Goal: Task Accomplishment & Management: Manage account settings

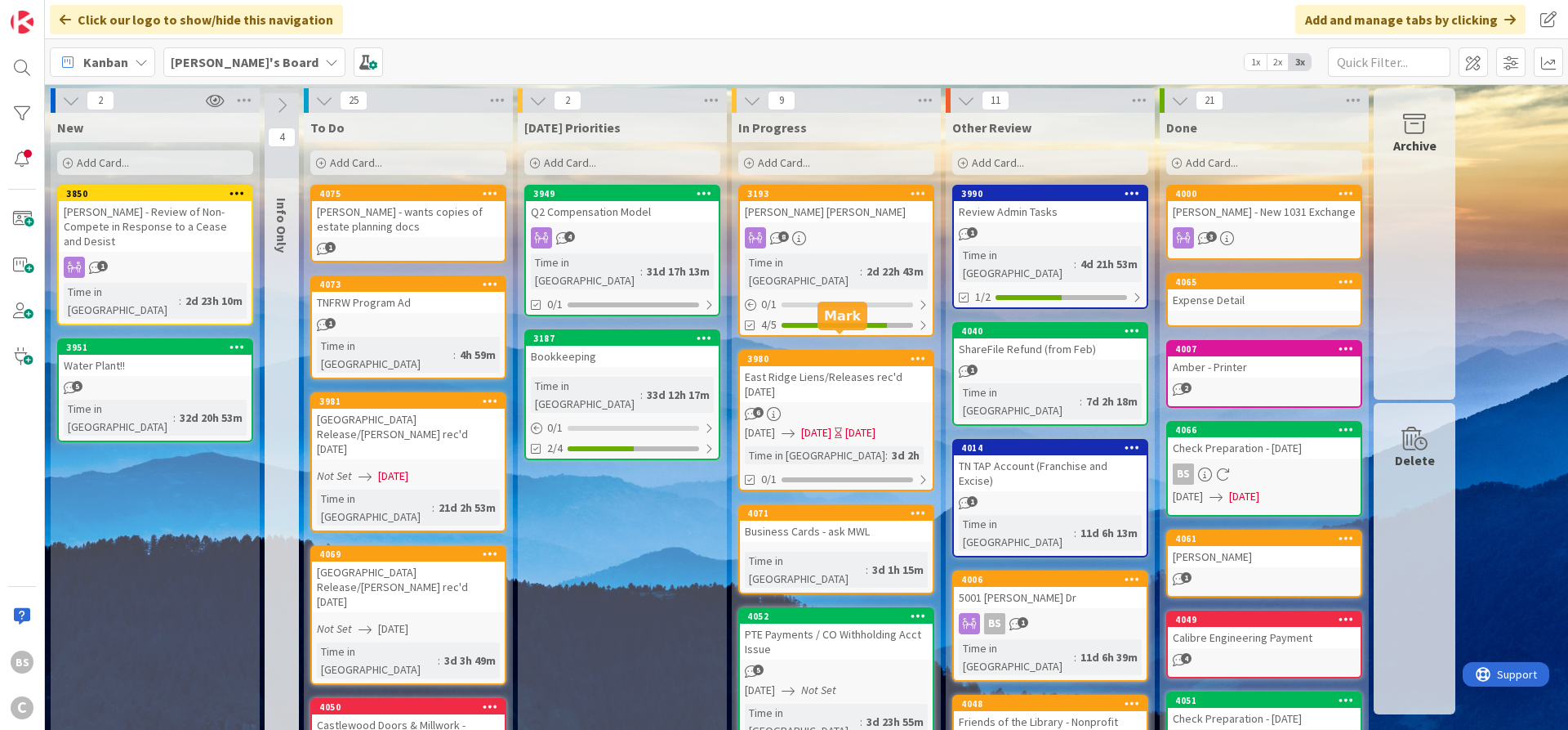
click at [833, 353] on div "3980" at bounding box center [840, 358] width 186 height 11
type textarea "x"
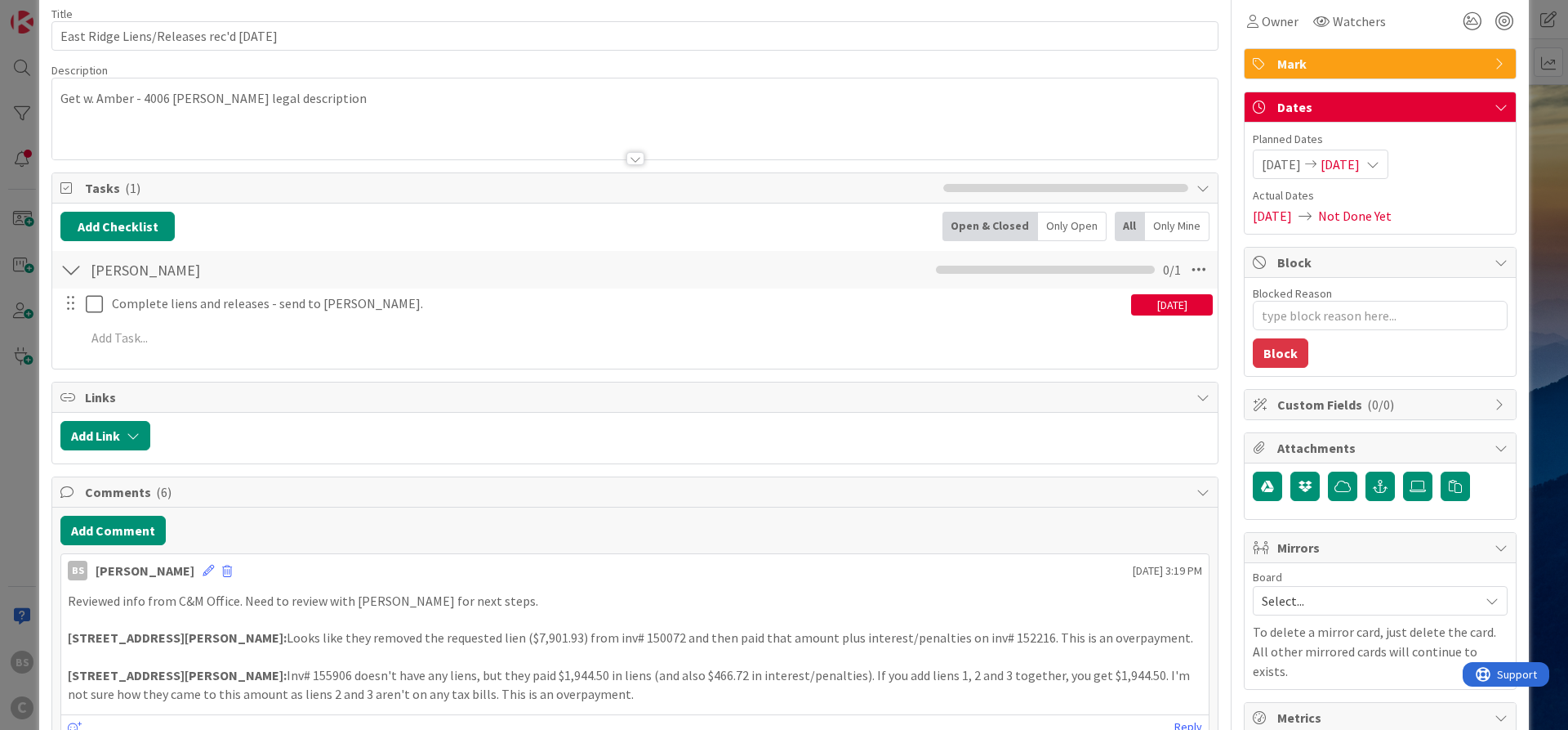
scroll to position [98, 0]
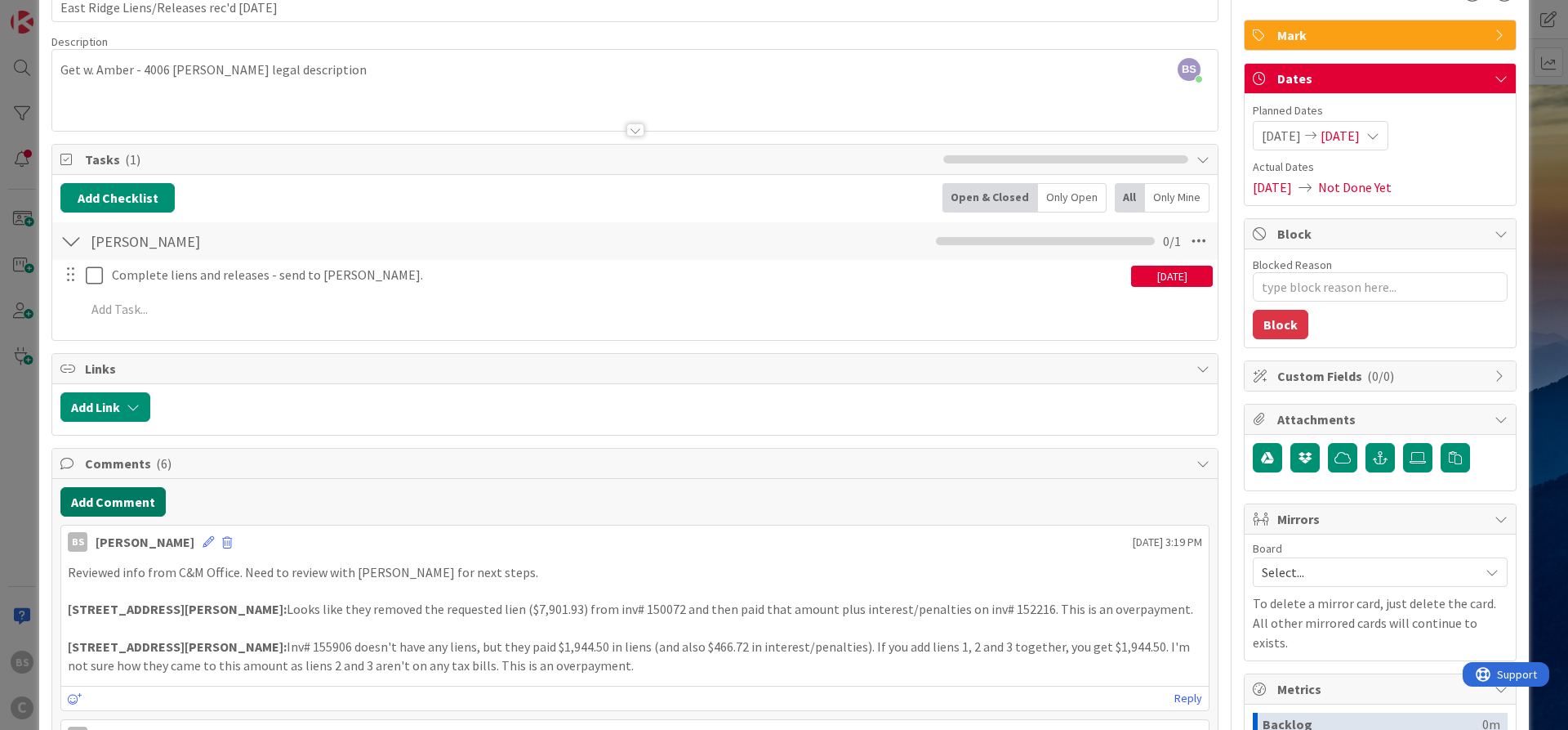
click at [95, 502] on button "Add Comment" at bounding box center [113, 502] width 106 height 29
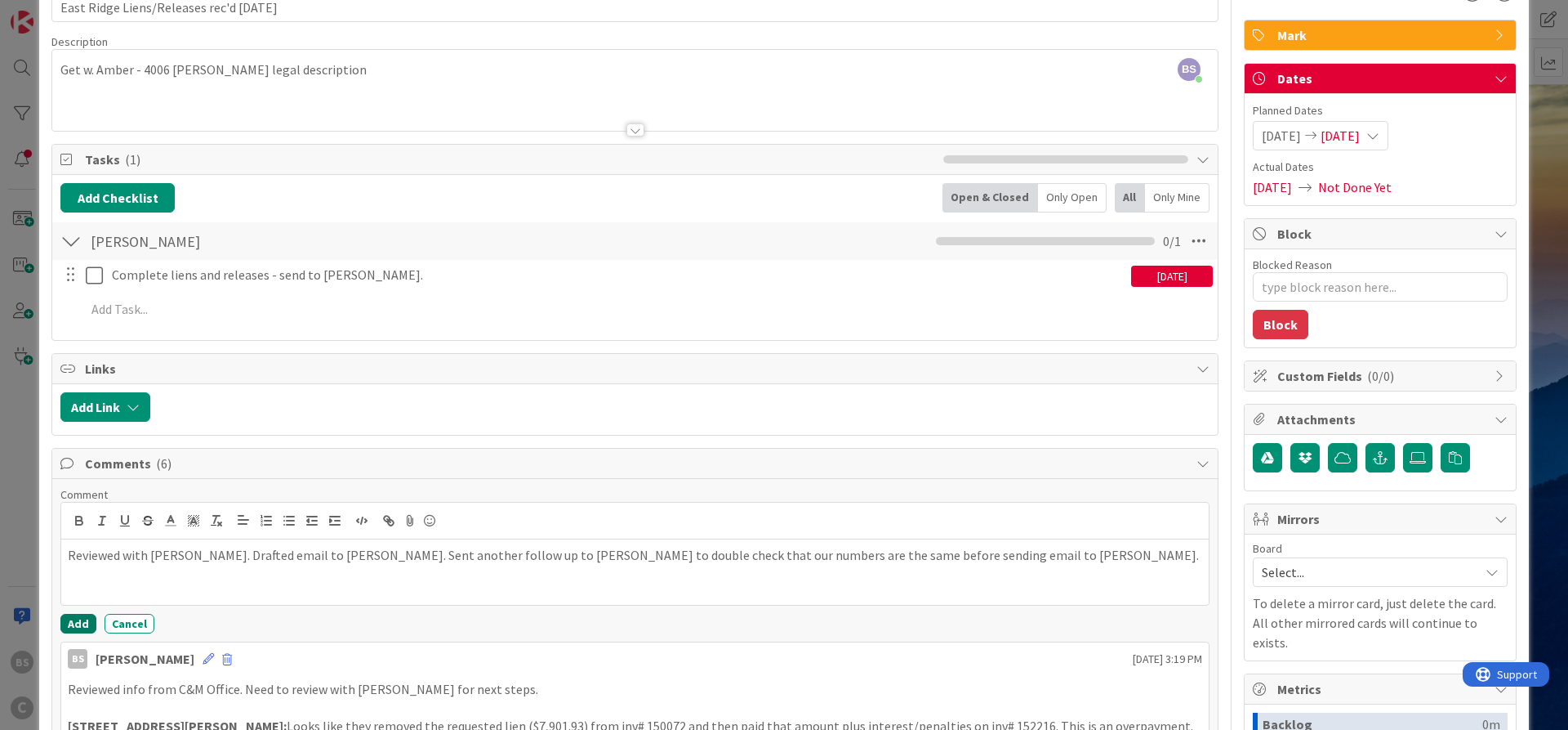
click at [73, 623] on button "Add" at bounding box center [79, 624] width 36 height 20
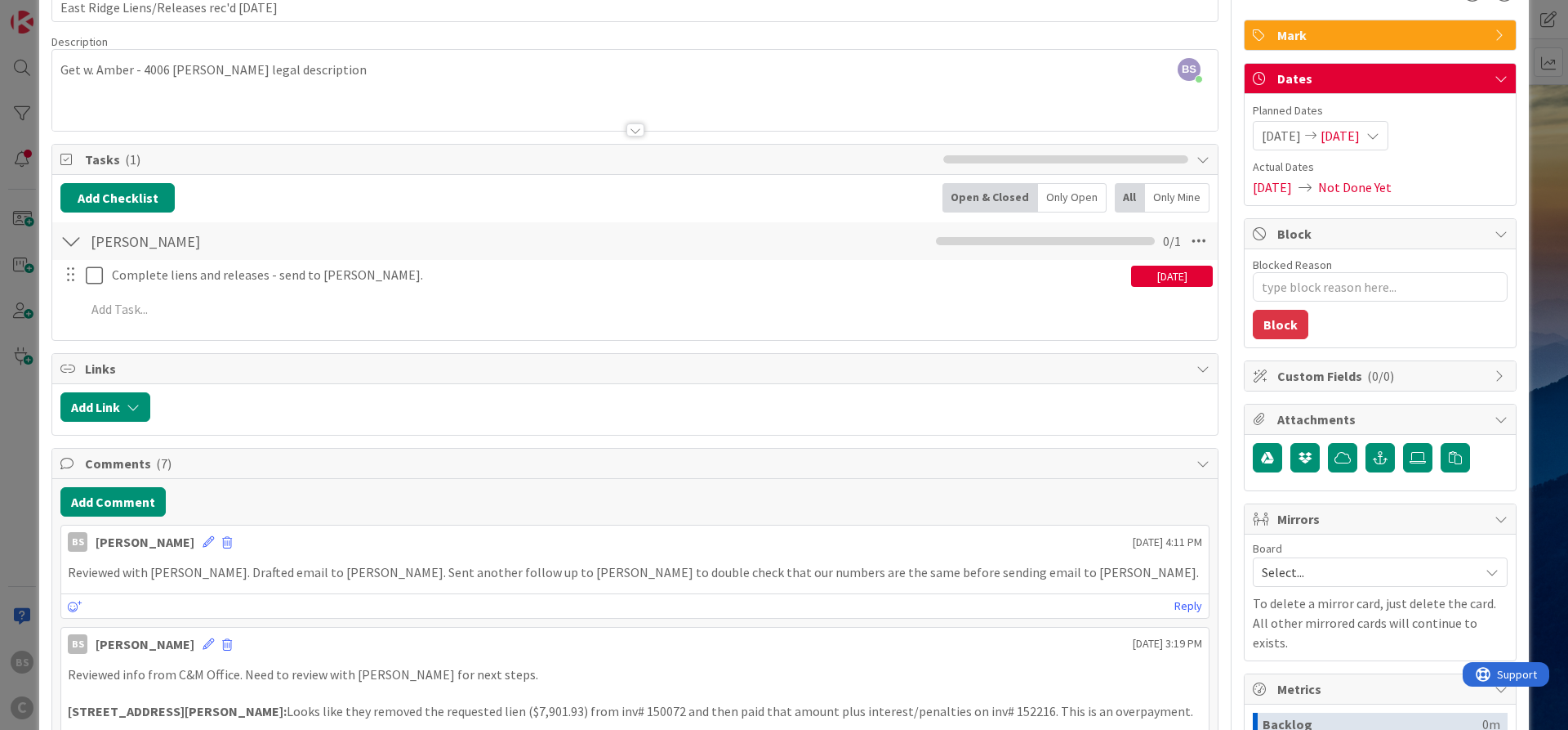
type textarea "x"
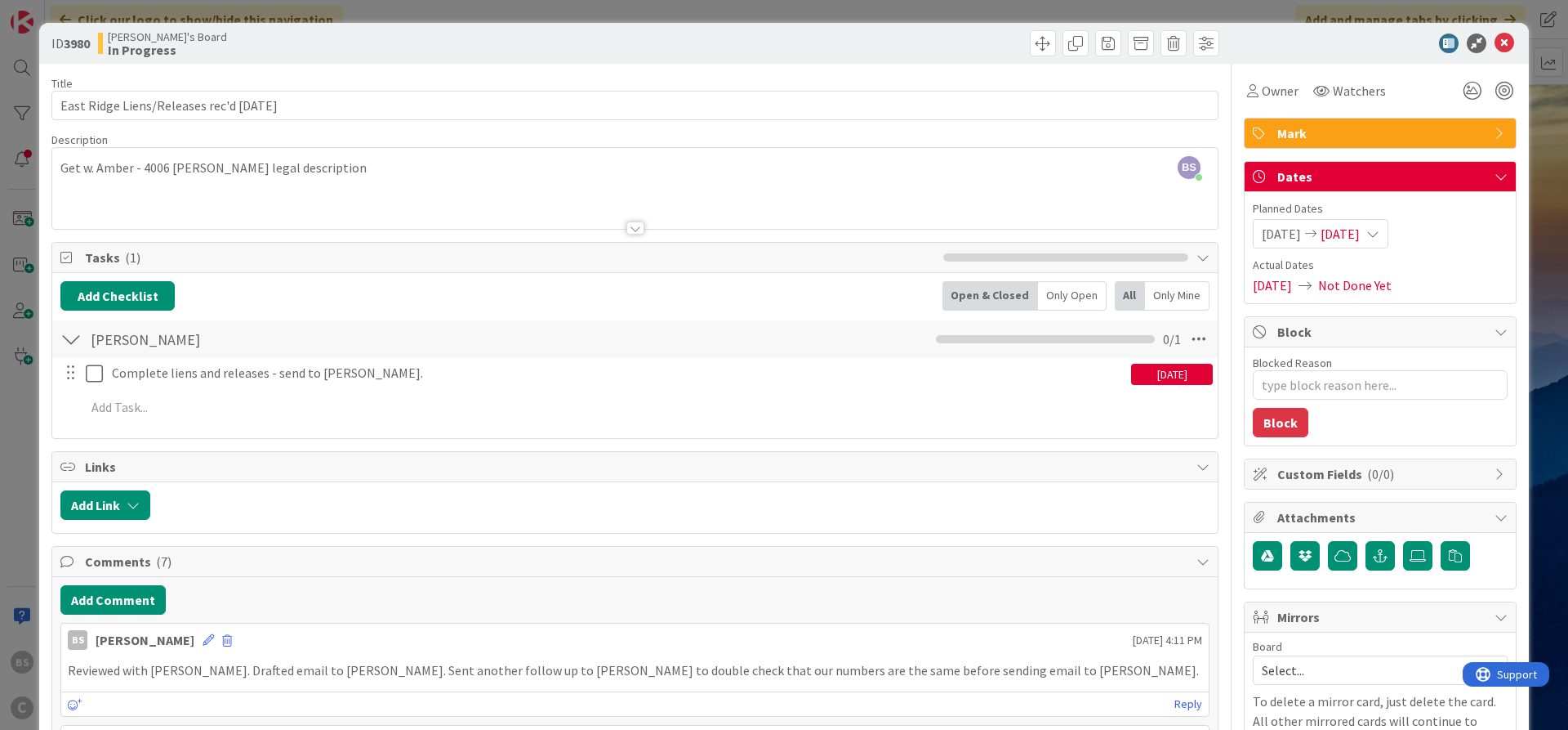
click at [1380, 228] on icon at bounding box center [1373, 234] width 13 height 13
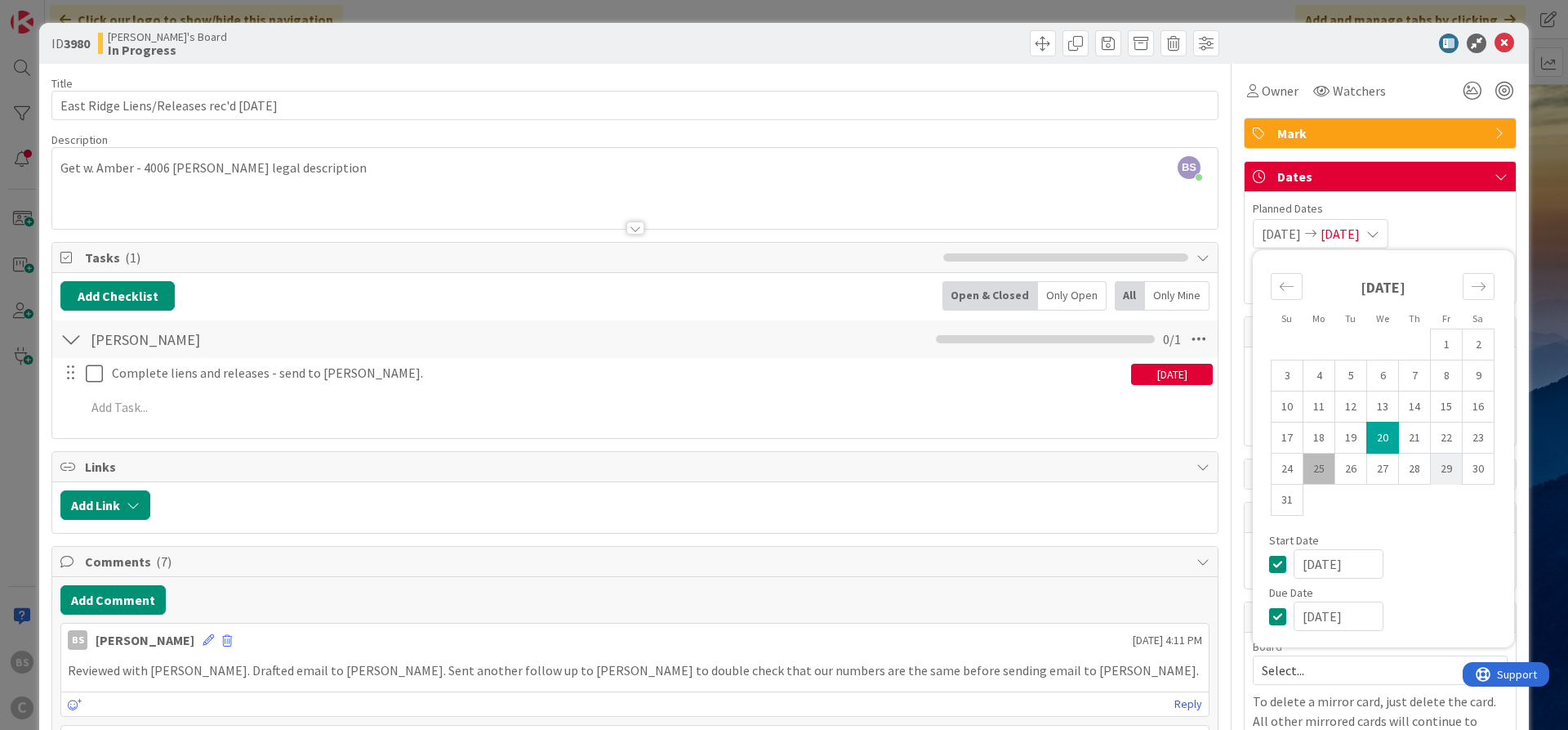
click at [1457, 468] on td "29" at bounding box center [1447, 469] width 32 height 31
type input "[DATE]"
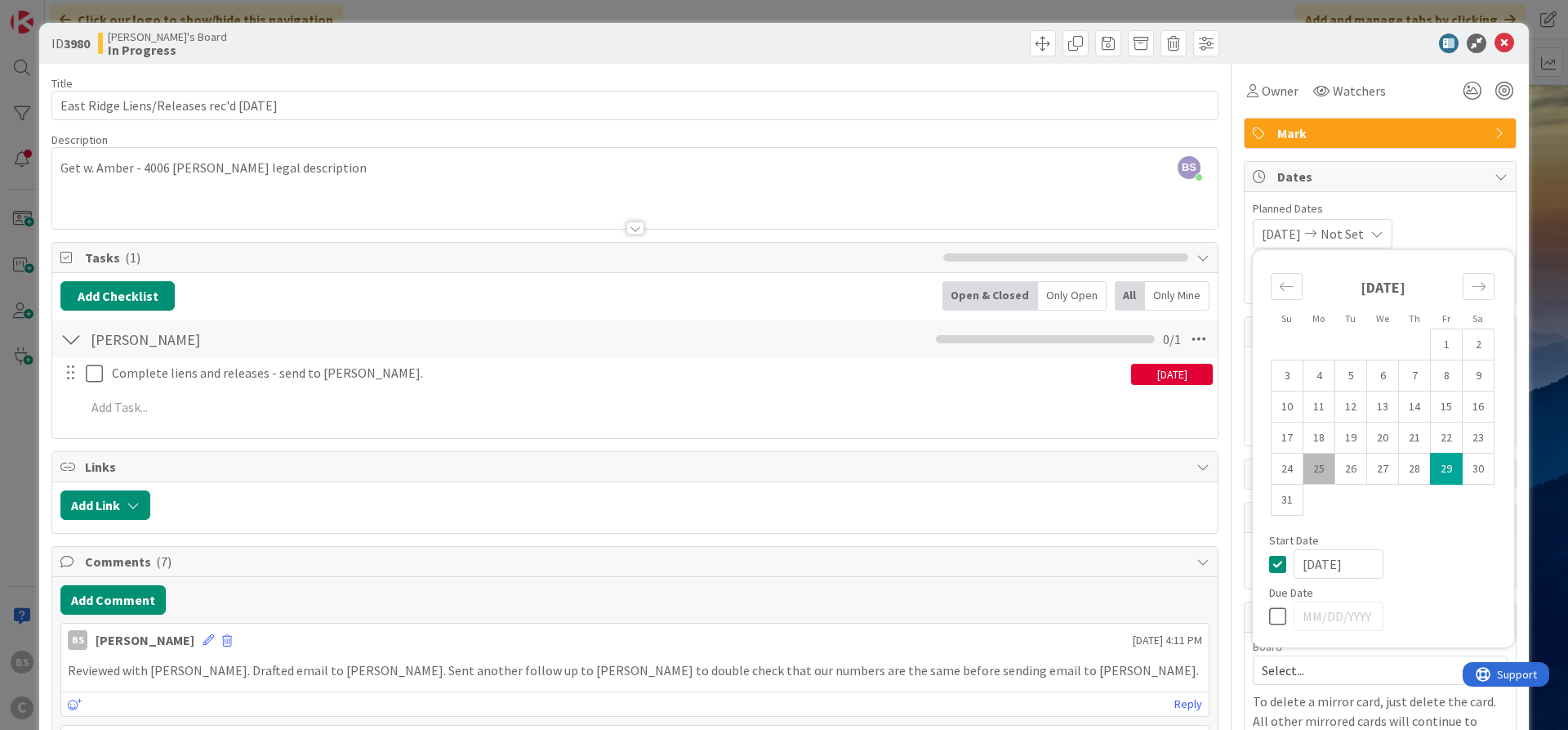
type textarea "x"
click at [1278, 620] on icon at bounding box center [1282, 616] width 25 height 20
type input "[DATE]"
type textarea "x"
click at [1445, 471] on td "29" at bounding box center [1447, 469] width 32 height 31
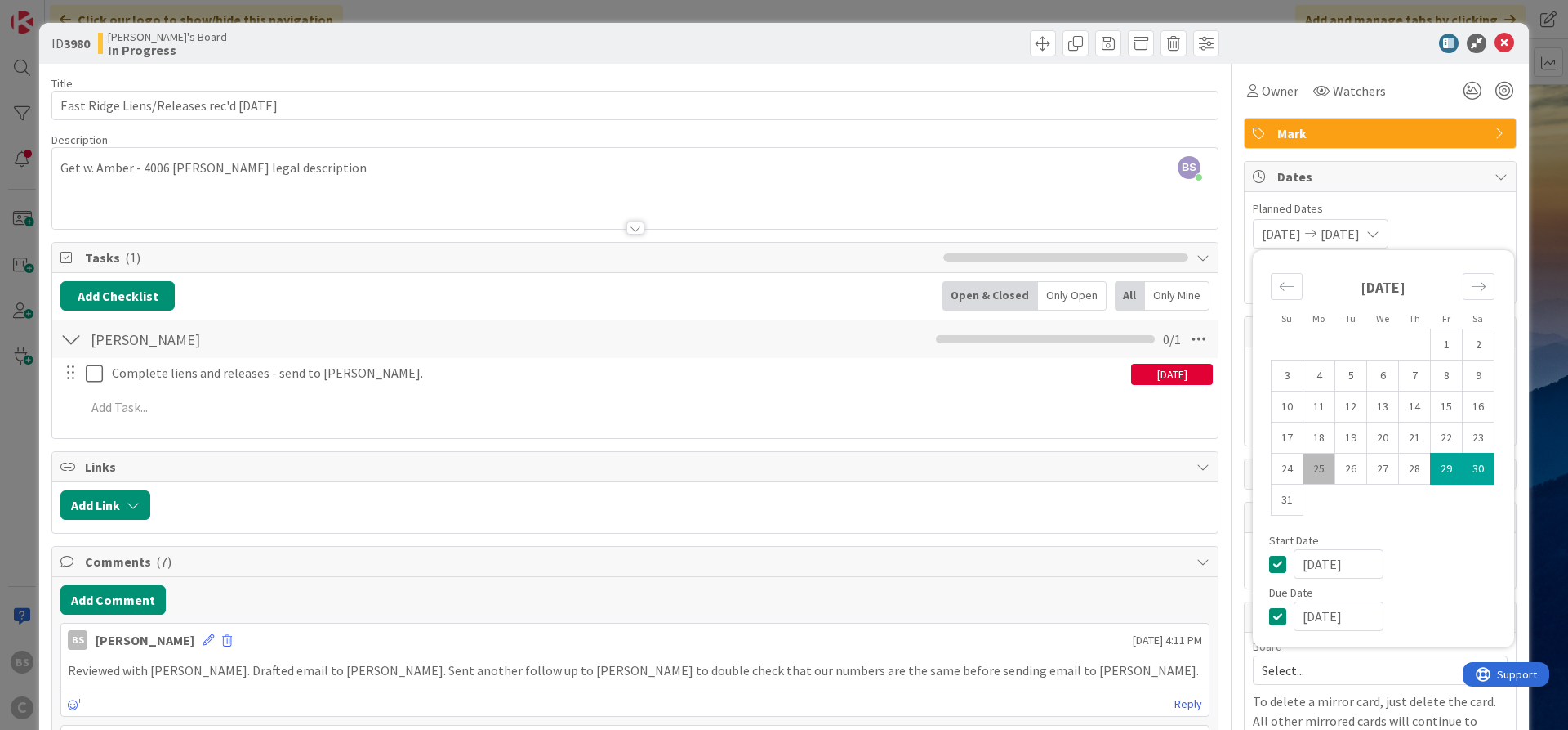
type input "[DATE]"
click at [1464, 214] on span "Planned Dates" at bounding box center [1381, 209] width 255 height 17
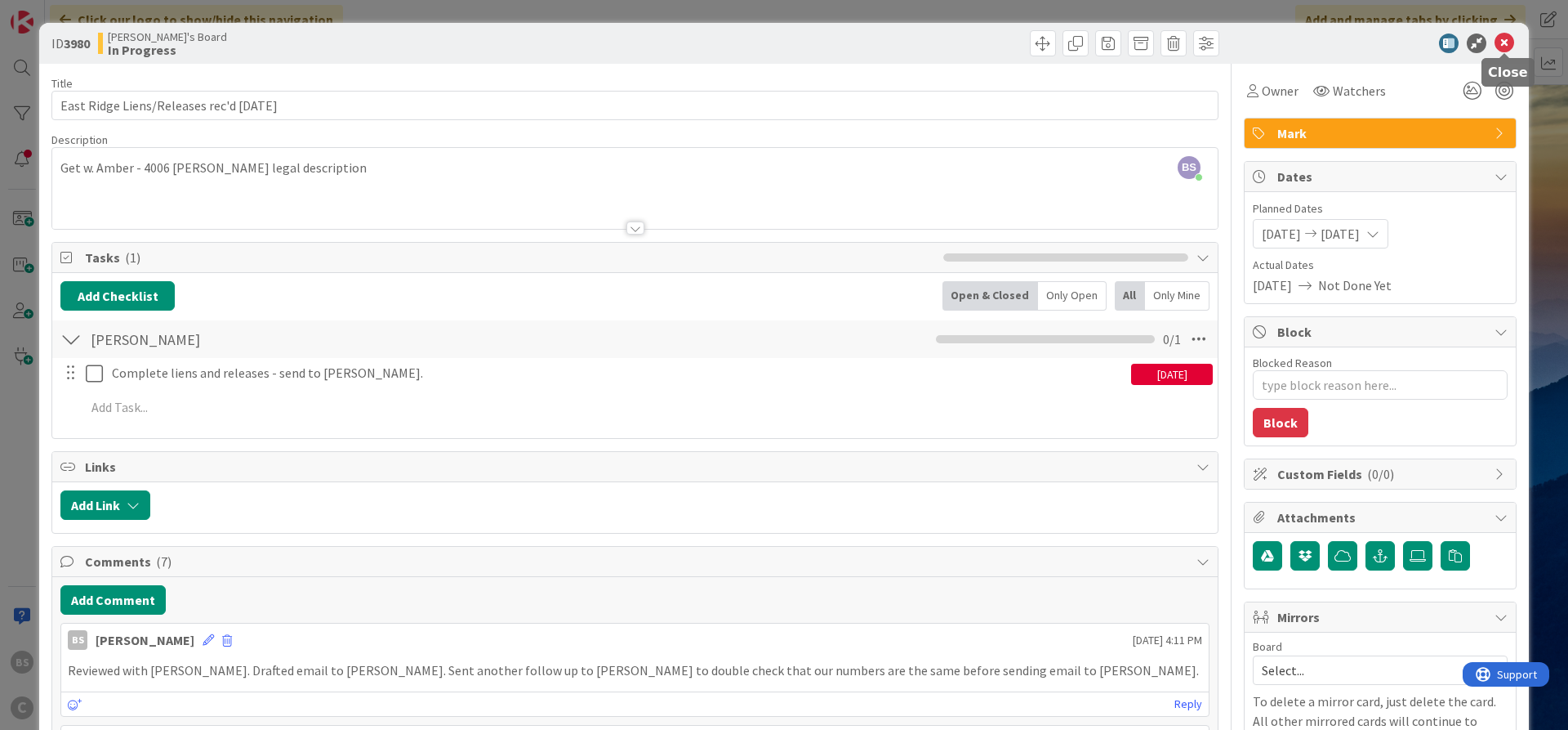
click at [1506, 44] on icon at bounding box center [1505, 43] width 20 height 20
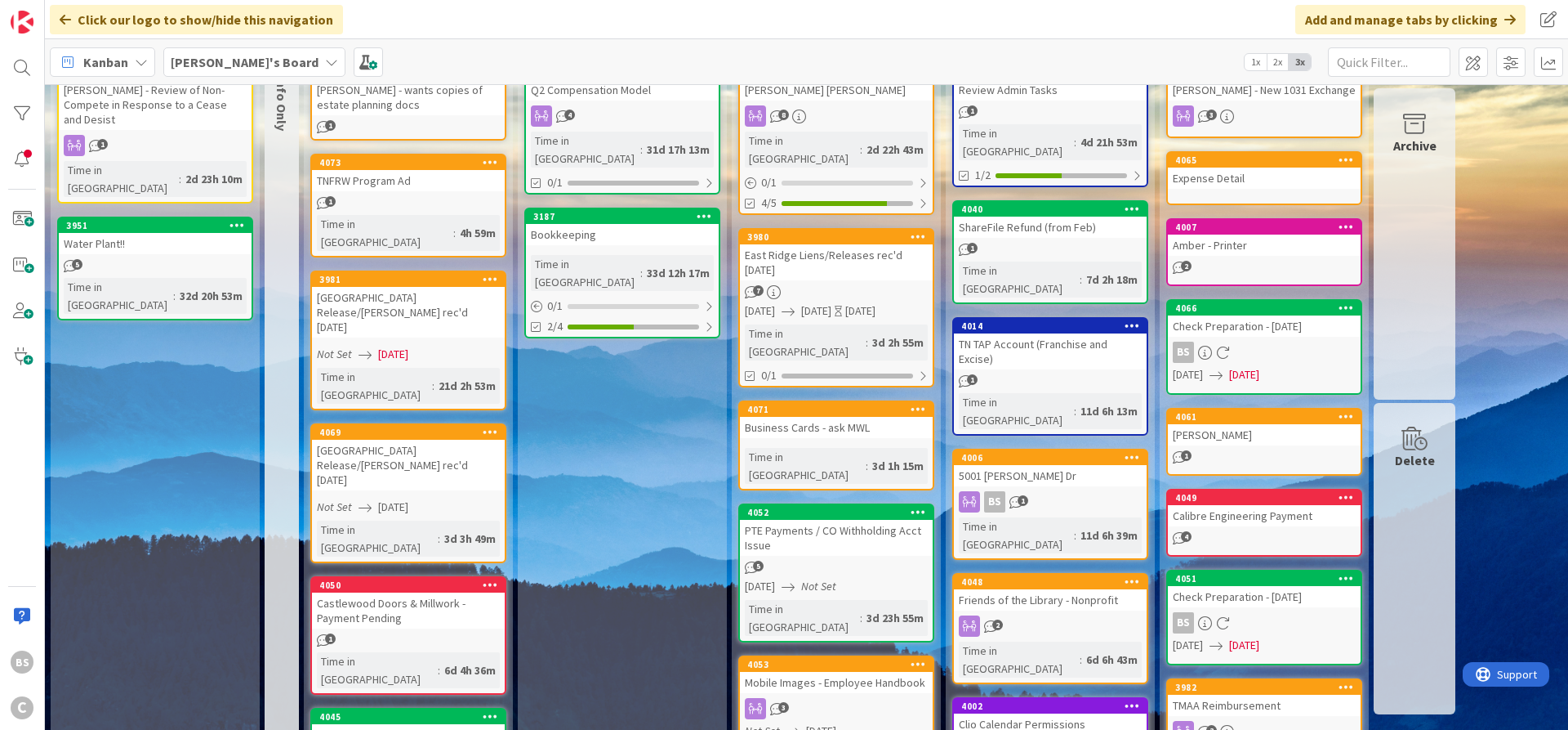
scroll to position [98, 0]
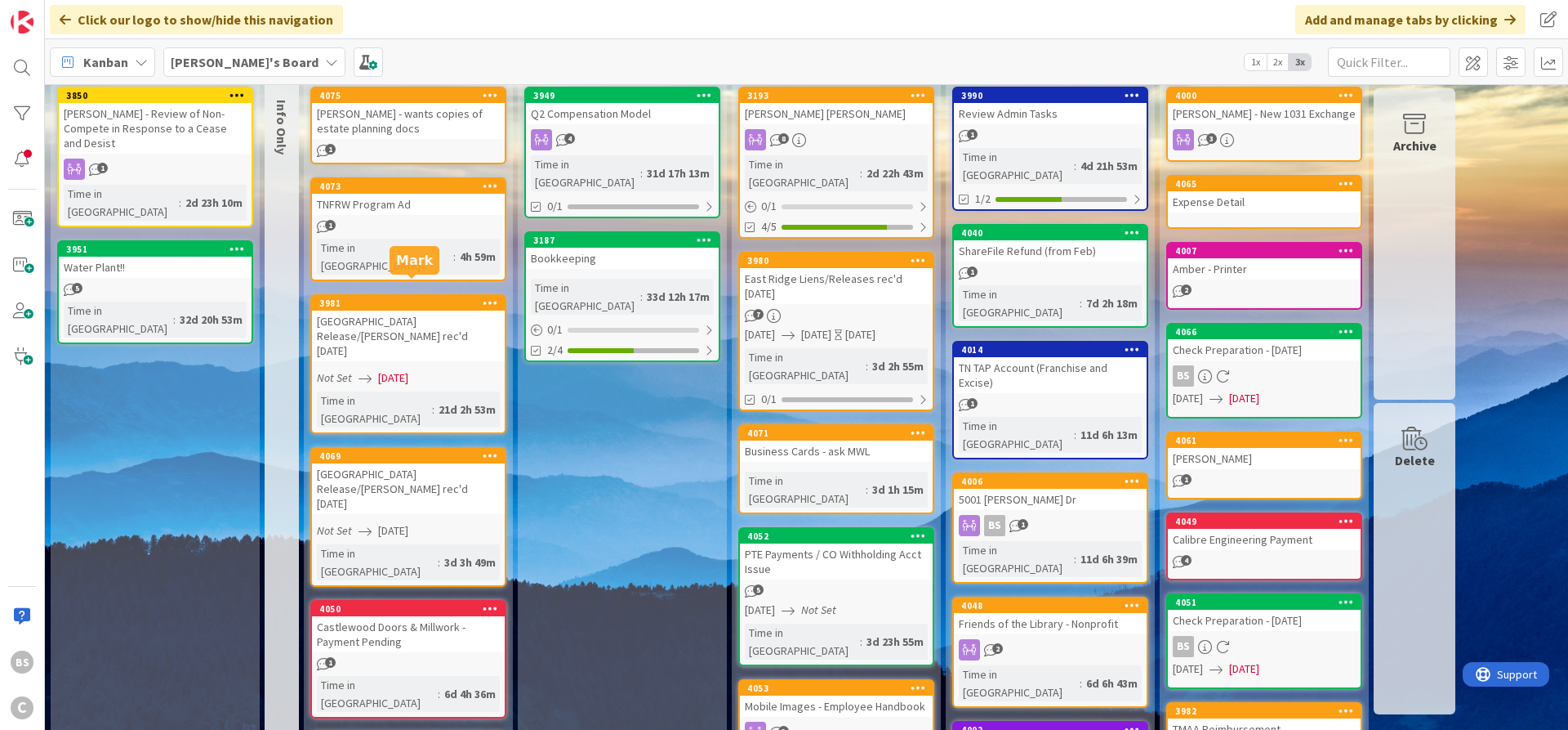
click at [390, 298] on div "3981" at bounding box center [411, 304] width 186 height 11
type textarea "x"
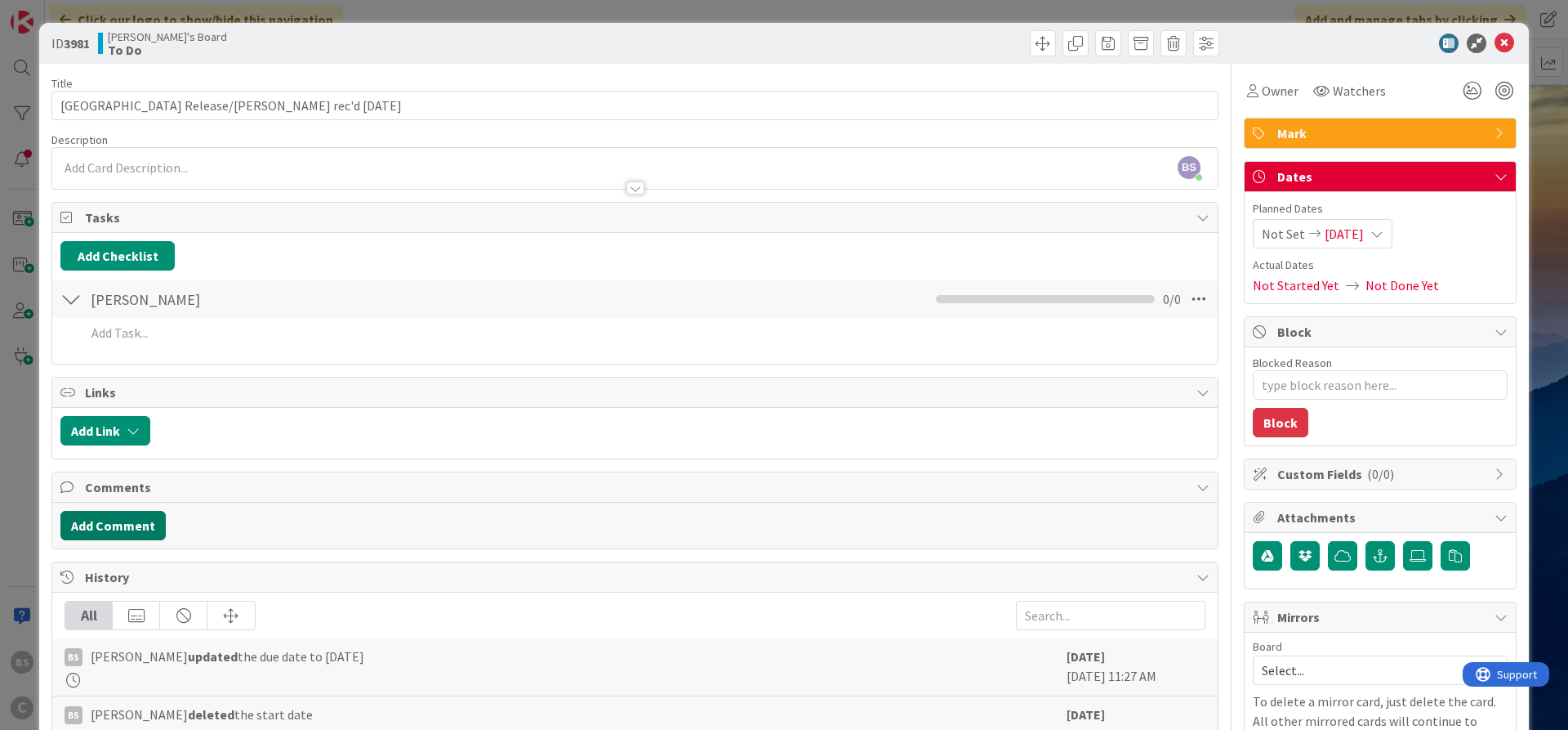
click at [132, 519] on button "Add Comment" at bounding box center [113, 525] width 106 height 29
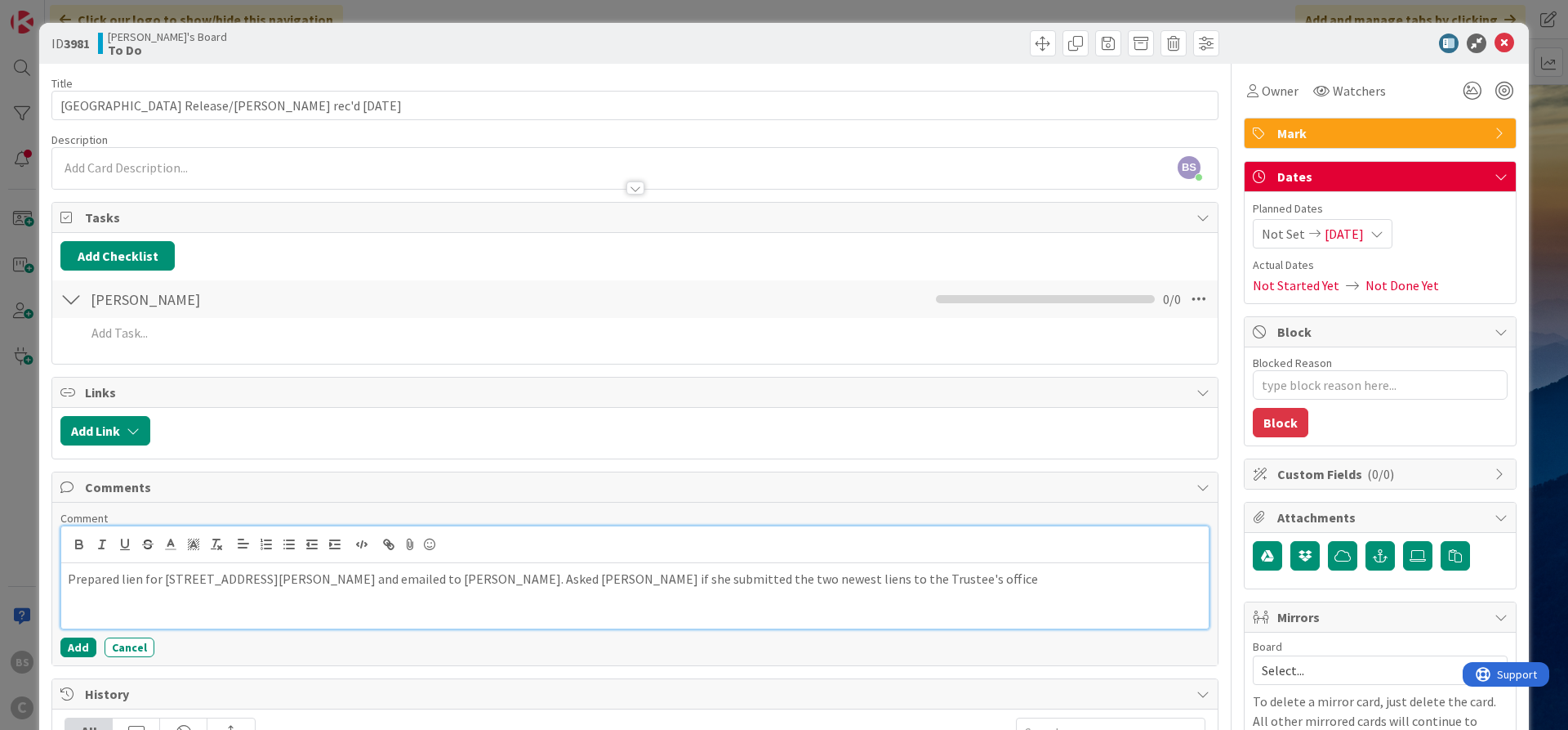
click at [373, 579] on p "Prepared lien for [STREET_ADDRESS][PERSON_NAME] and emailed to [PERSON_NAME]. A…" at bounding box center [635, 579] width 1134 height 19
drag, startPoint x: 82, startPoint y: 643, endPoint x: 103, endPoint y: 647, distance: 21.4
click at [82, 644] on button "Add" at bounding box center [79, 647] width 36 height 20
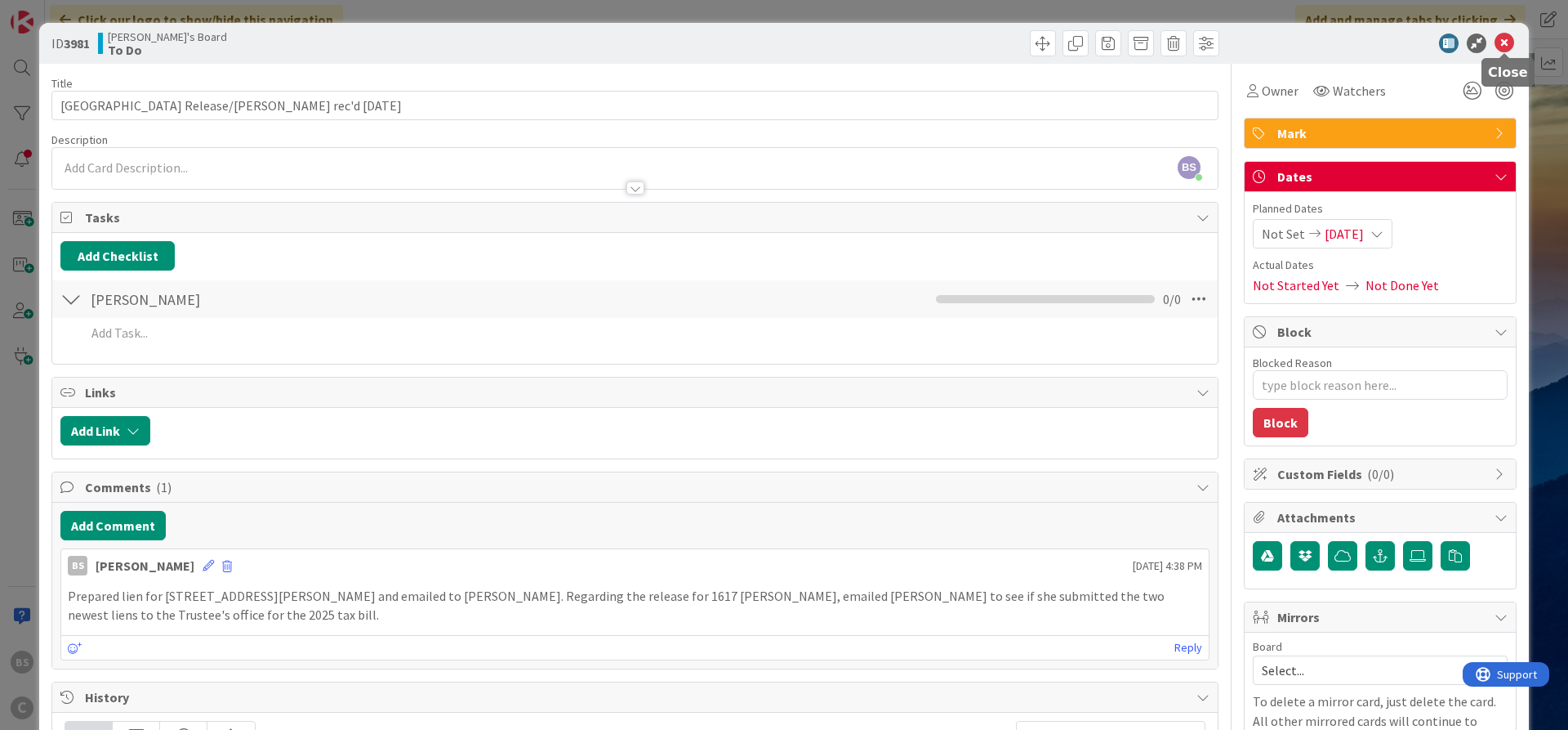
drag, startPoint x: 1508, startPoint y: 39, endPoint x: 1419, endPoint y: 76, distance: 96.4
click at [1507, 39] on icon at bounding box center [1505, 43] width 20 height 20
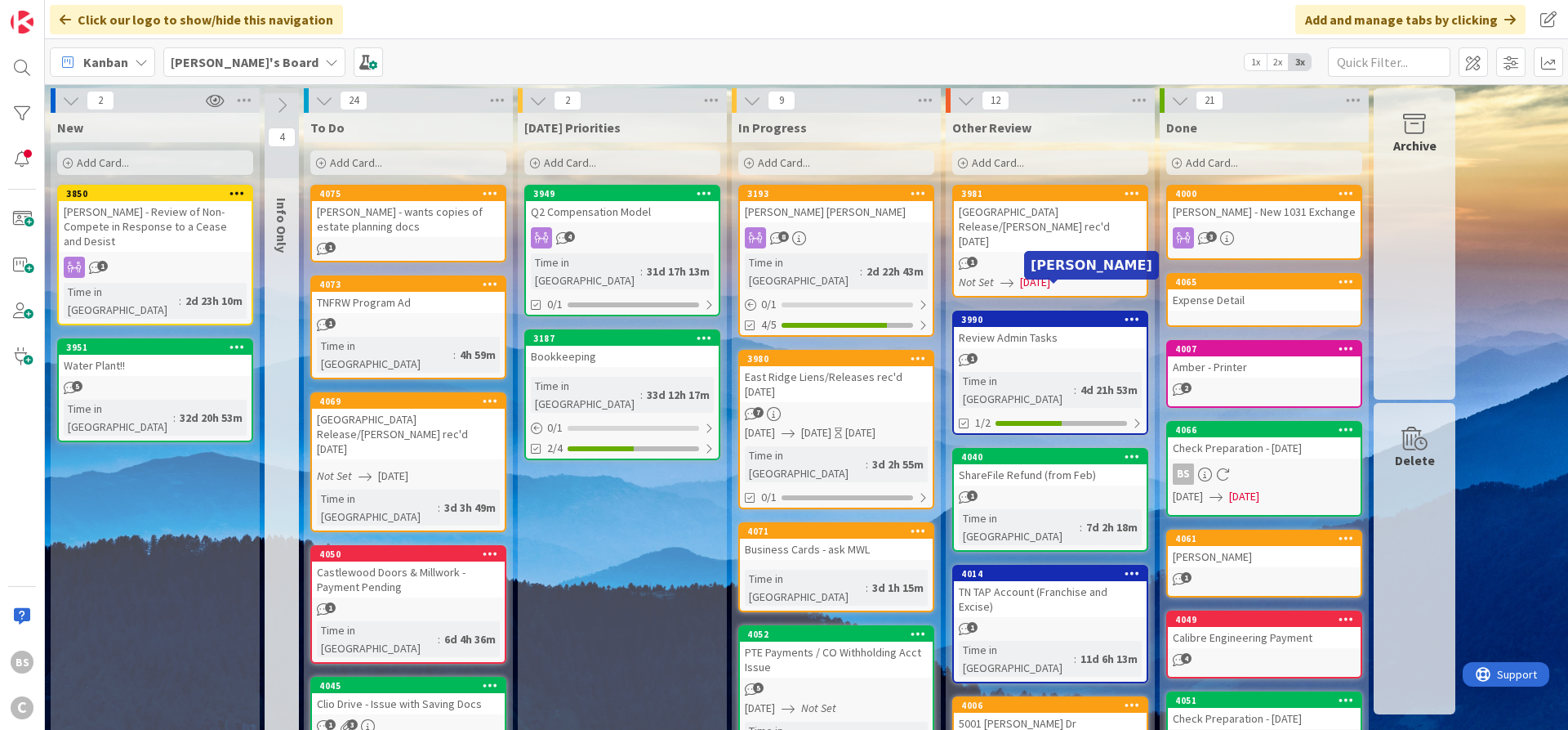
click at [1036, 313] on div "3990" at bounding box center [1054, 319] width 186 height 11
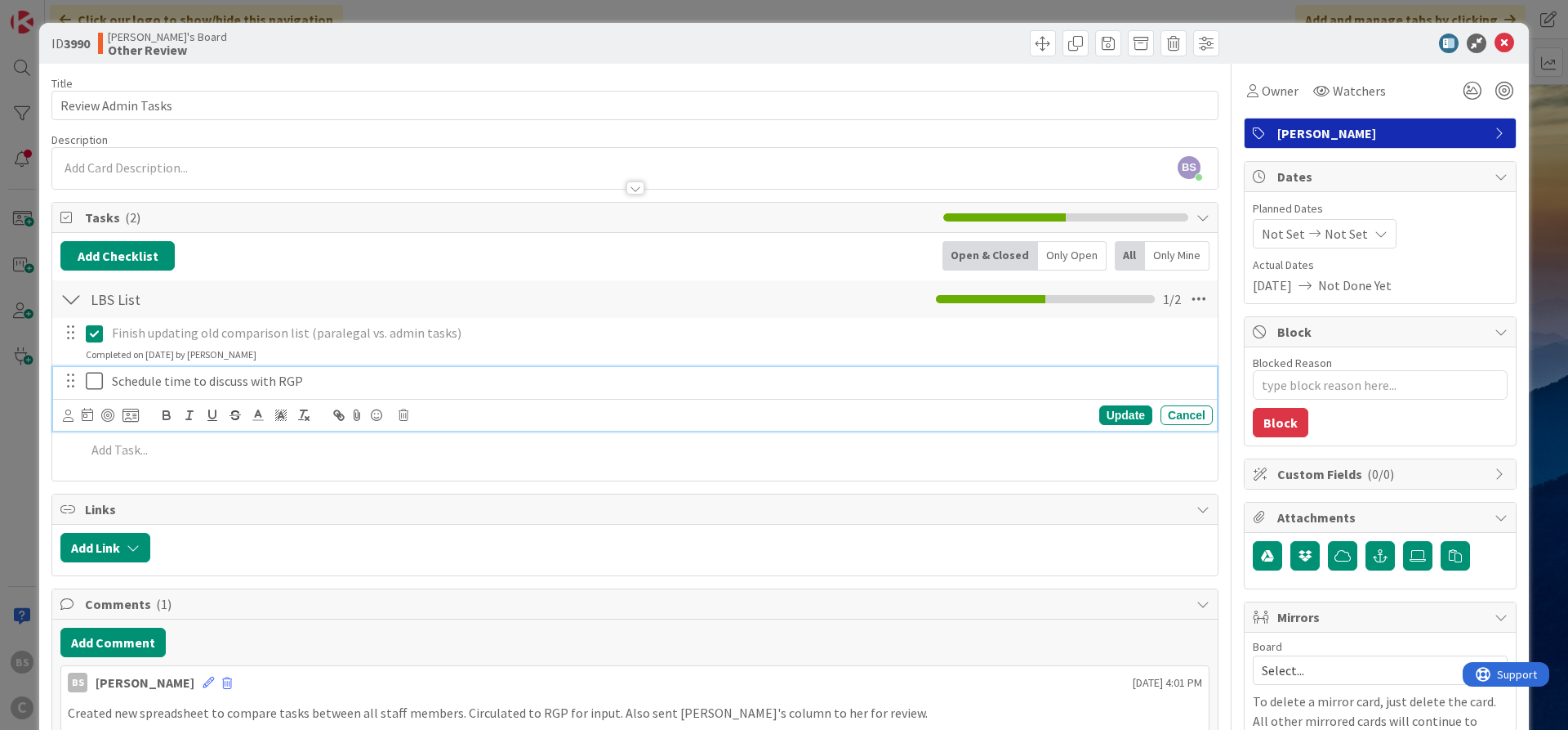
click at [92, 384] on icon at bounding box center [98, 381] width 25 height 20
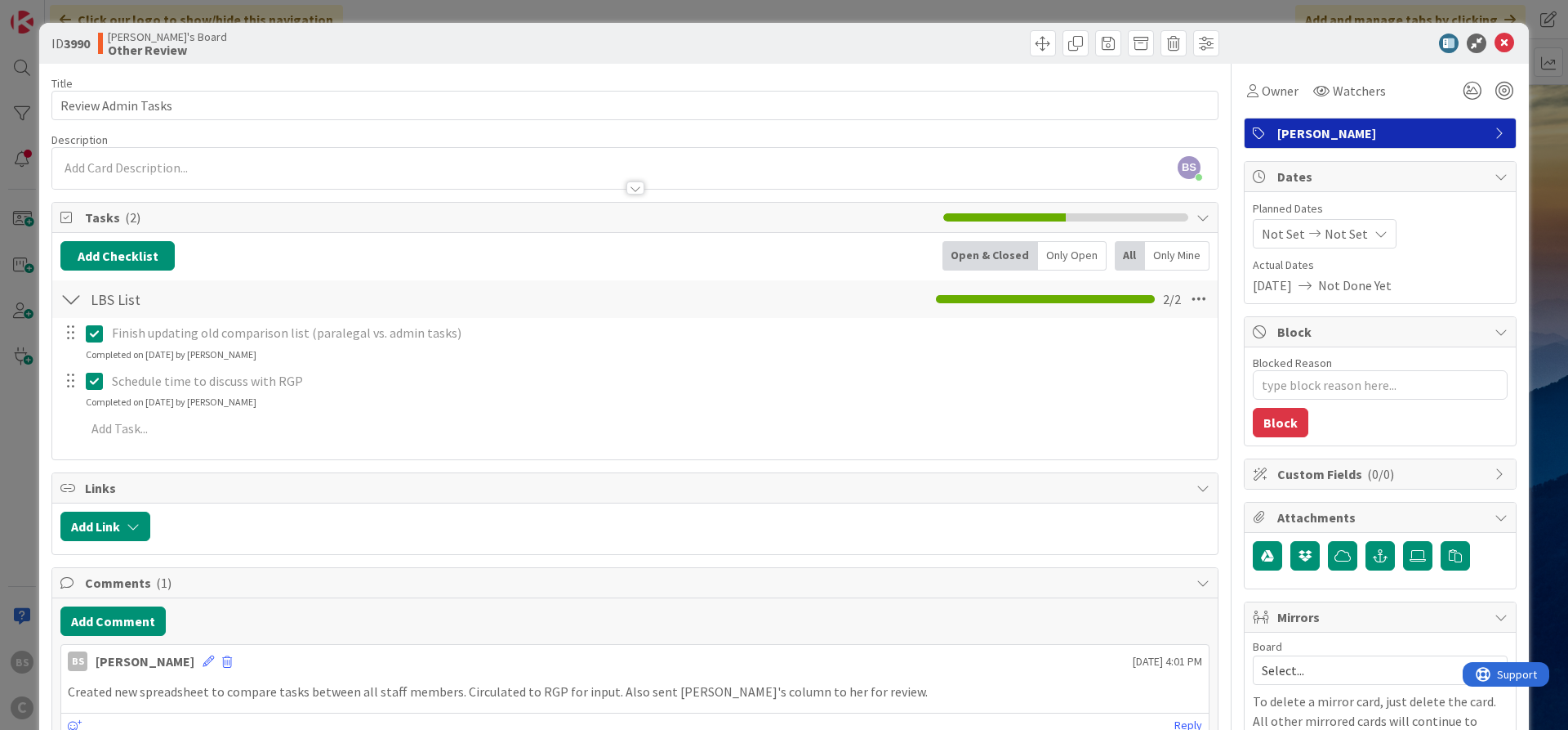
type textarea "x"
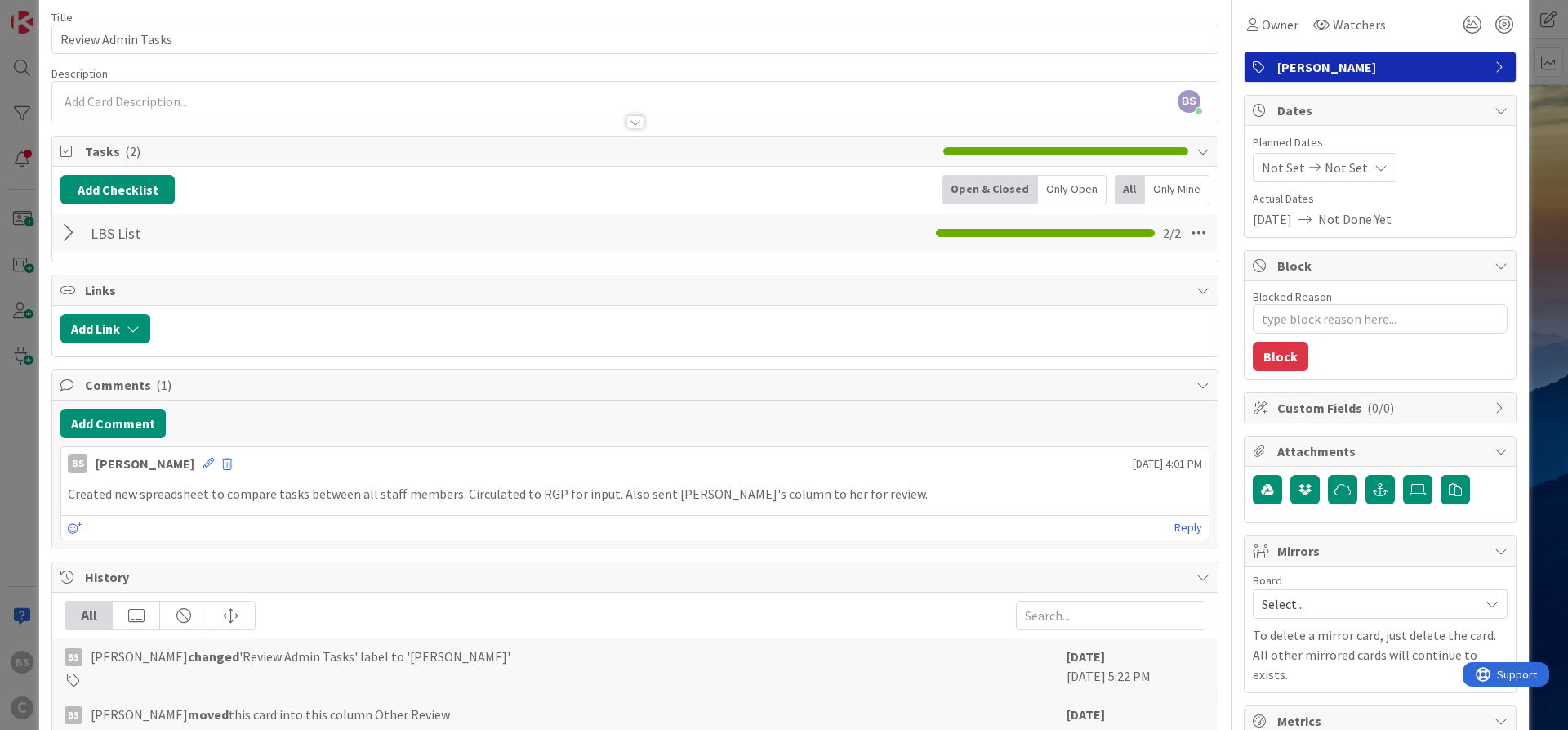
scroll to position [98, 0]
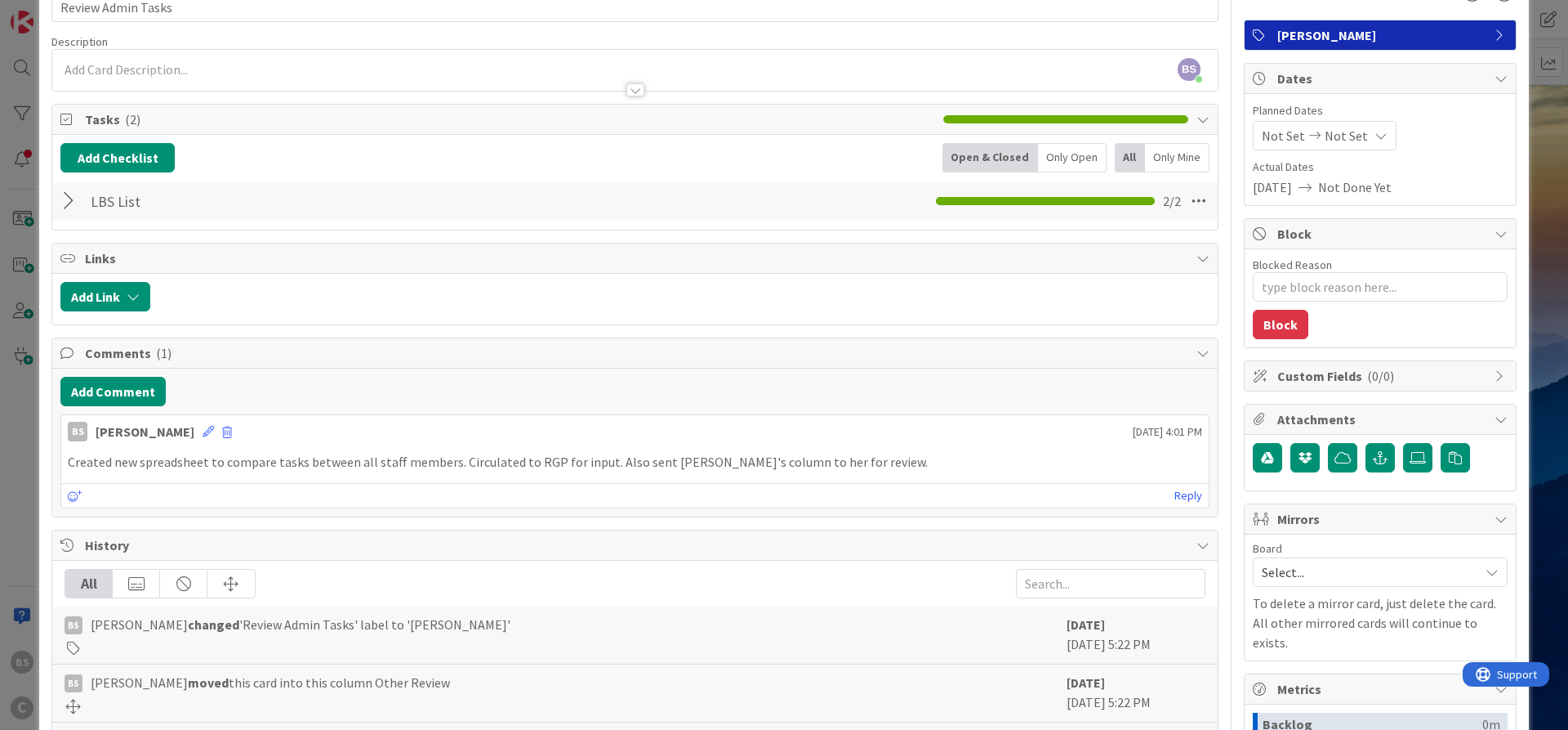
click at [68, 201] on div at bounding box center [71, 201] width 21 height 29
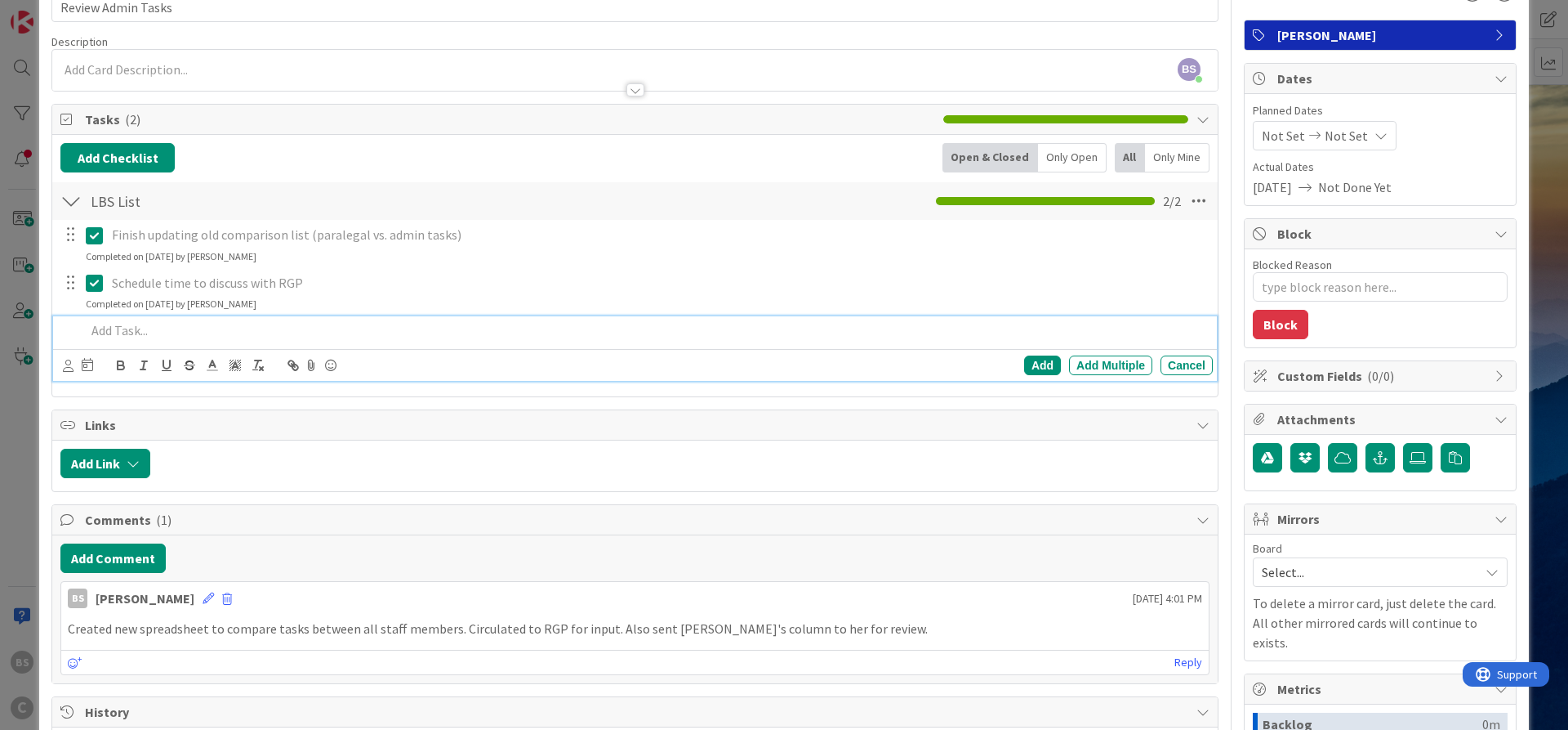
click at [115, 336] on p at bounding box center [646, 330] width 1121 height 19
click at [547, 266] on div "Finish updating old comparison list (paralegal vs. admin tasks) Update Cancel C…" at bounding box center [635, 304] width 1149 height 167
click at [419, 332] on p "Send spreadsheet out to staff for review and addition of tasks" at bounding box center [646, 330] width 1121 height 19
click at [1052, 363] on div "Add" at bounding box center [1042, 365] width 37 height 20
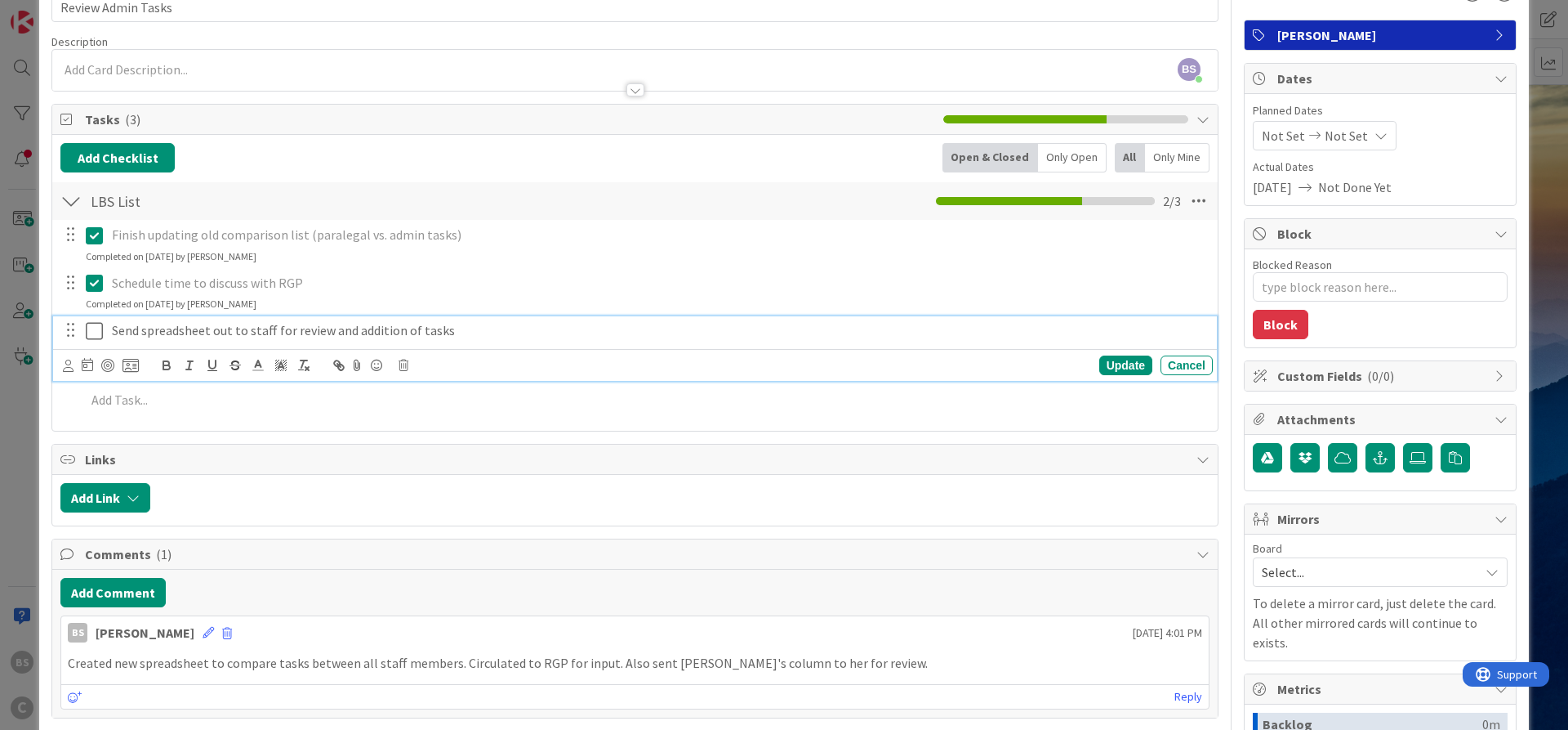
click at [92, 329] on icon at bounding box center [98, 331] width 25 height 20
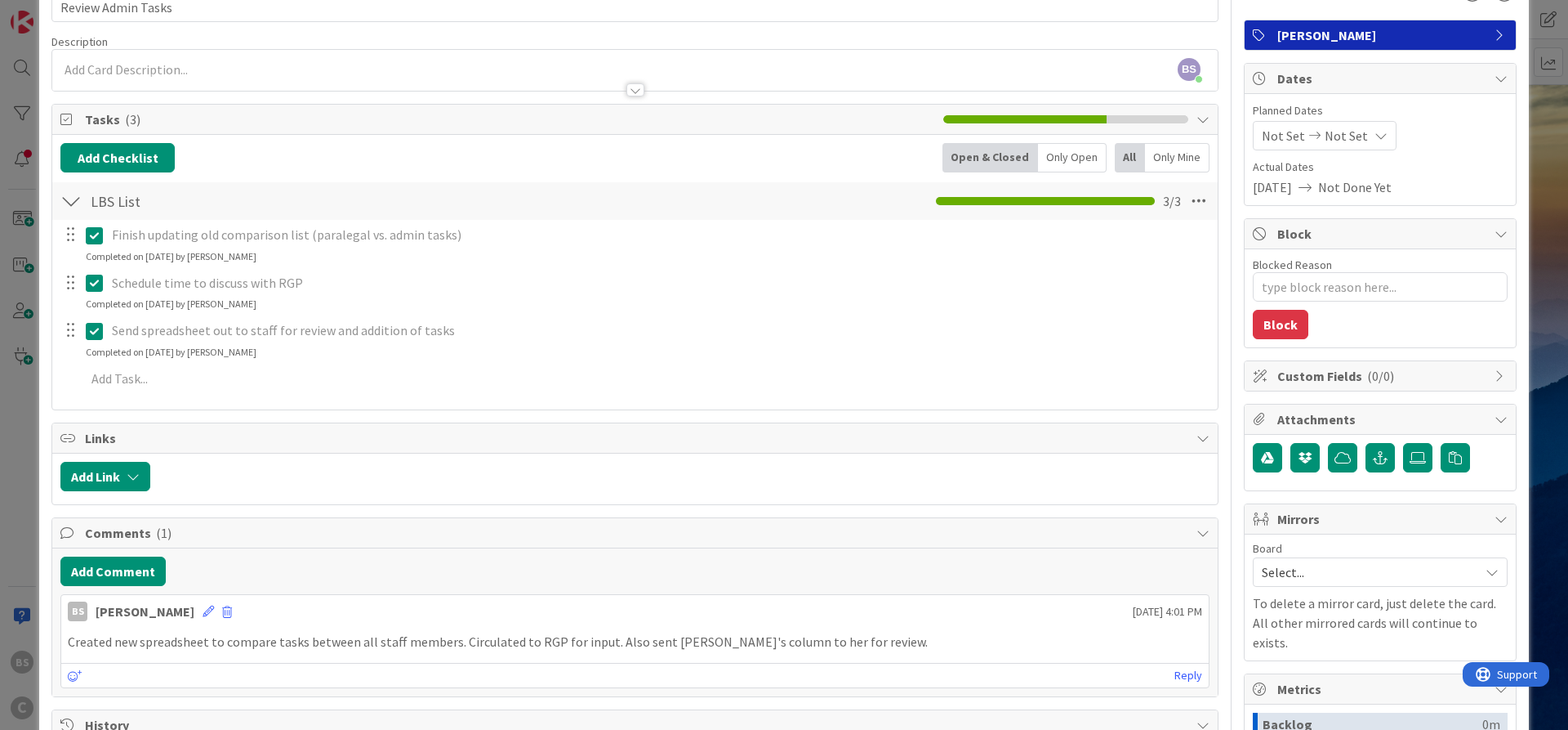
type textarea "x"
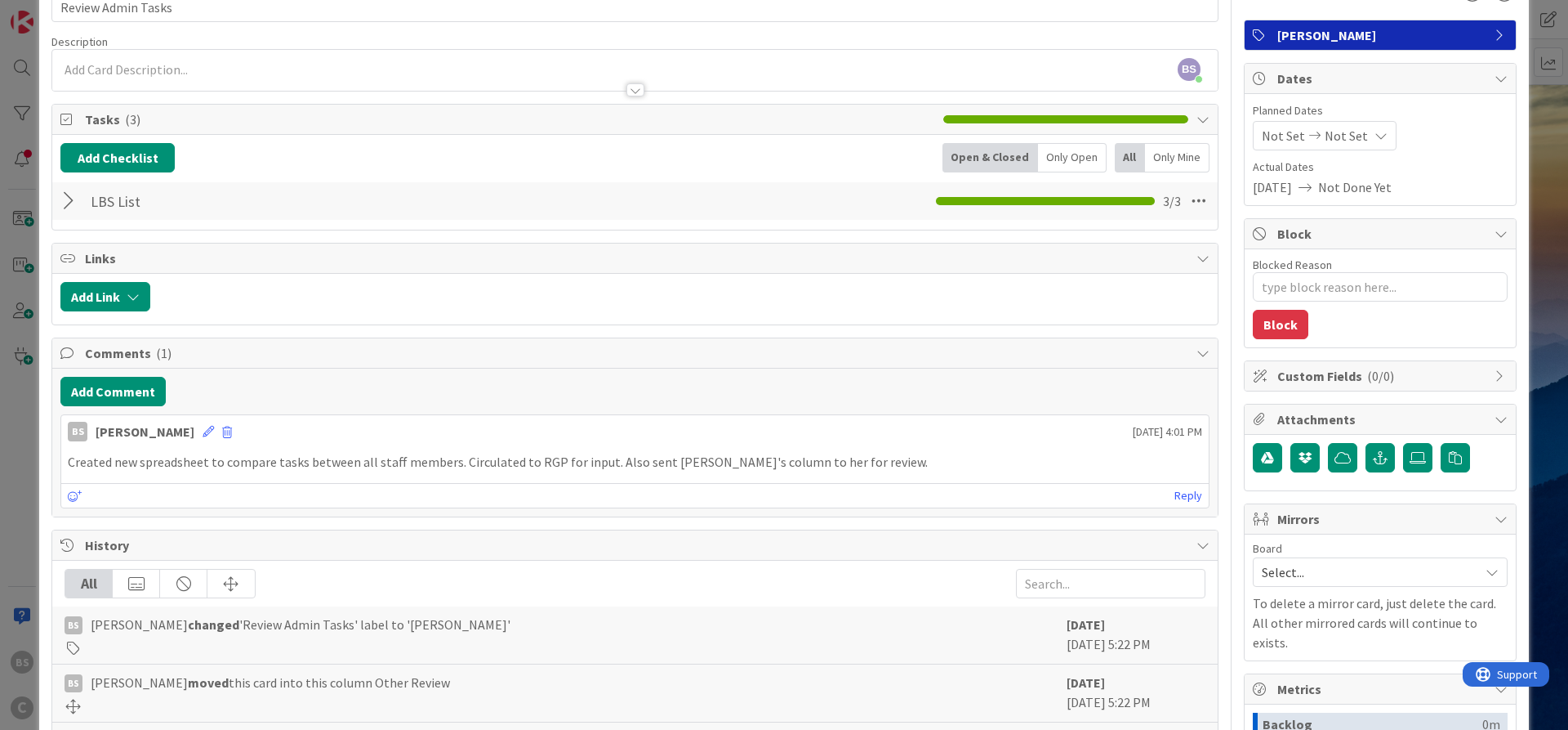
click at [72, 201] on div at bounding box center [71, 201] width 21 height 29
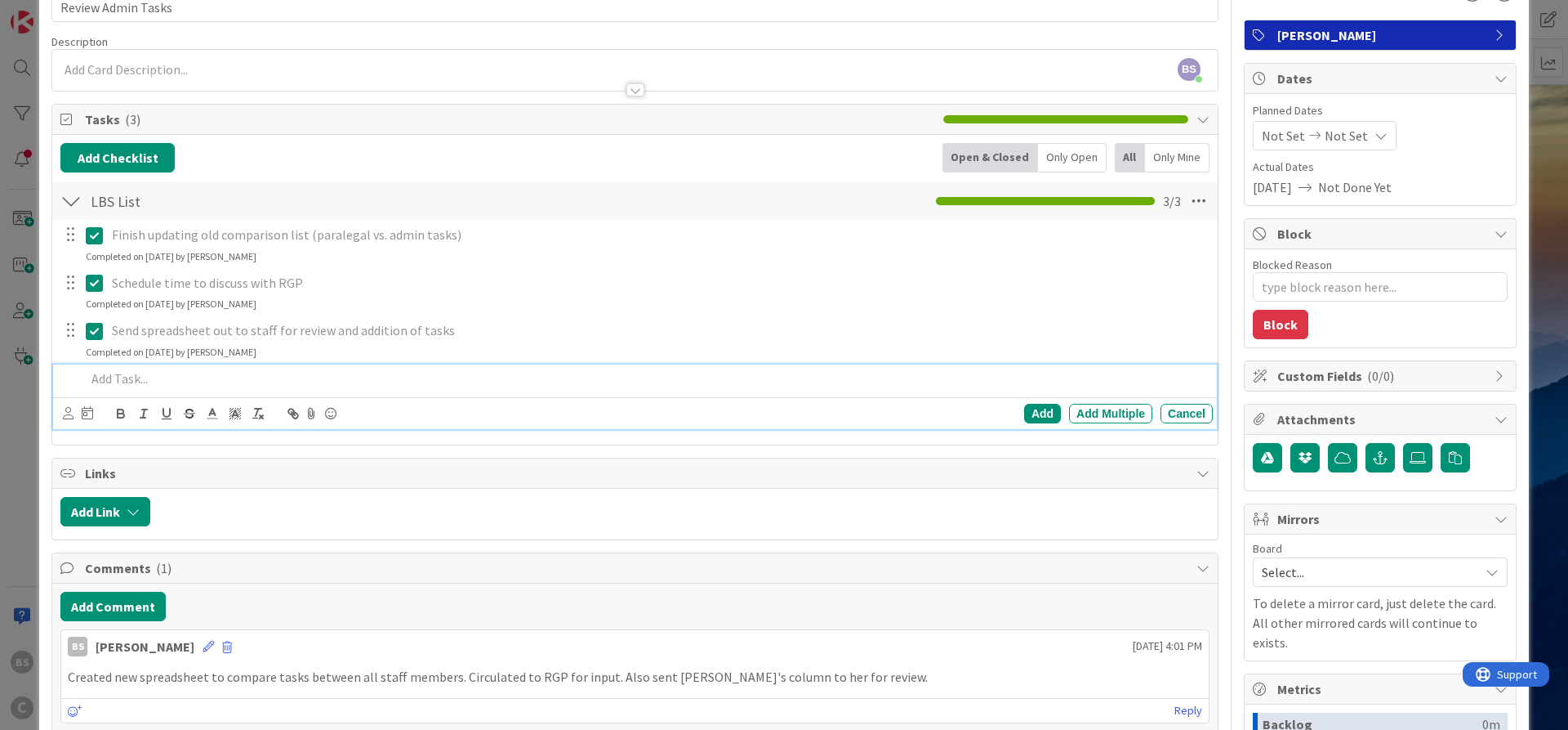
click at [140, 381] on p at bounding box center [646, 378] width 1121 height 19
click at [1033, 417] on div "Add" at bounding box center [1042, 413] width 37 height 20
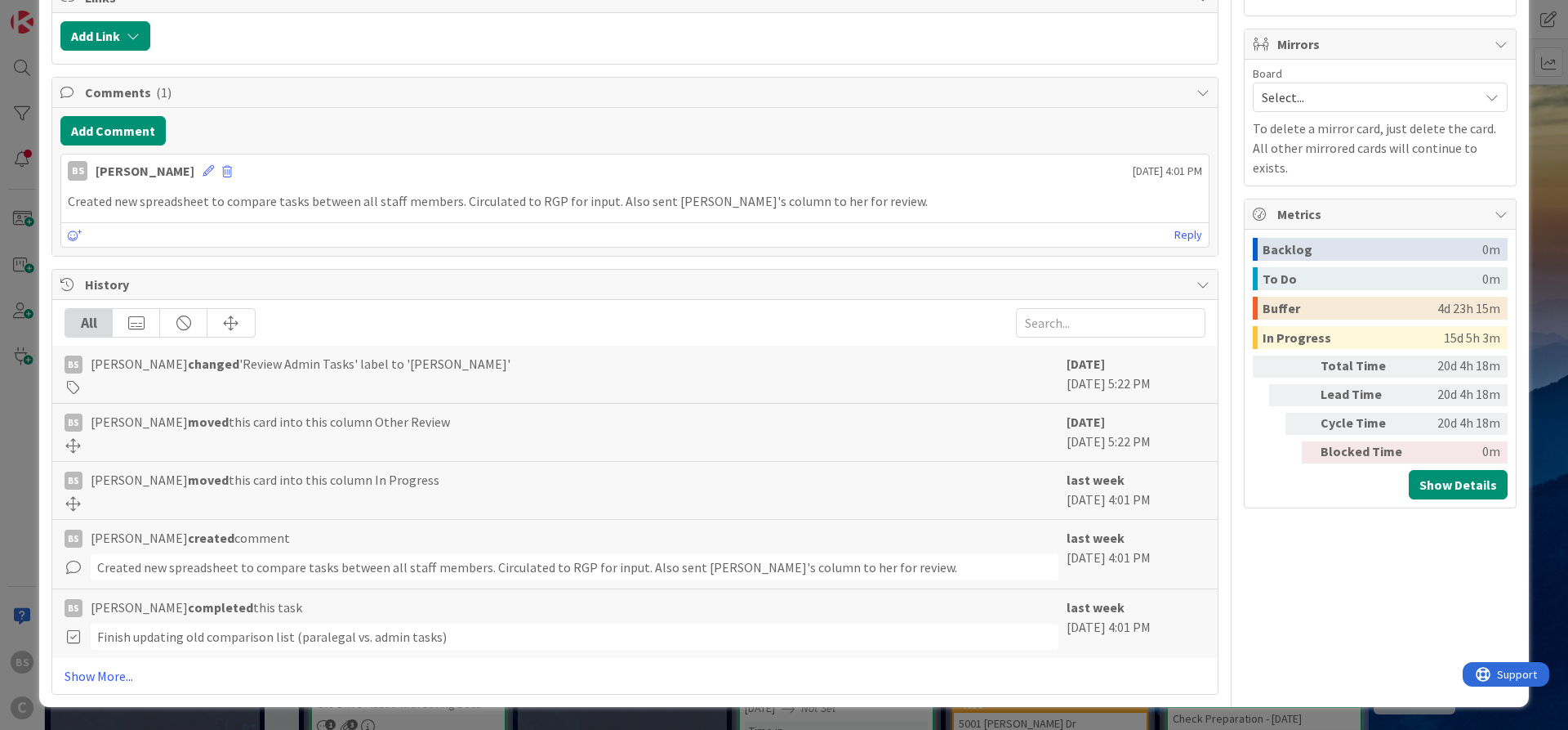
scroll to position [0, 0]
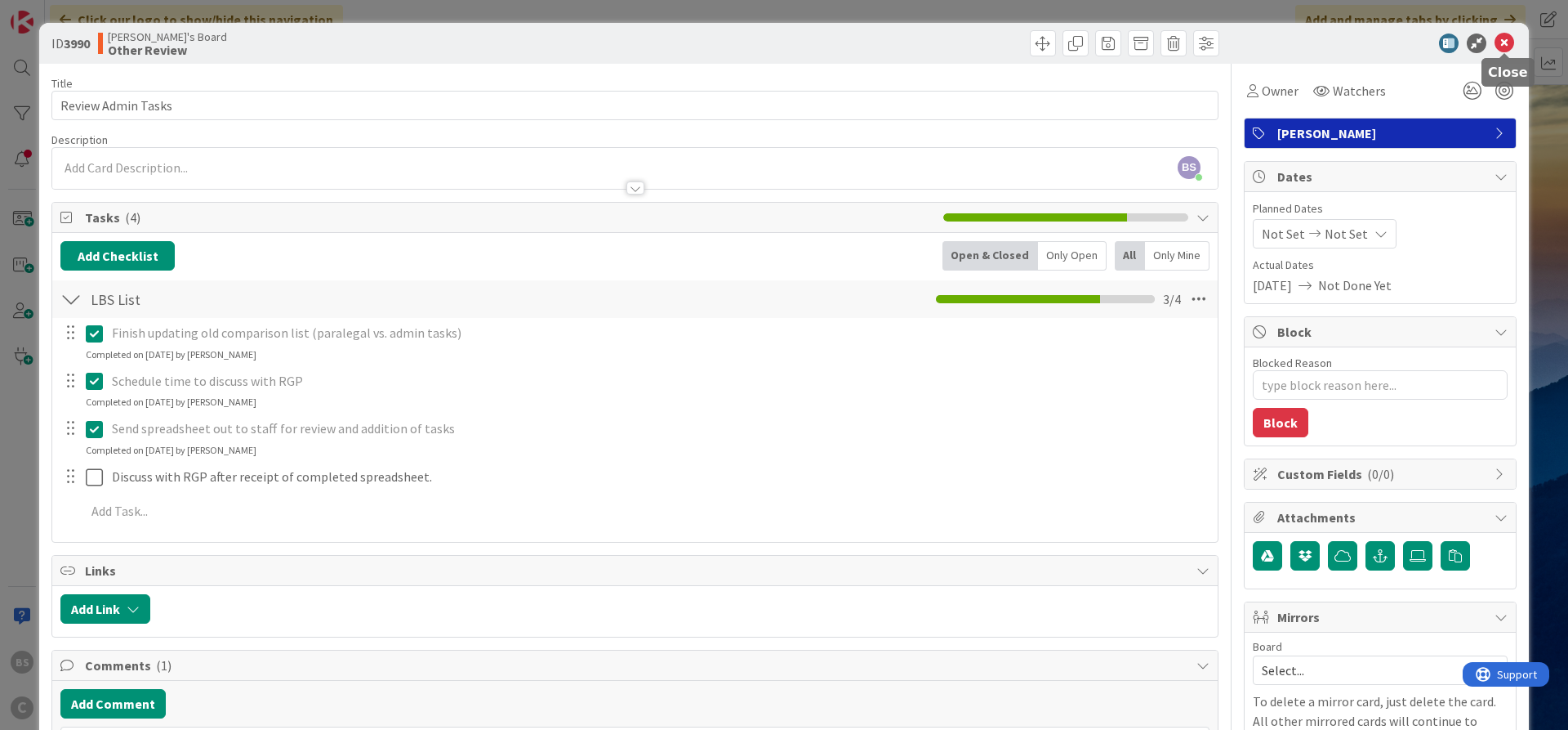
click at [1507, 43] on icon at bounding box center [1505, 43] width 20 height 20
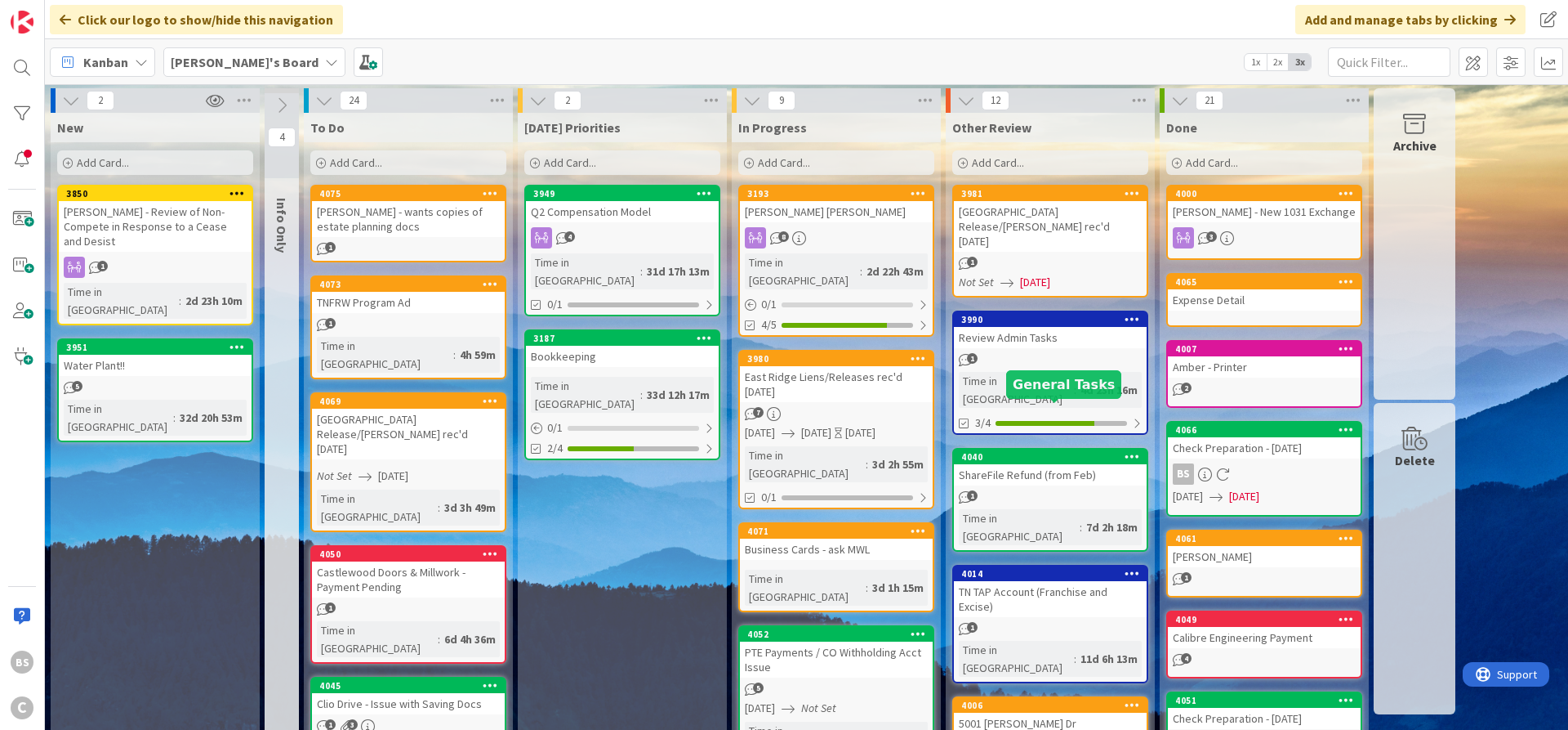
click at [1041, 451] on div "4040" at bounding box center [1054, 457] width 186 height 11
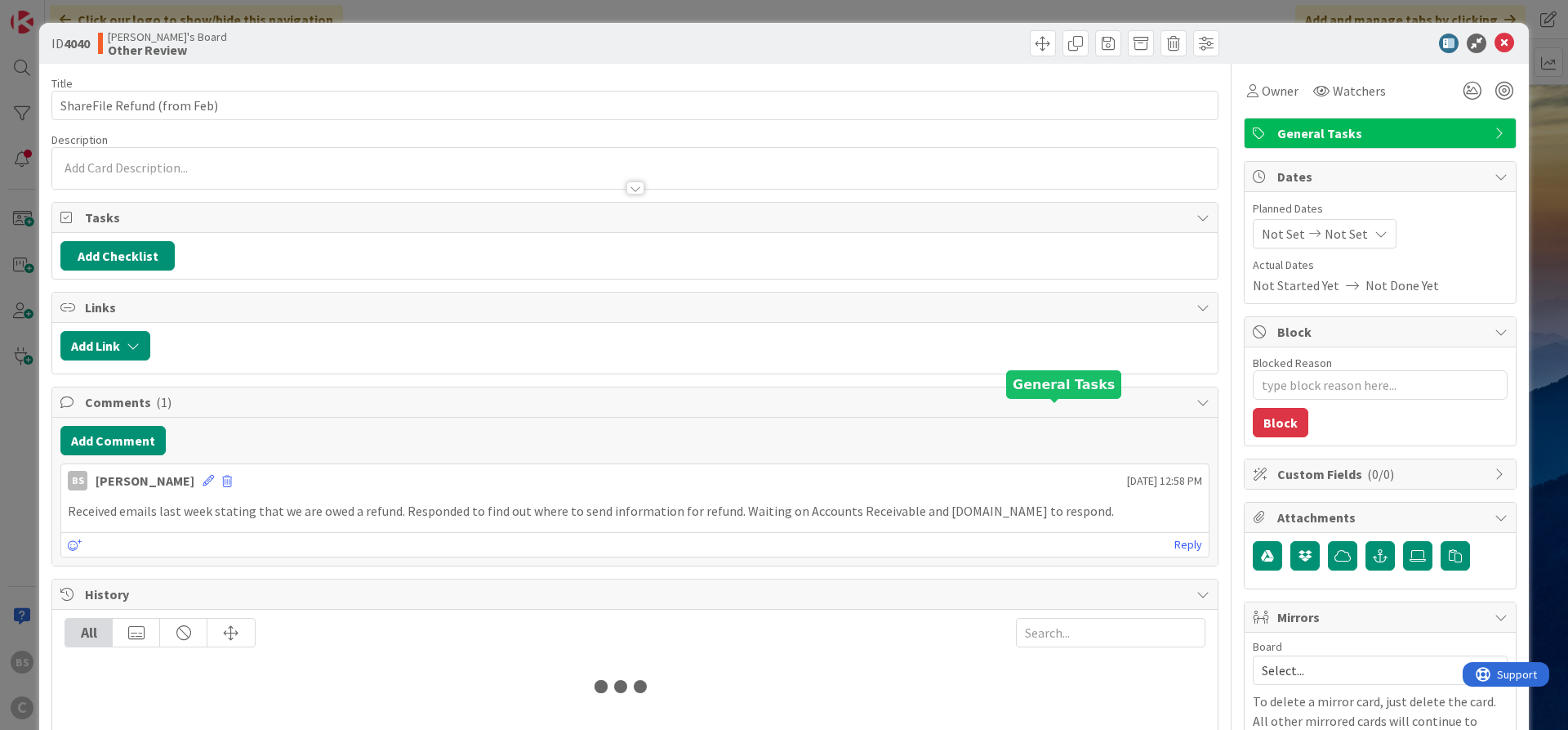
type textarea "x"
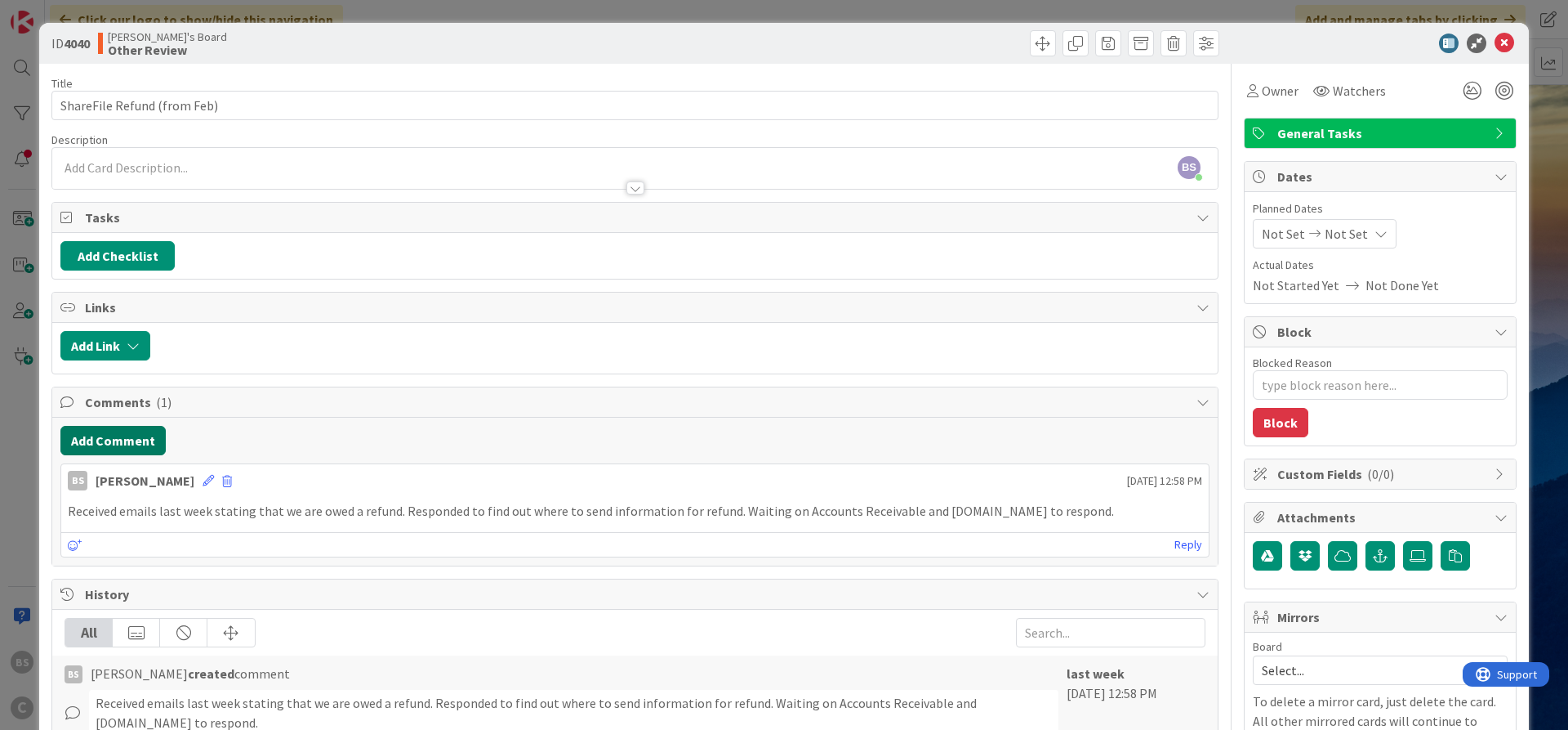
click at [108, 440] on button "Add Comment" at bounding box center [113, 440] width 106 height 29
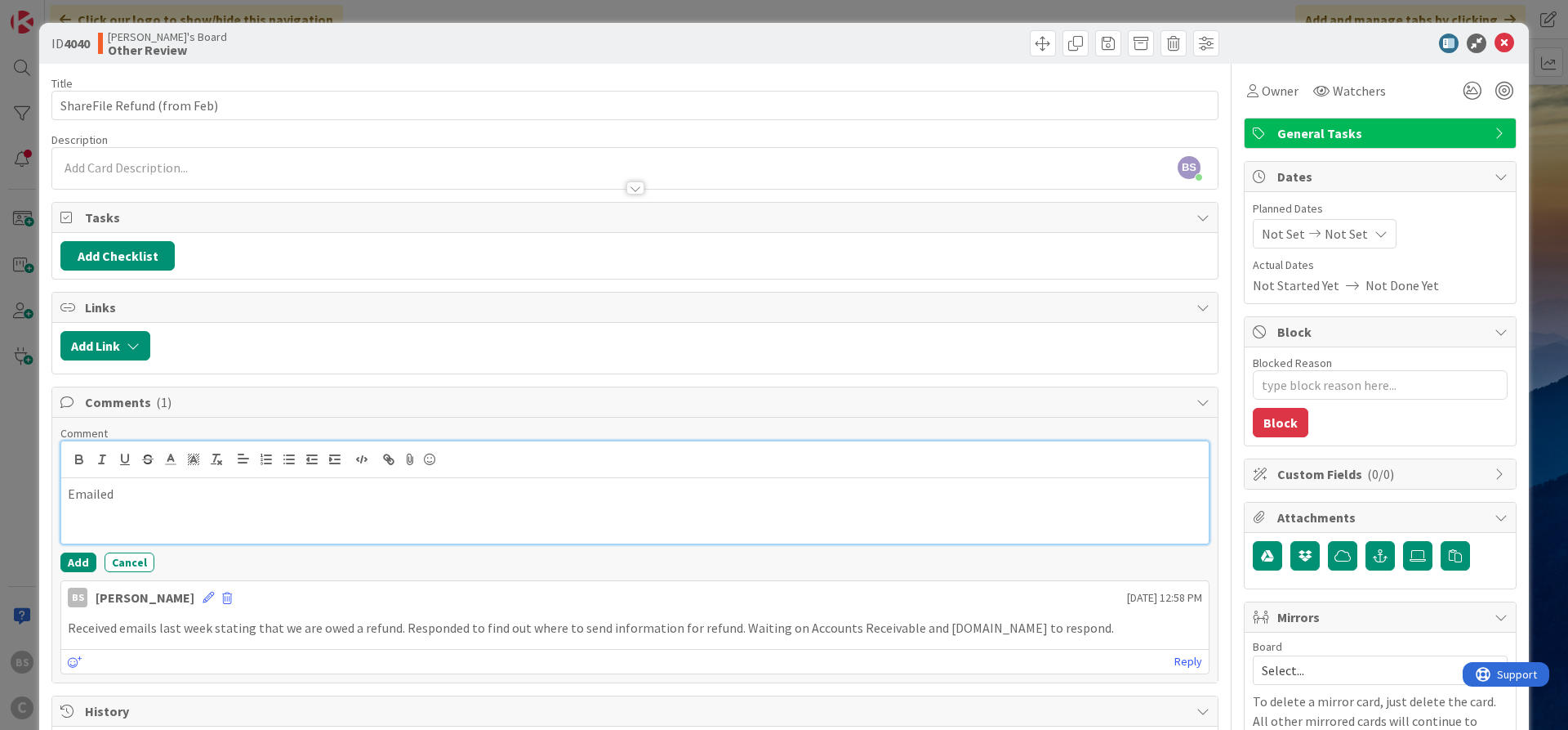
click at [183, 493] on p "Emailed" at bounding box center [635, 493] width 1134 height 19
drag, startPoint x: 142, startPoint y: 495, endPoint x: 248, endPoint y: 463, distance: 110.7
click at [146, 494] on span at bounding box center [146, 493] width 0 height 19
click at [306, 525] on link at bounding box center [303, 525] width 38 height 12
type input "mailto:[PERSON_NAME][EMAIL_ADDRESS][DOMAIN_NAME]"
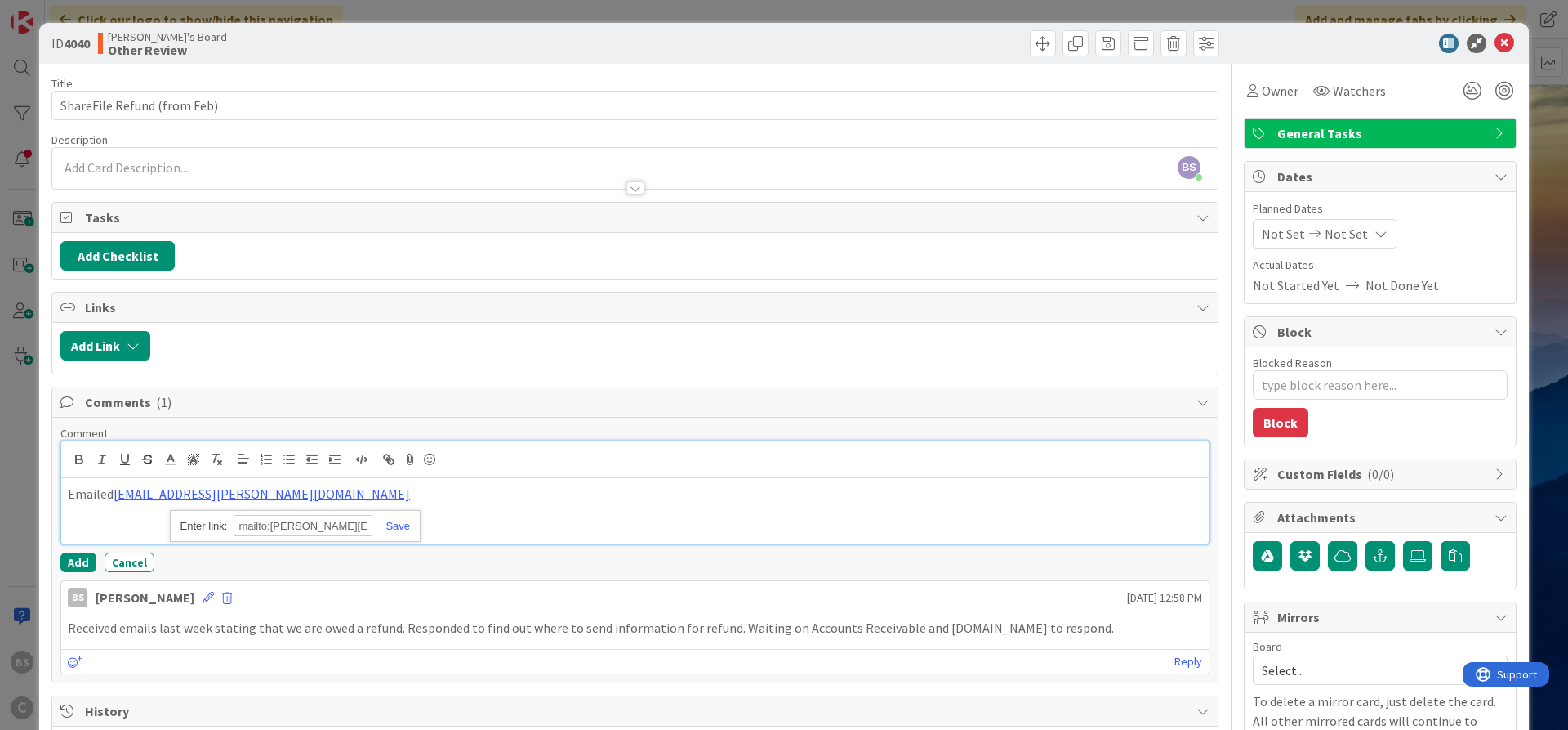
click at [532, 517] on p at bounding box center [635, 512] width 1134 height 19
drag, startPoint x: 345, startPoint y: 489, endPoint x: 361, endPoint y: 489, distance: 16.0
click at [346, 489] on p "Emailed [PERSON_NAME][EMAIL_ADDRESS][DOMAIN_NAME]" at bounding box center [635, 493] width 1134 height 19
click at [78, 557] on button "Add" at bounding box center [79, 562] width 36 height 20
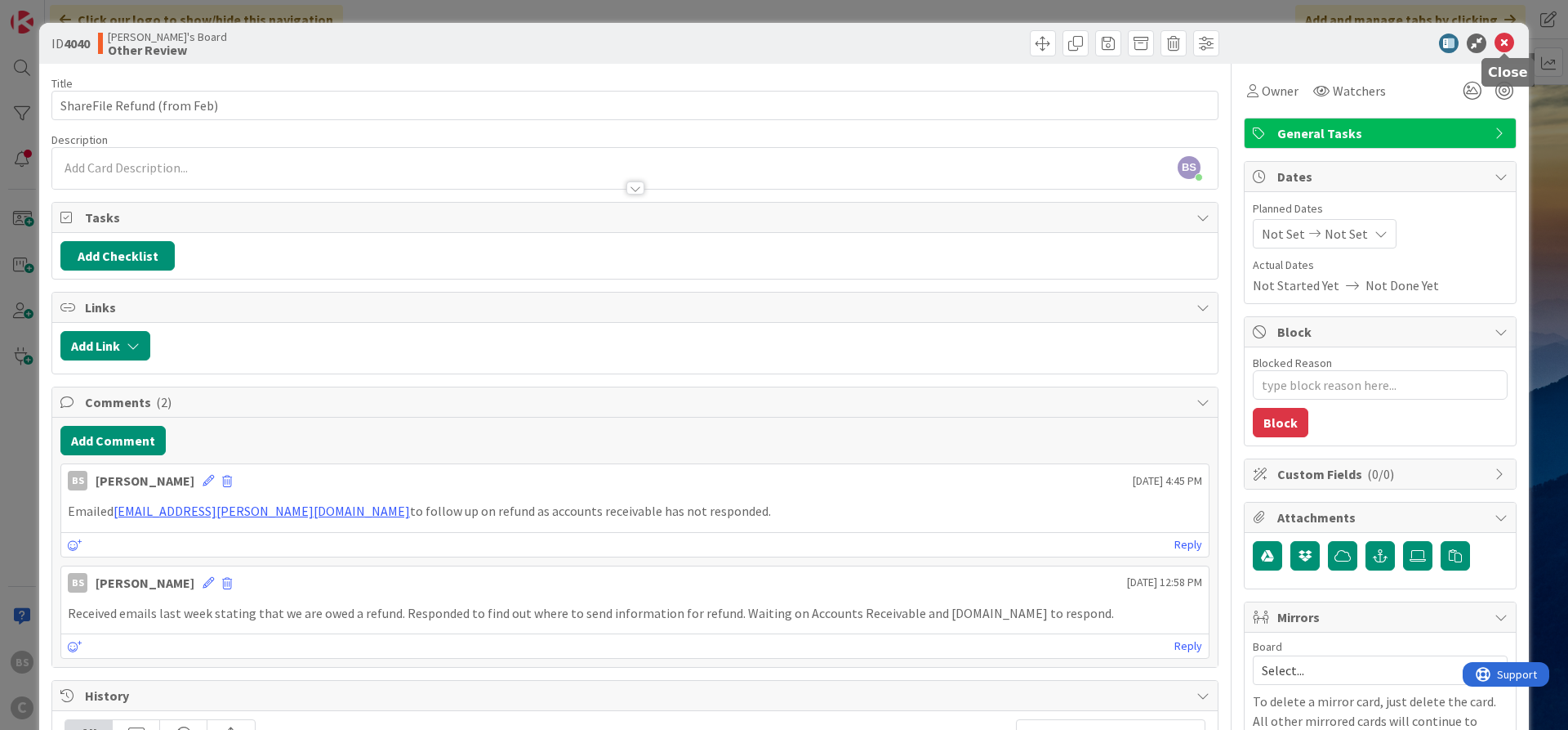
drag, startPoint x: 1505, startPoint y: 35, endPoint x: 1421, endPoint y: 75, distance: 93.0
click at [1506, 35] on icon at bounding box center [1505, 43] width 20 height 20
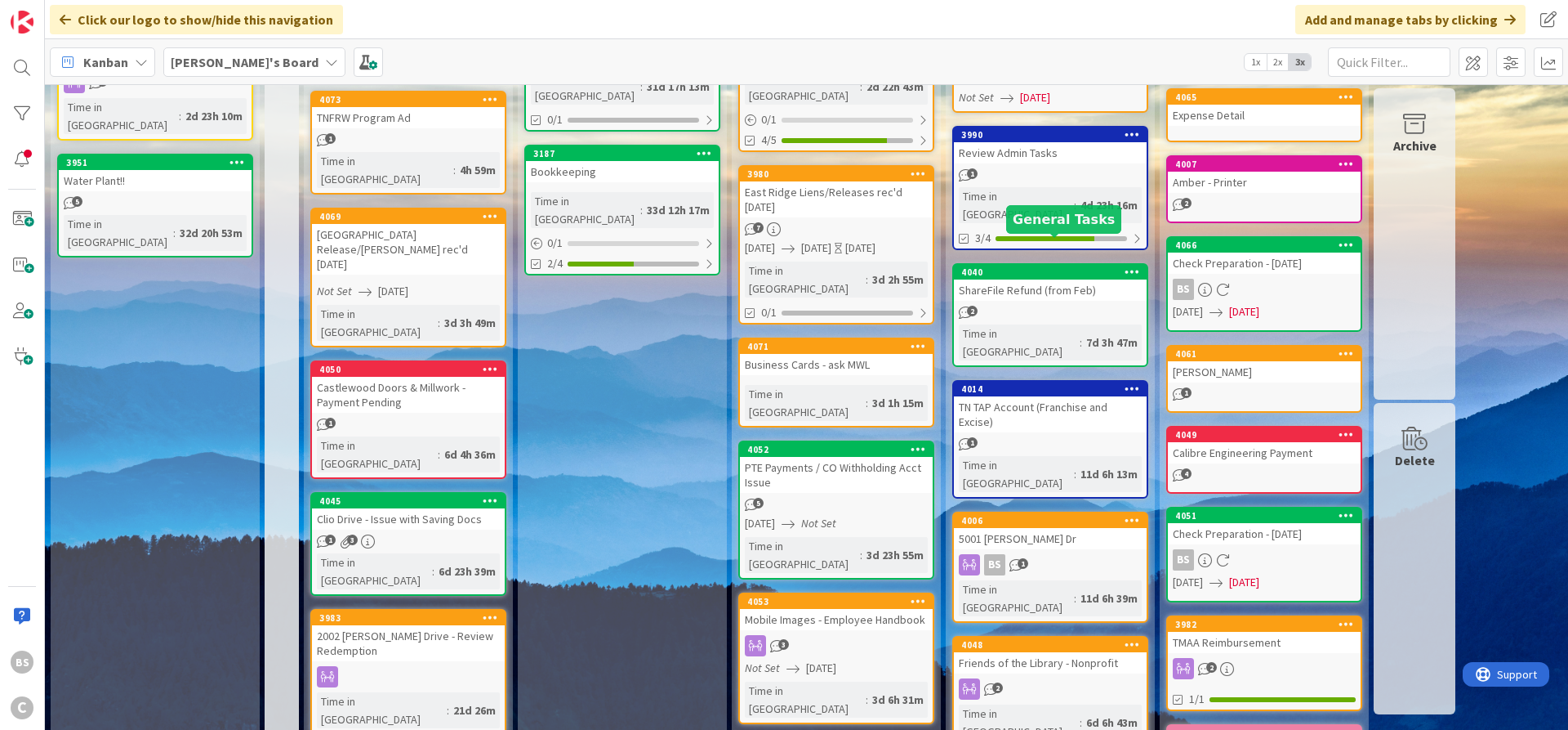
scroll to position [196, 0]
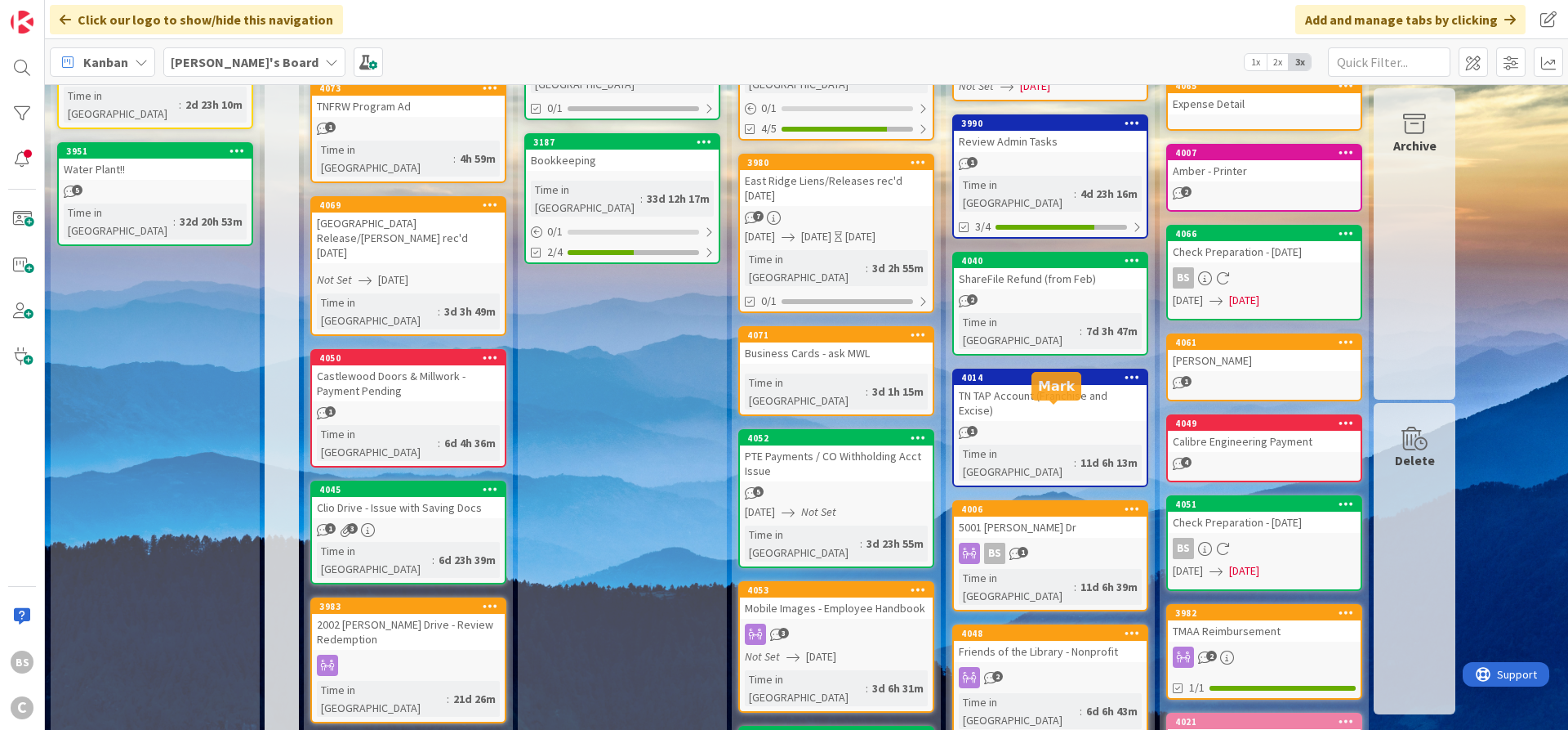
click at [1015, 503] on div "4006" at bounding box center [1054, 509] width 186 height 11
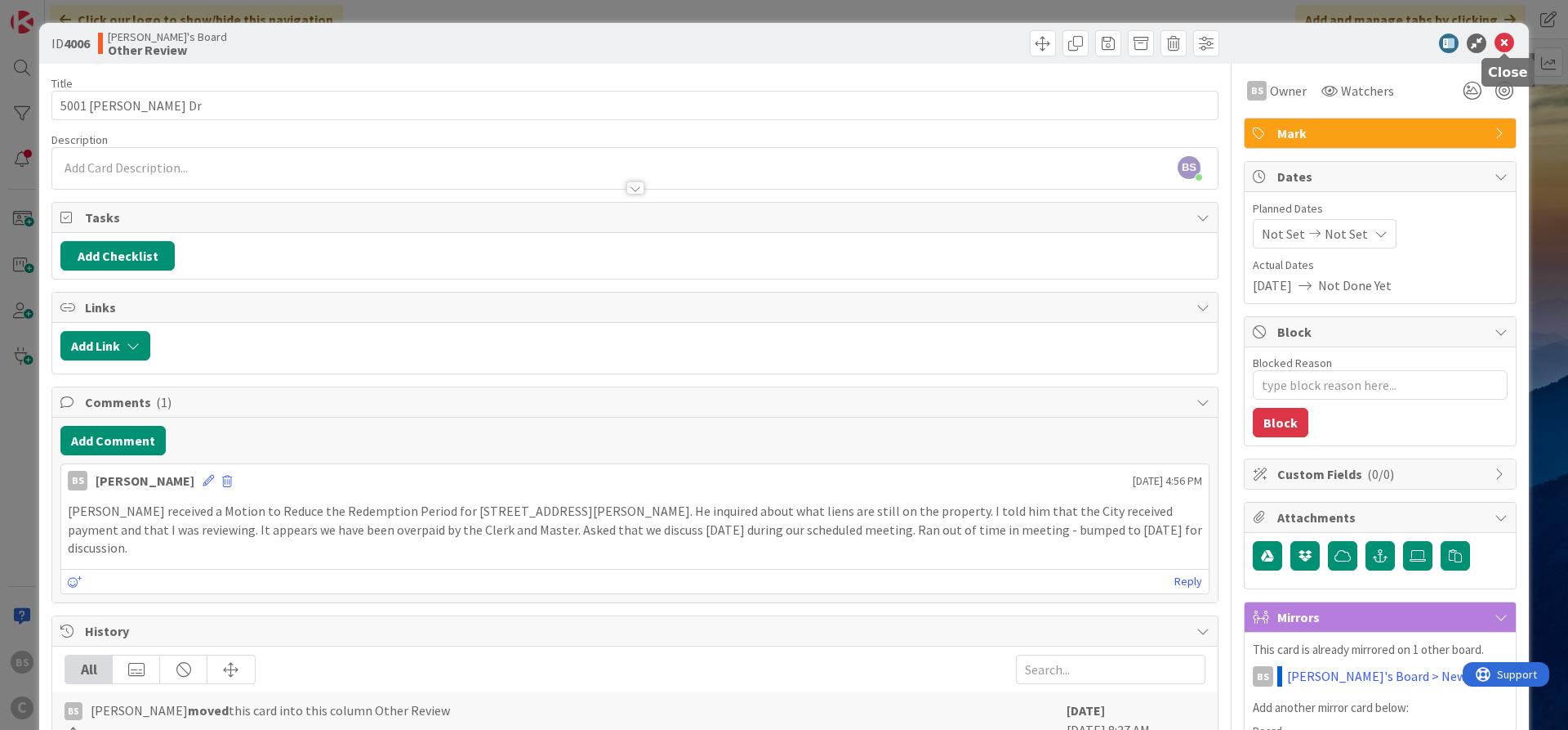
click at [1502, 41] on icon at bounding box center [1505, 43] width 20 height 20
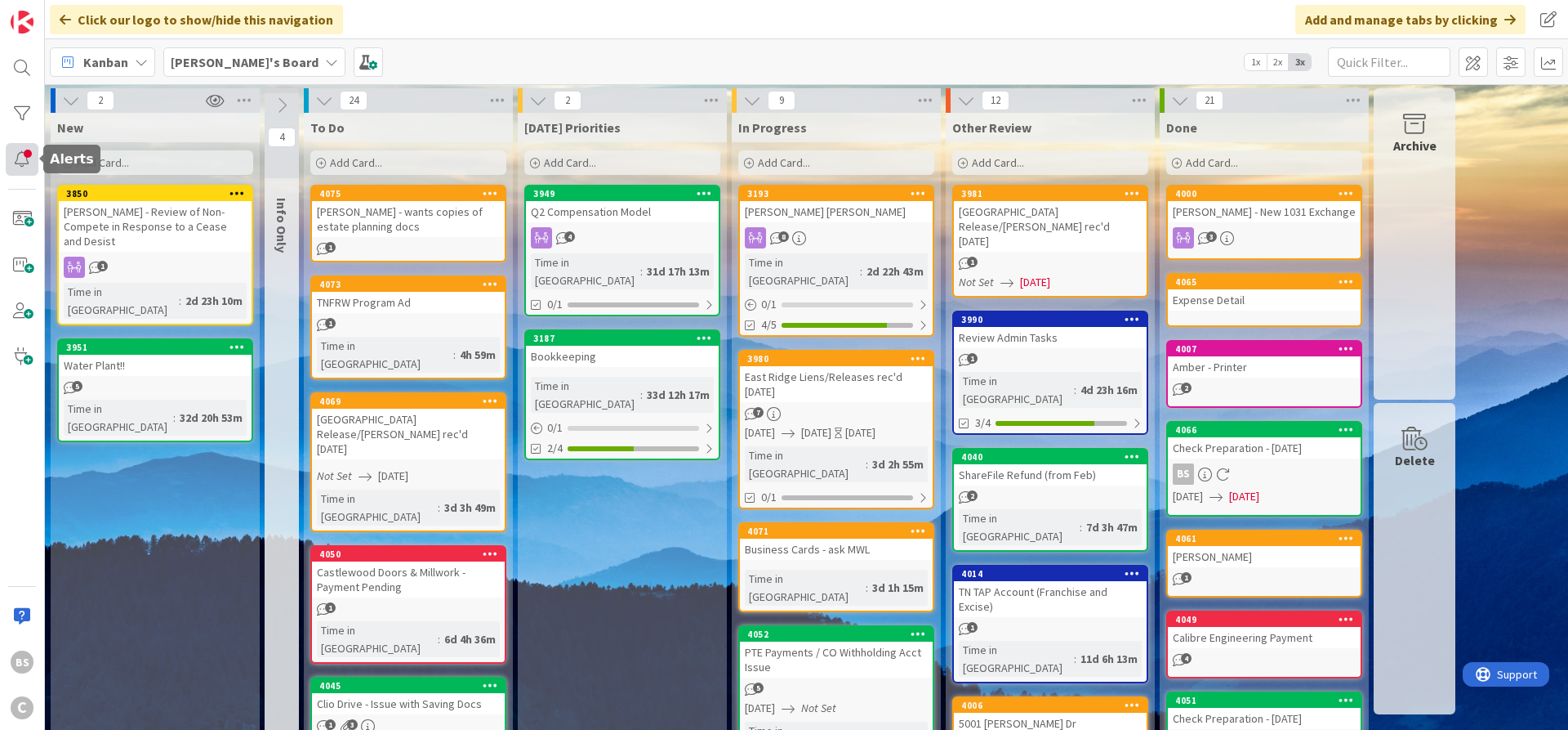
click at [20, 163] on div at bounding box center [22, 160] width 33 height 33
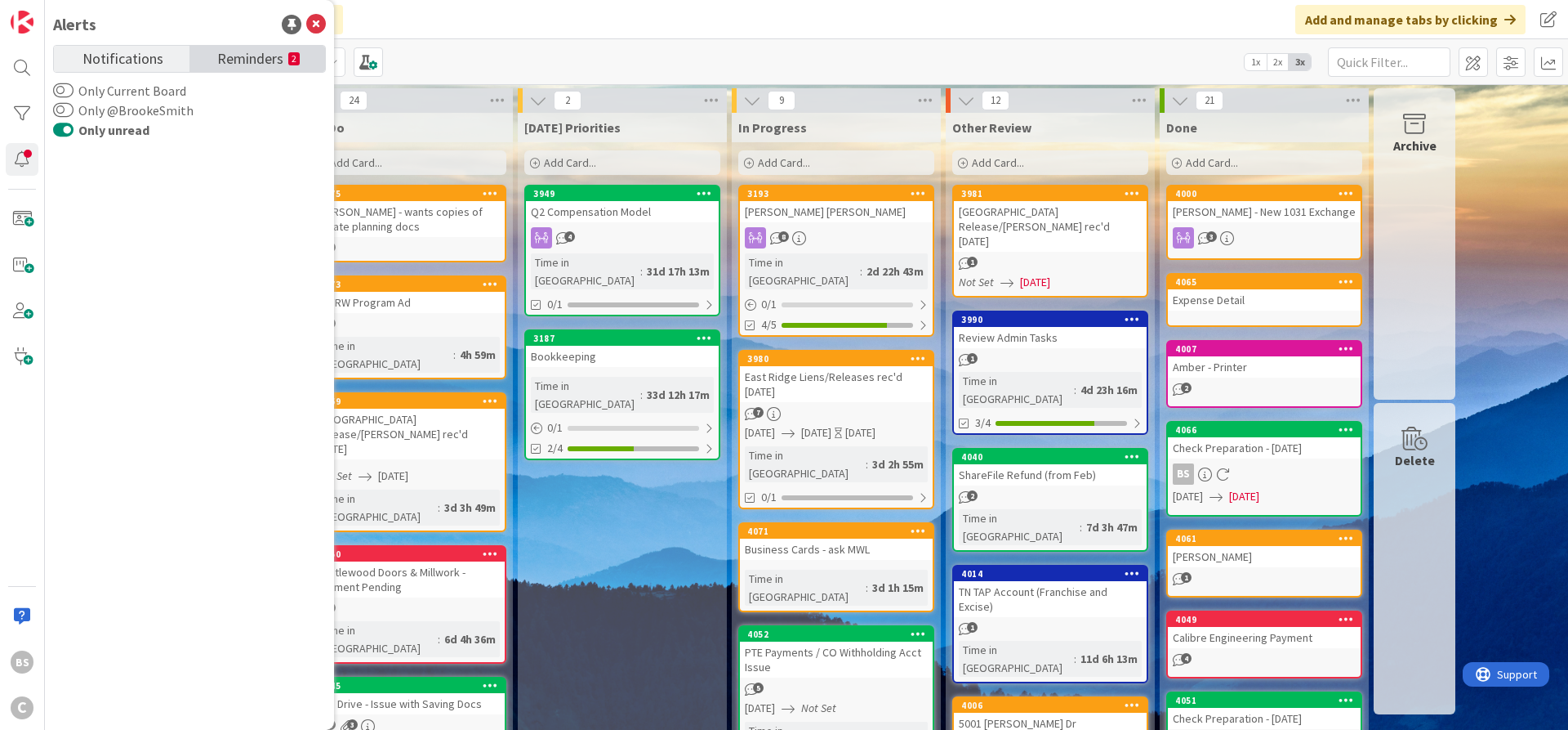
click at [249, 54] on span "Reminders" at bounding box center [250, 57] width 66 height 23
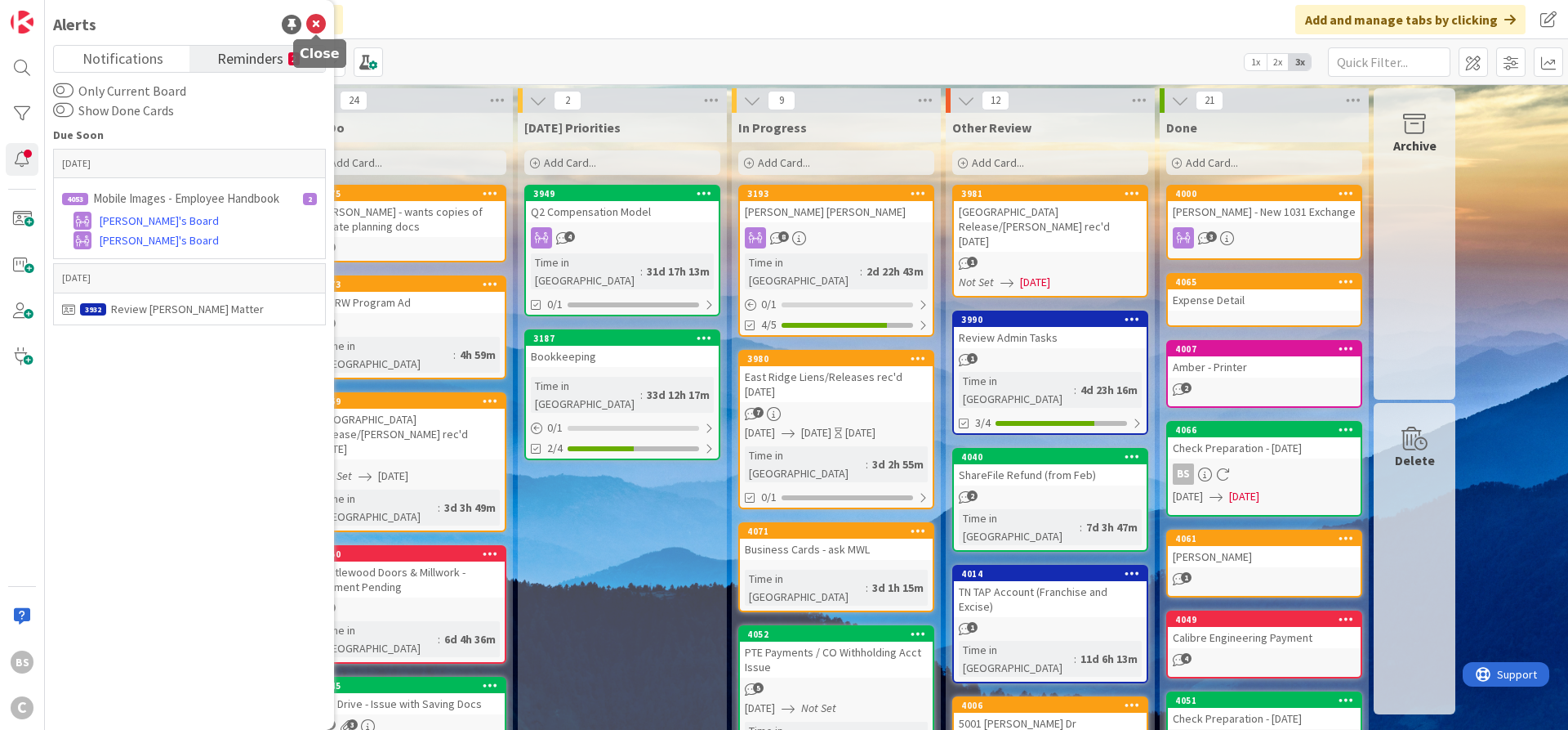
click at [313, 21] on icon at bounding box center [316, 25] width 20 height 20
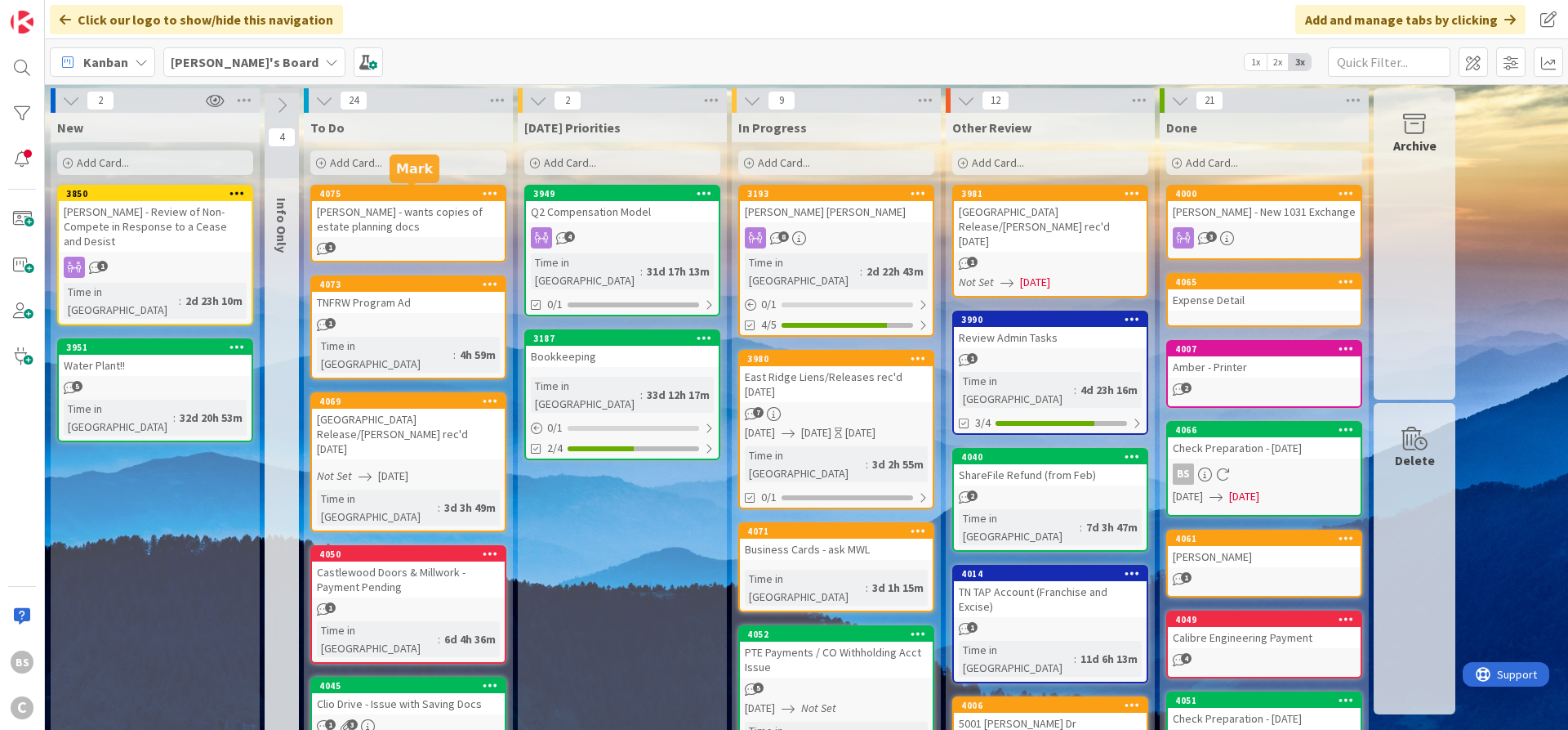
click at [393, 201] on div "4075" at bounding box center [408, 194] width 193 height 15
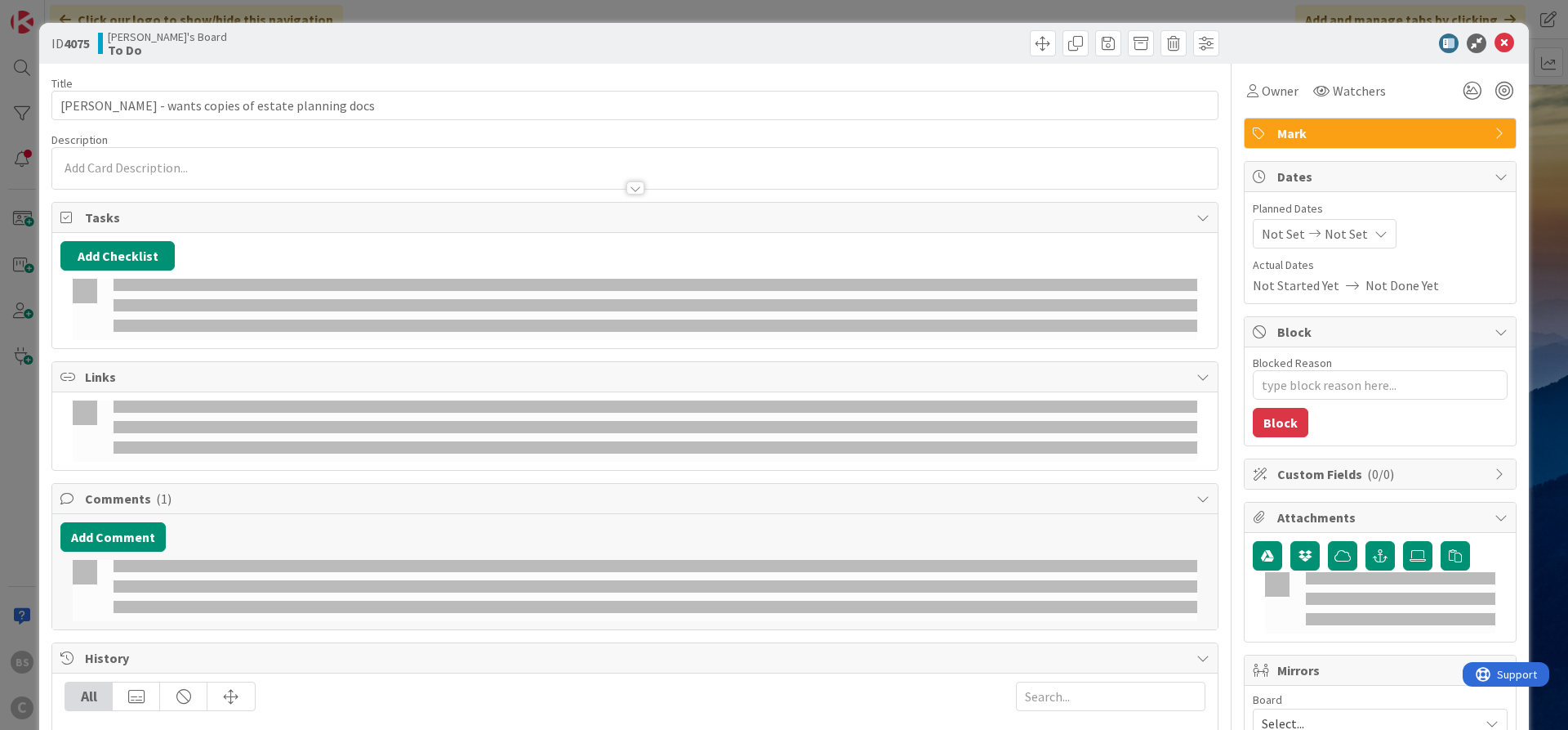
type textarea "x"
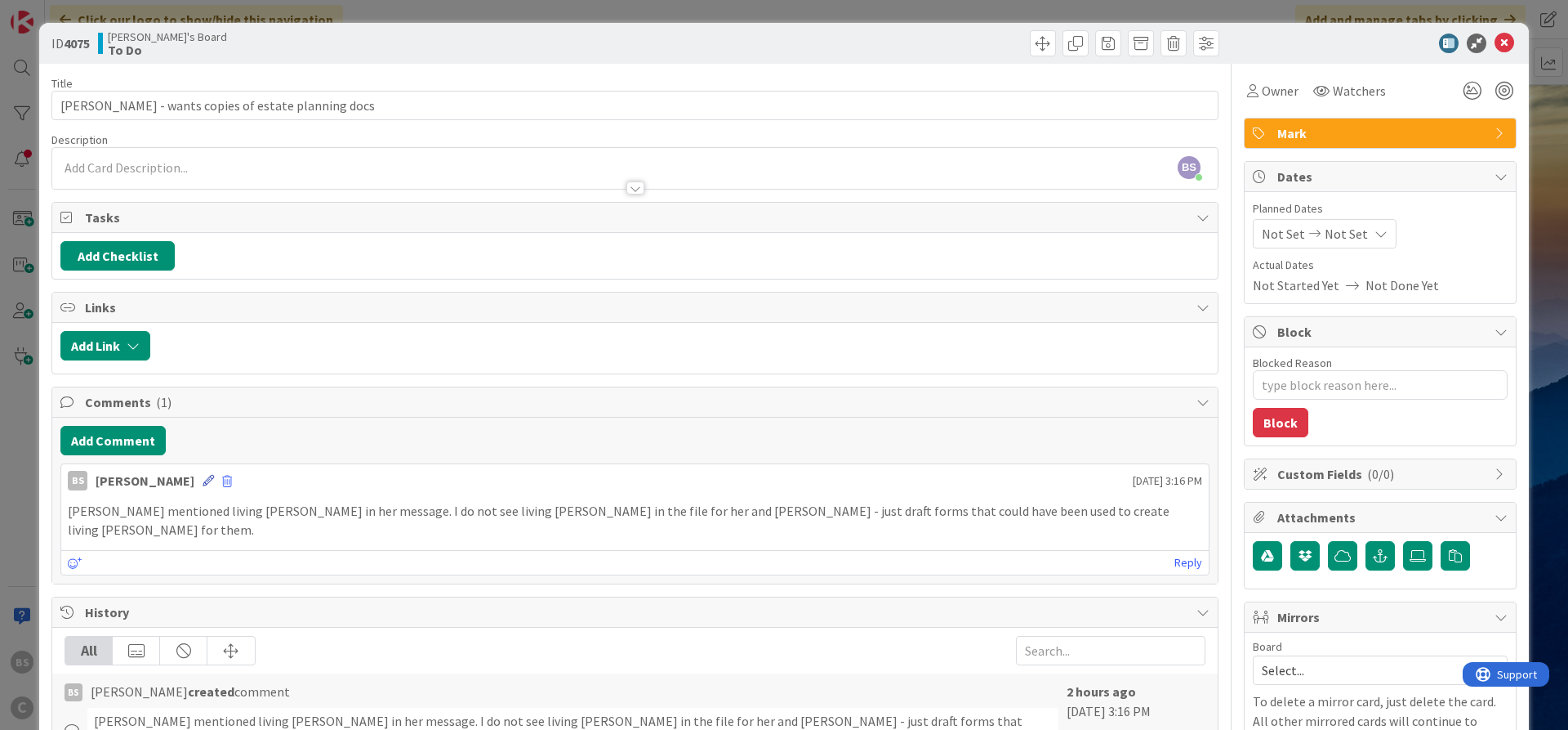
click at [194, 481] on div "BS [PERSON_NAME] [DATE] 3:16 PM" at bounding box center [635, 477] width 1148 height 26
click at [119, 438] on button "Add Comment" at bounding box center [113, 440] width 106 height 29
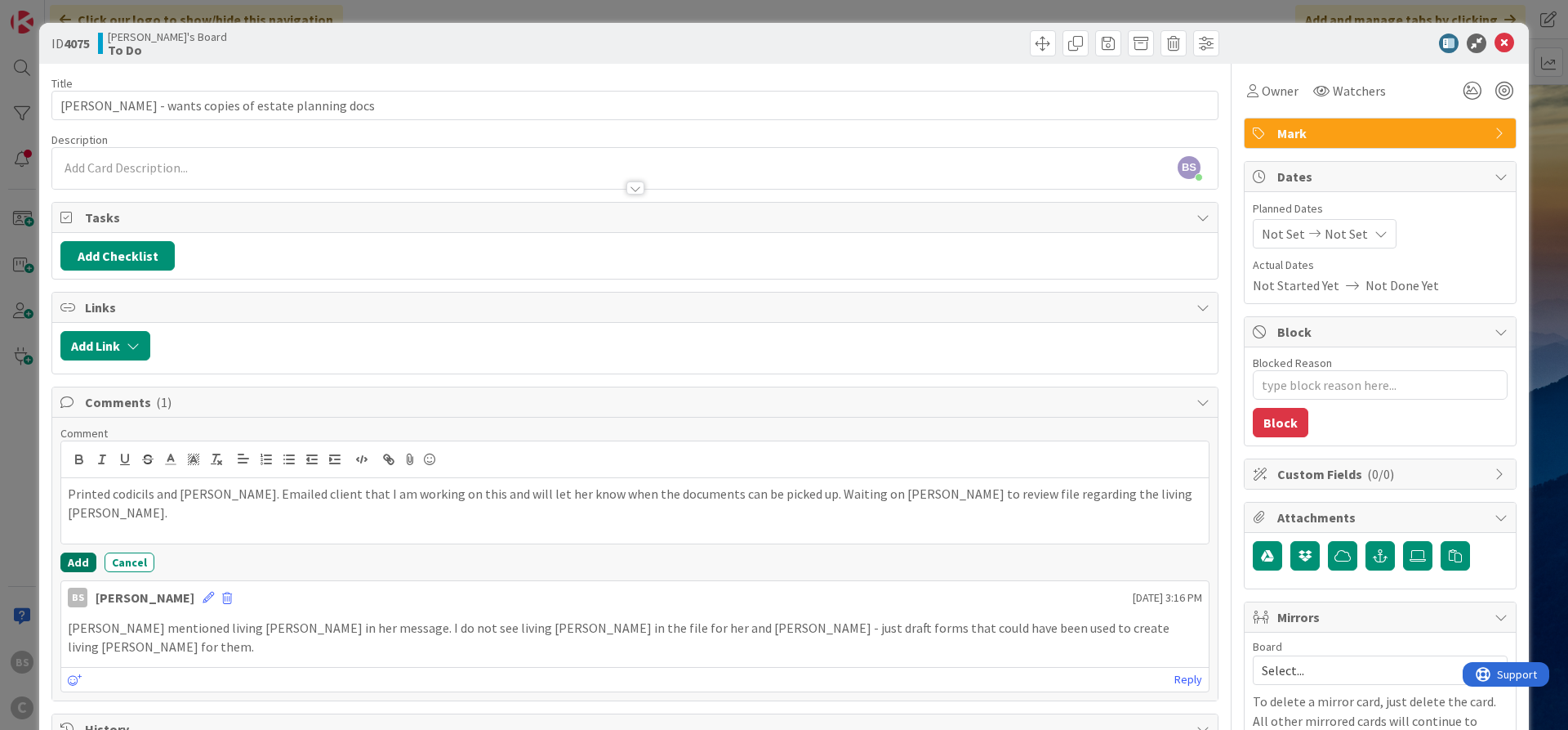
click at [79, 561] on button "Add" at bounding box center [79, 562] width 36 height 20
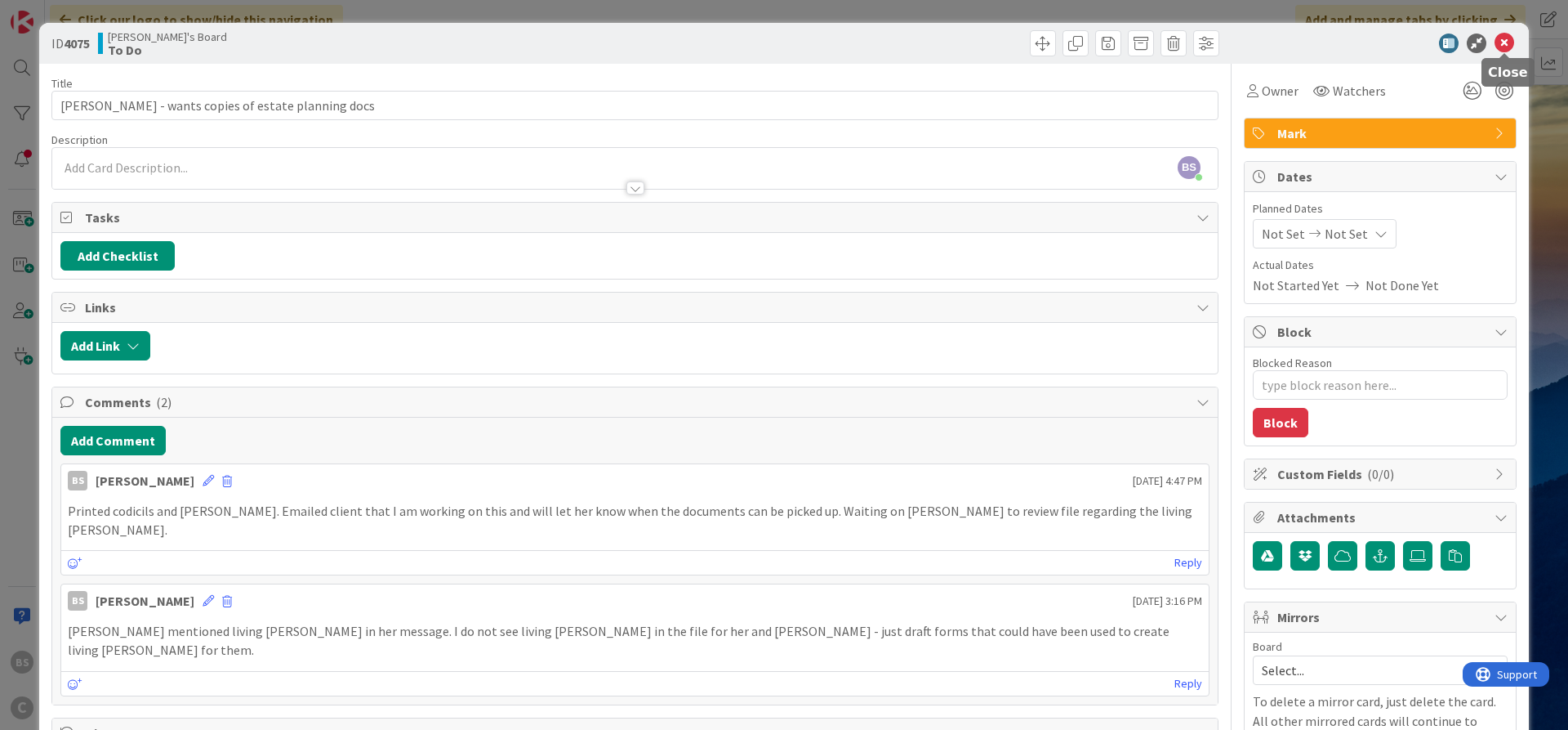
click at [1506, 44] on icon at bounding box center [1505, 43] width 20 height 20
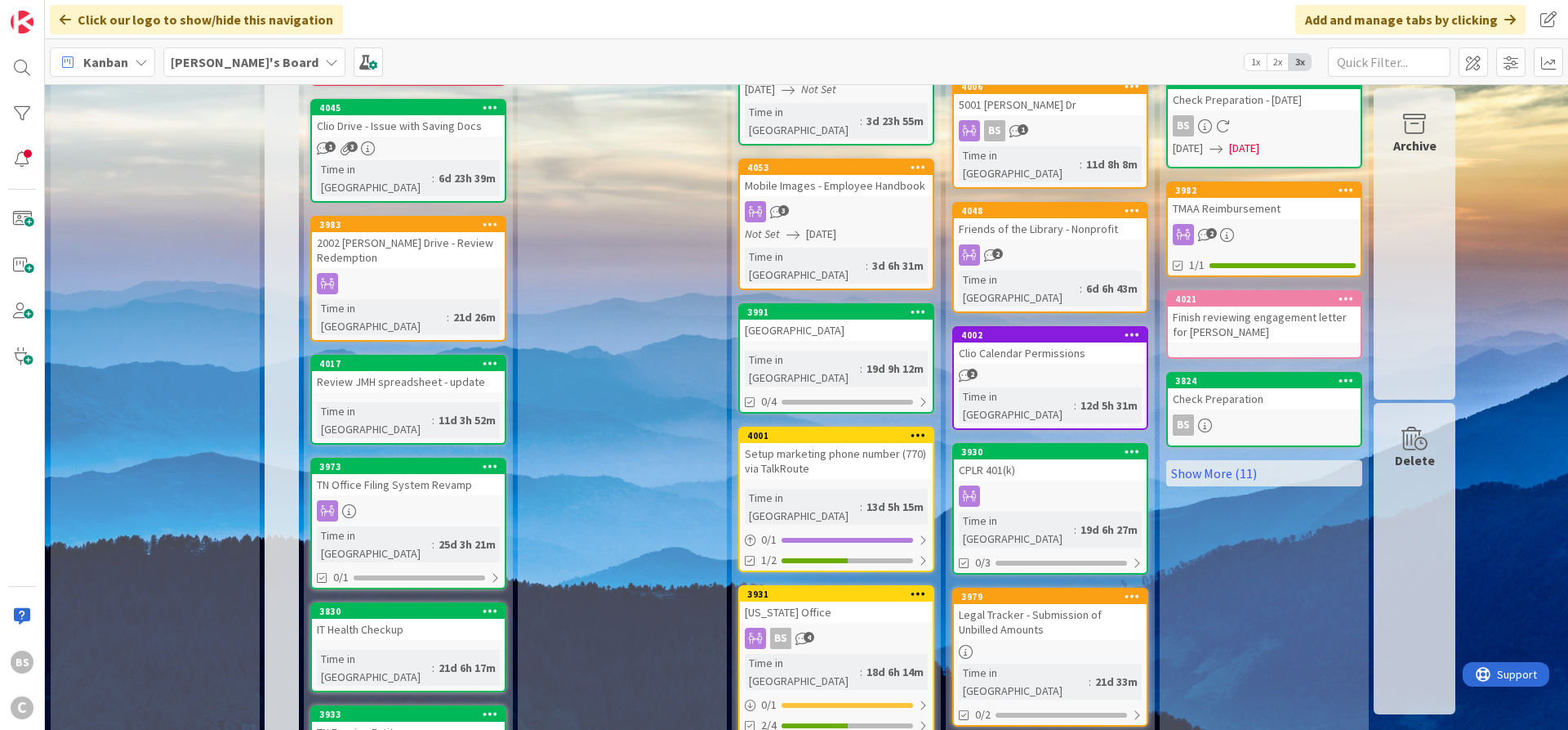
scroll to position [624, 0]
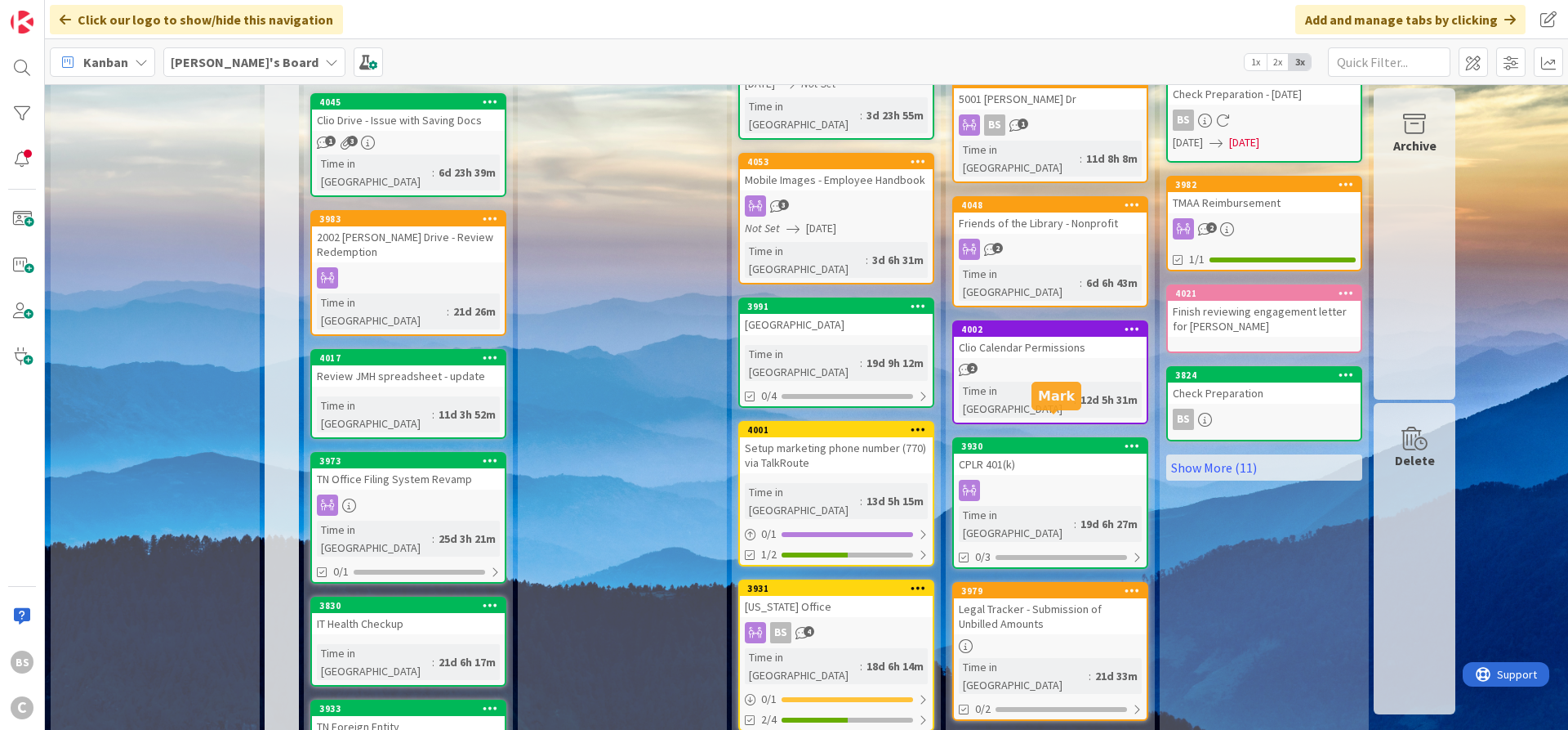
click at [1021, 585] on div "3979" at bounding box center [1054, 591] width 186 height 11
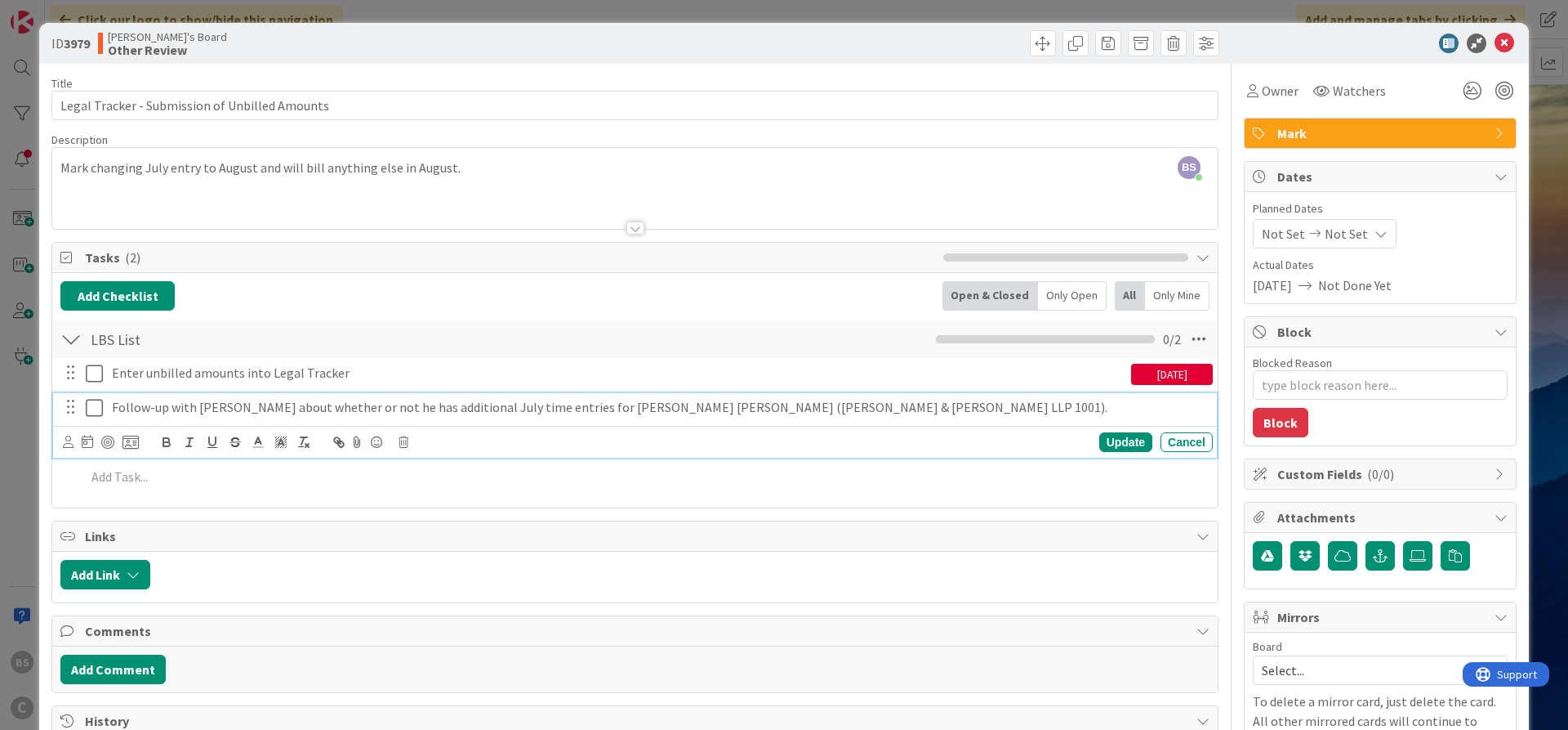
drag, startPoint x: 100, startPoint y: 412, endPoint x: 100, endPoint y: 395, distance: 17.0
click at [100, 412] on icon at bounding box center [98, 408] width 25 height 20
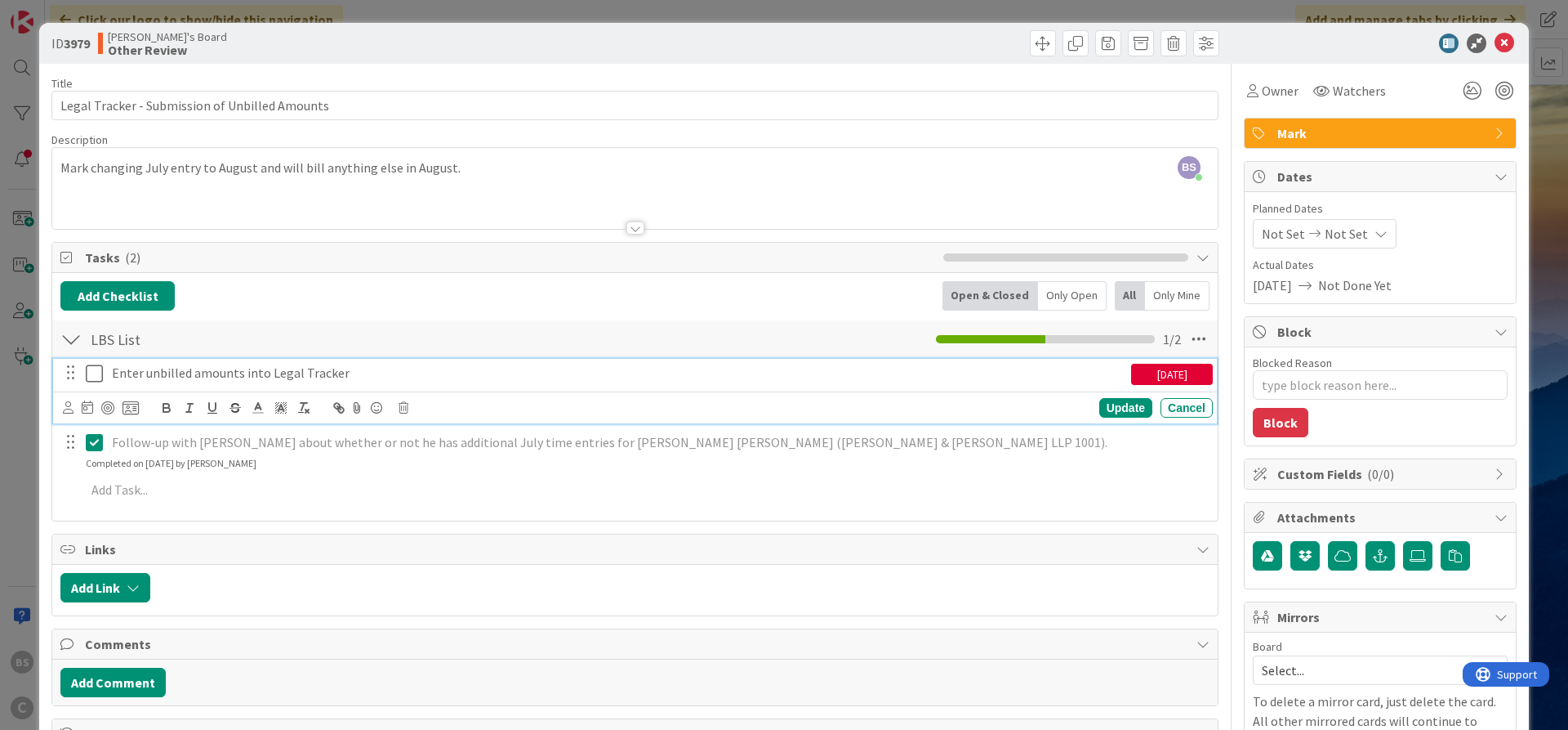
click at [100, 367] on icon at bounding box center [98, 373] width 25 height 20
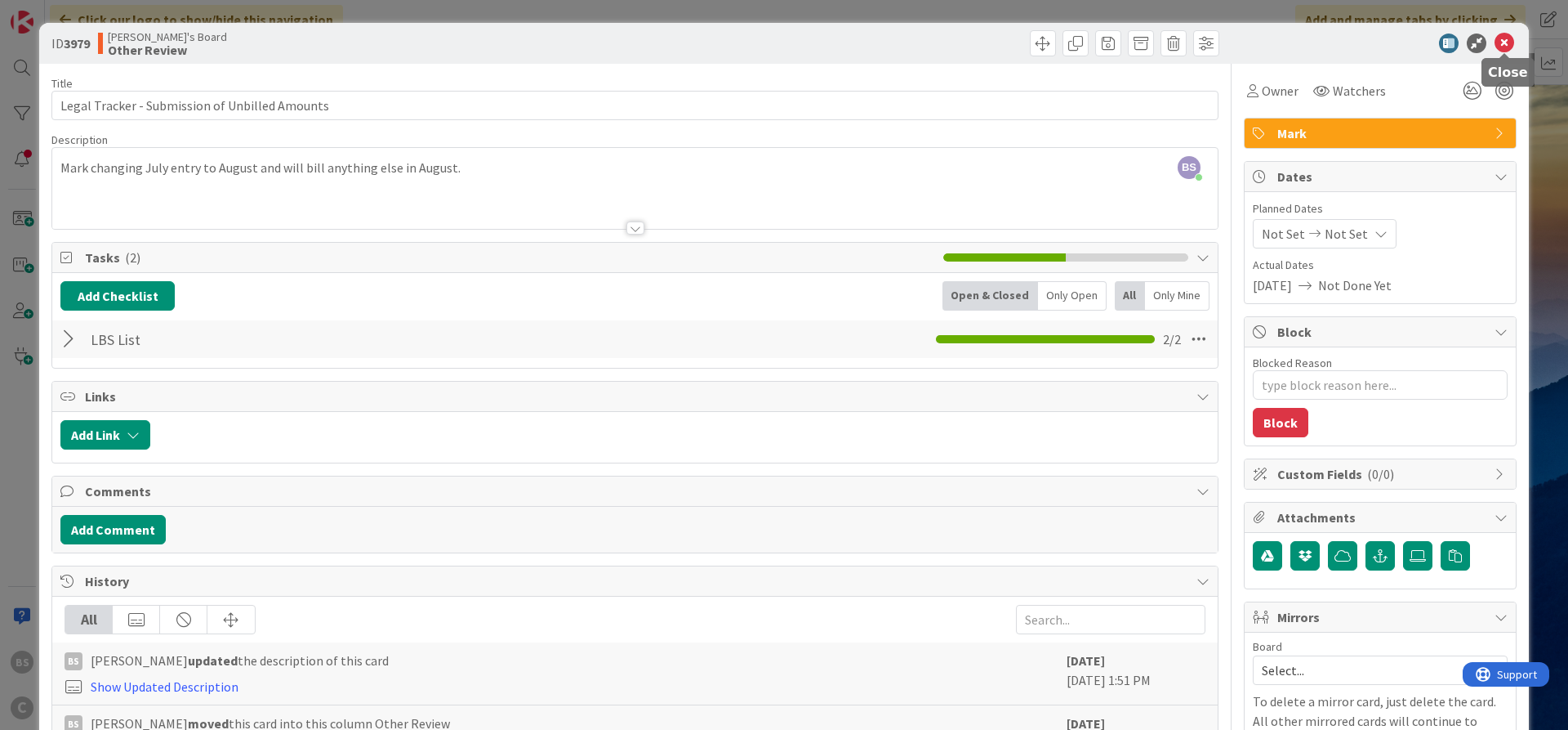
click at [1503, 42] on icon at bounding box center [1505, 43] width 20 height 20
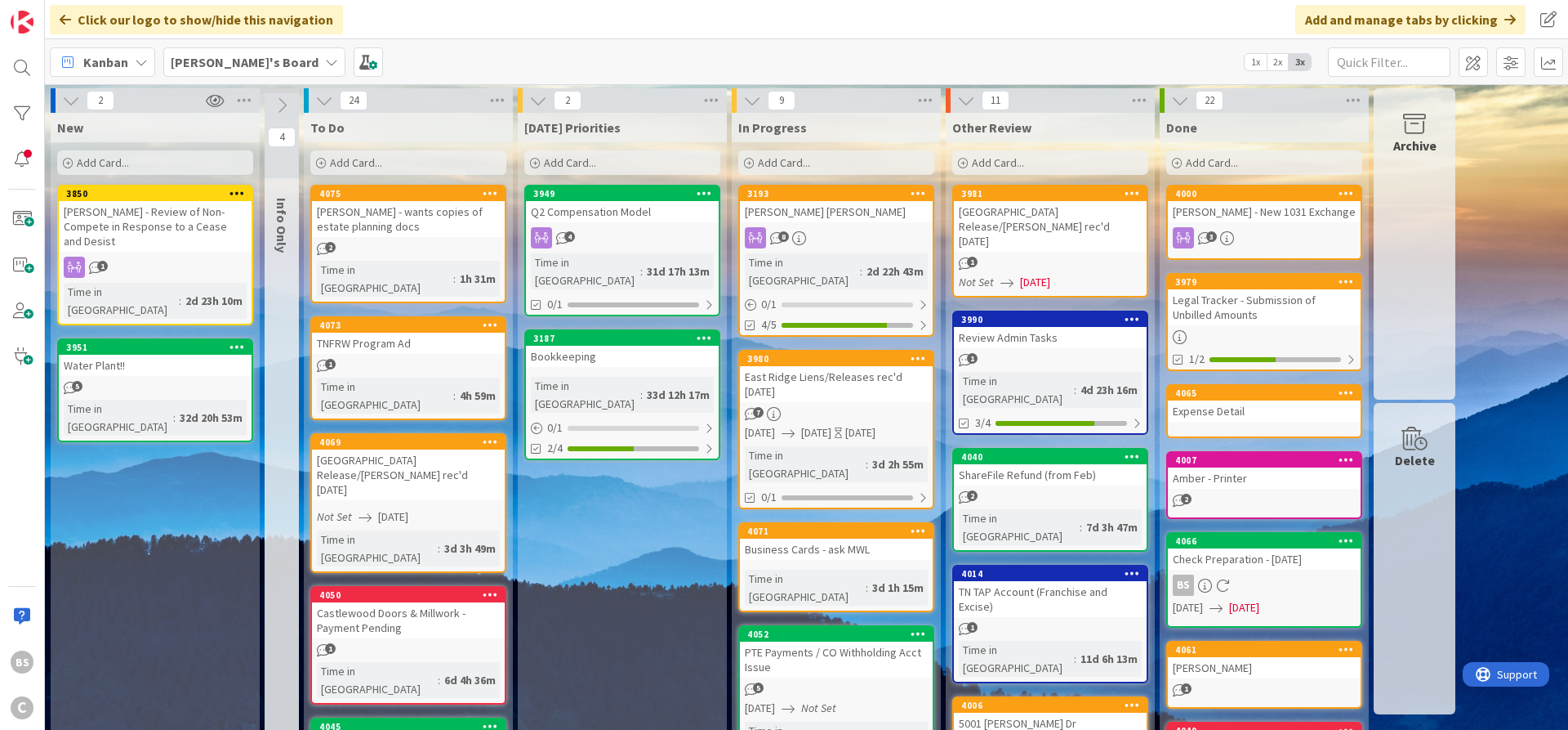
click at [201, 56] on b "[PERSON_NAME]'s Board" at bounding box center [245, 62] width 148 height 16
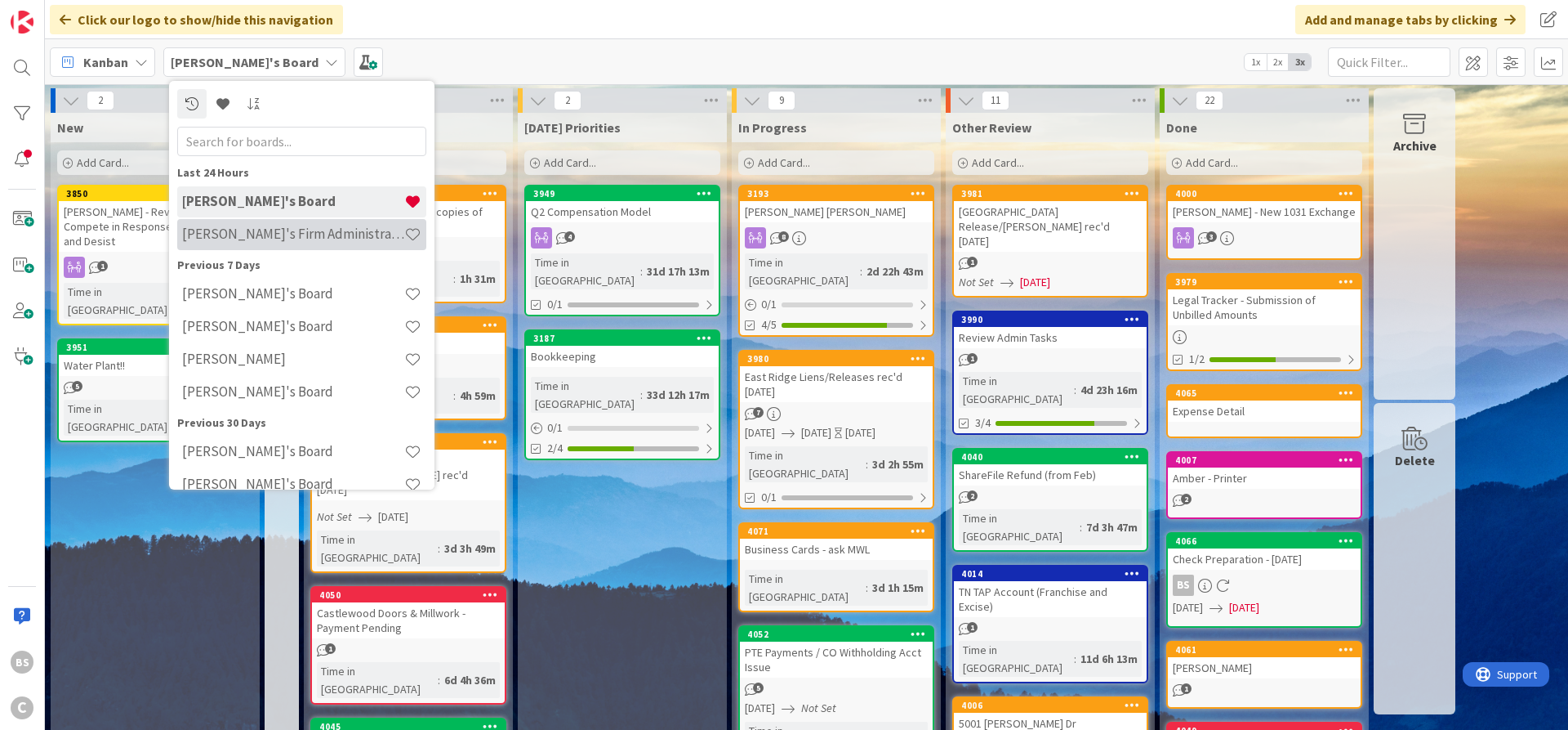
click at [214, 228] on h4 "[PERSON_NAME]'s Firm Administration Board" at bounding box center [294, 234] width 222 height 16
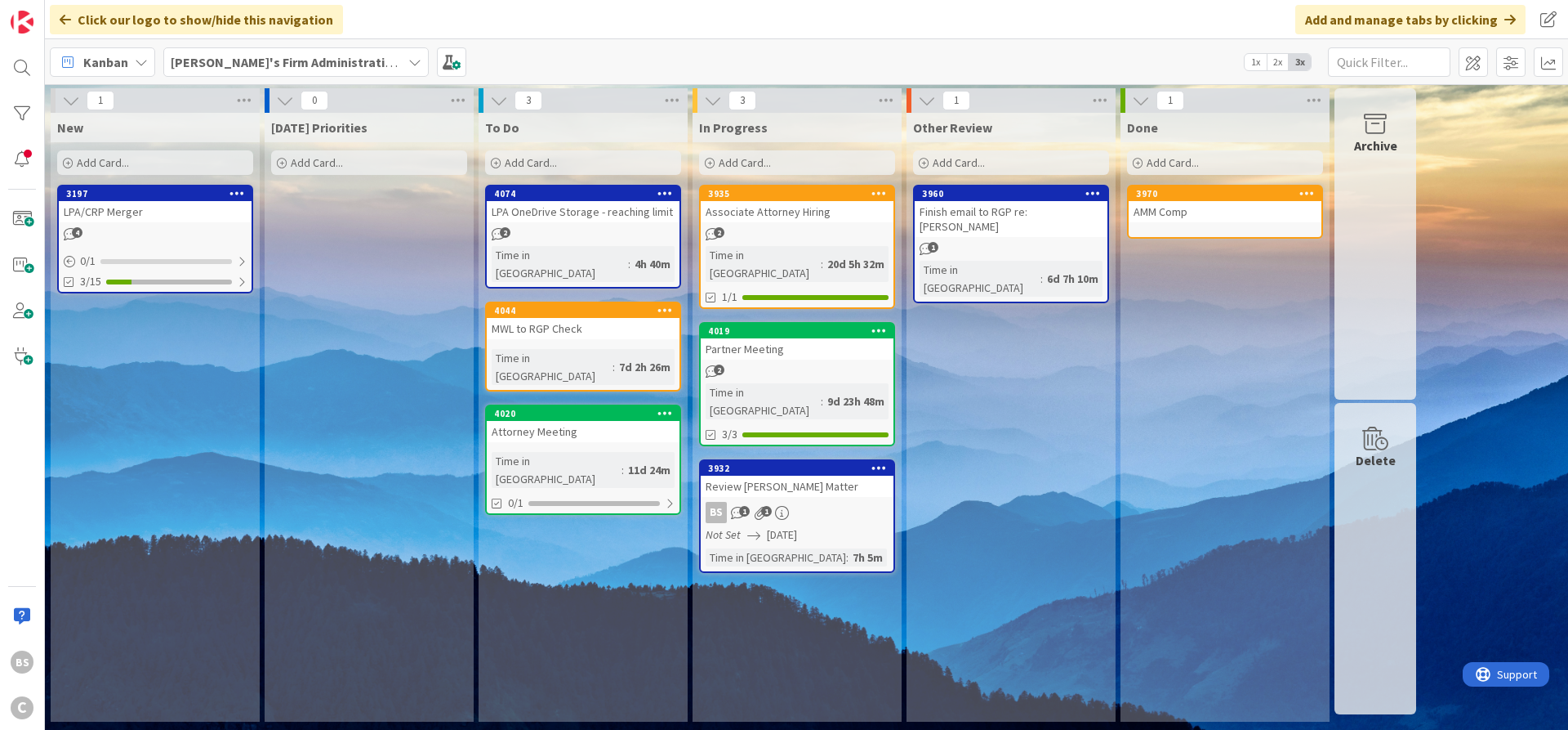
click at [272, 47] on div "[PERSON_NAME]'s Firm Administration Board 1x 2x 3x" at bounding box center [806, 61] width 1523 height 45
click at [272, 55] on b "[PERSON_NAME]'s Firm Administration Board" at bounding box center [305, 62] width 268 height 16
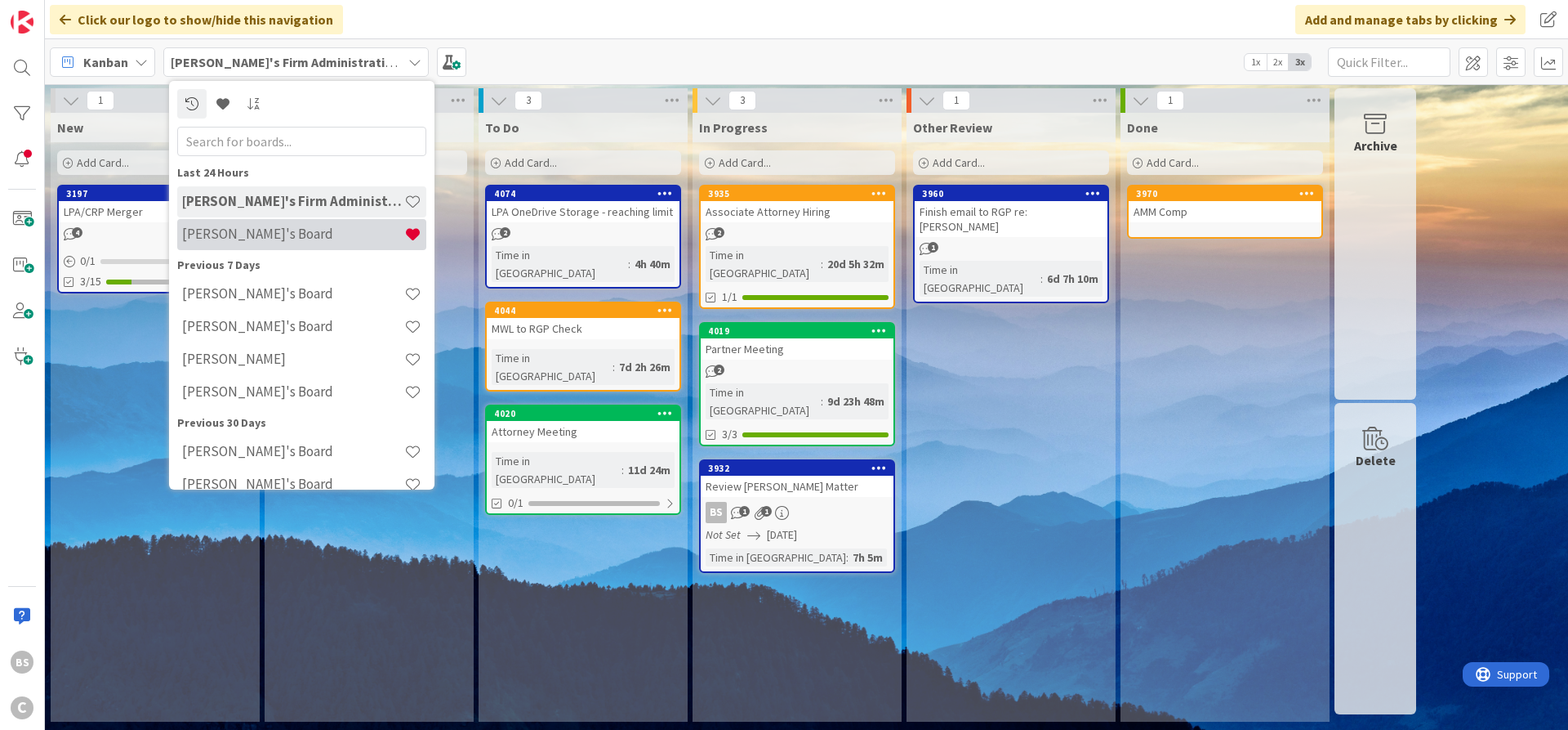
click at [251, 237] on h4 "[PERSON_NAME]'s Board" at bounding box center [294, 234] width 222 height 16
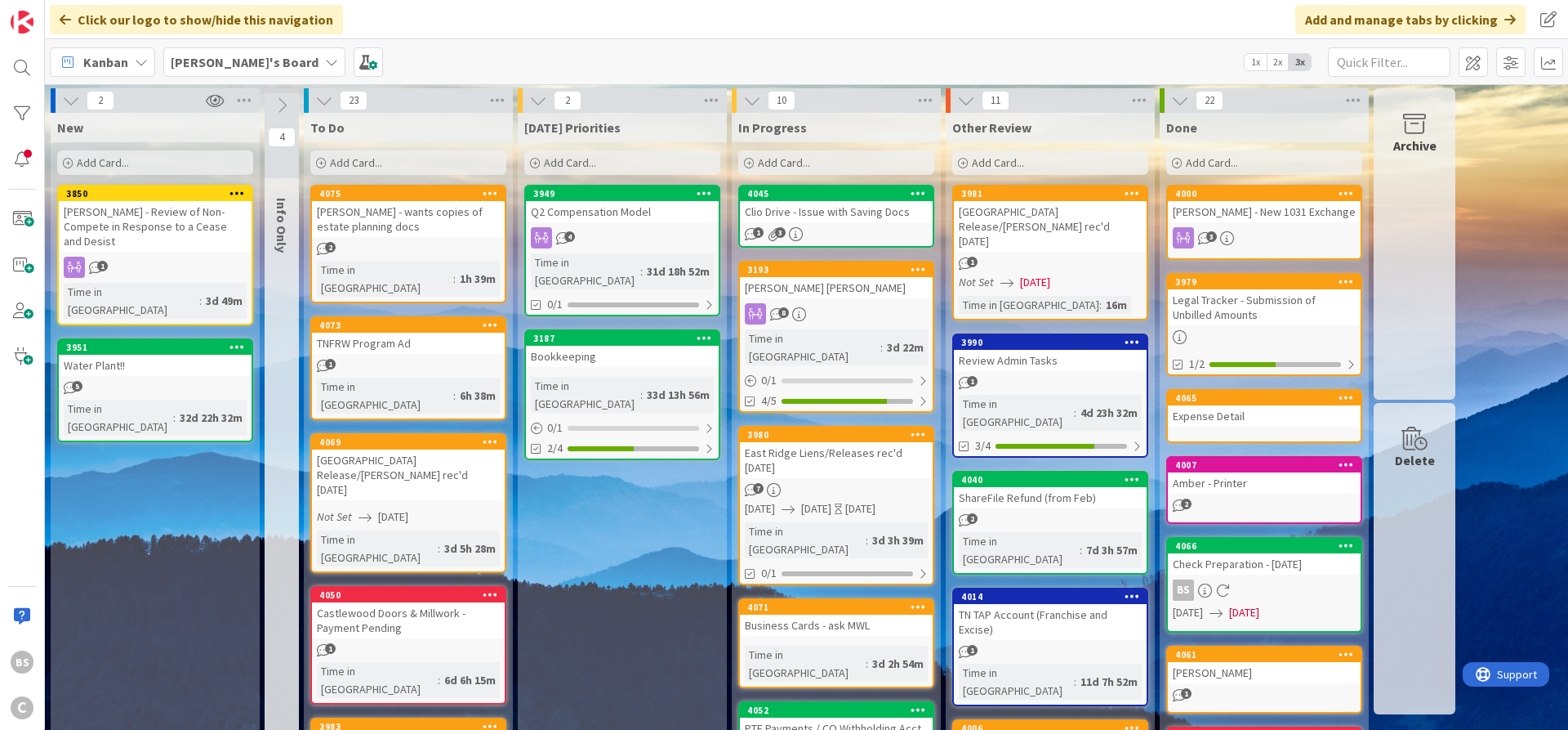
click at [840, 214] on div "Clio Drive - Issue with Saving Docs" at bounding box center [837, 212] width 193 height 21
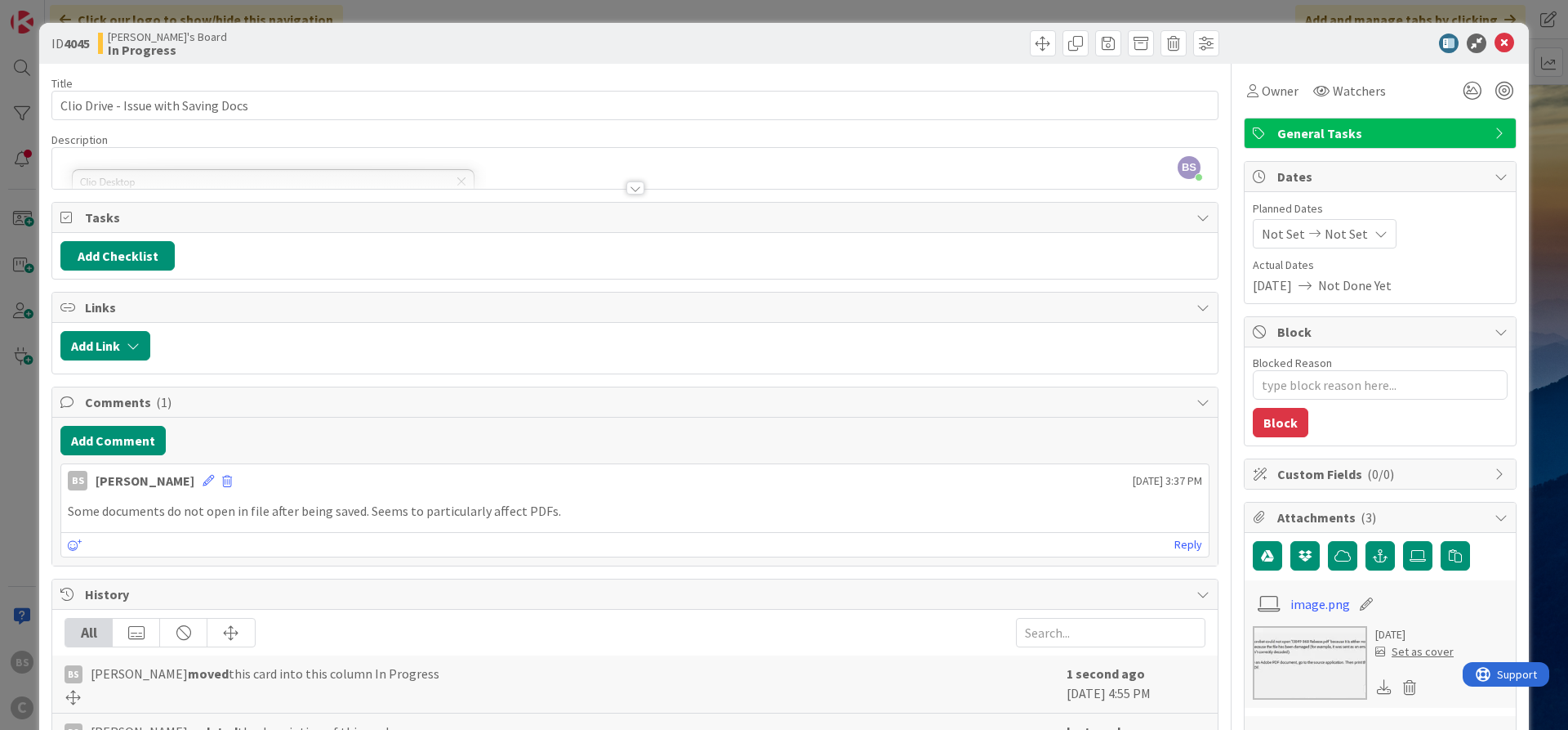
click at [640, 185] on div at bounding box center [636, 188] width 18 height 13
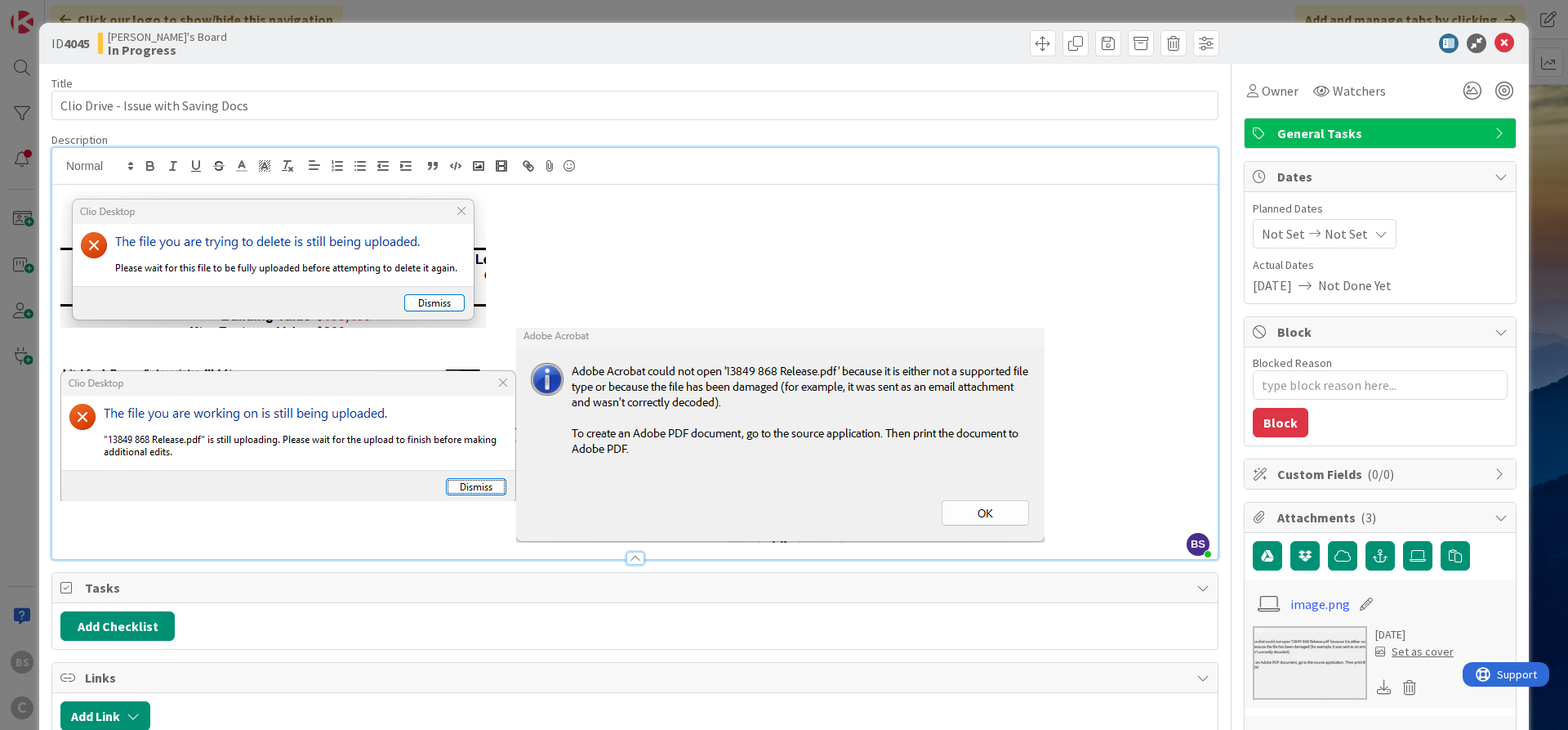
click at [276, 443] on img at bounding box center [288, 435] width 456 height 132
click at [308, 440] on img at bounding box center [288, 435] width 456 height 132
click at [800, 390] on img at bounding box center [780, 435] width 528 height 215
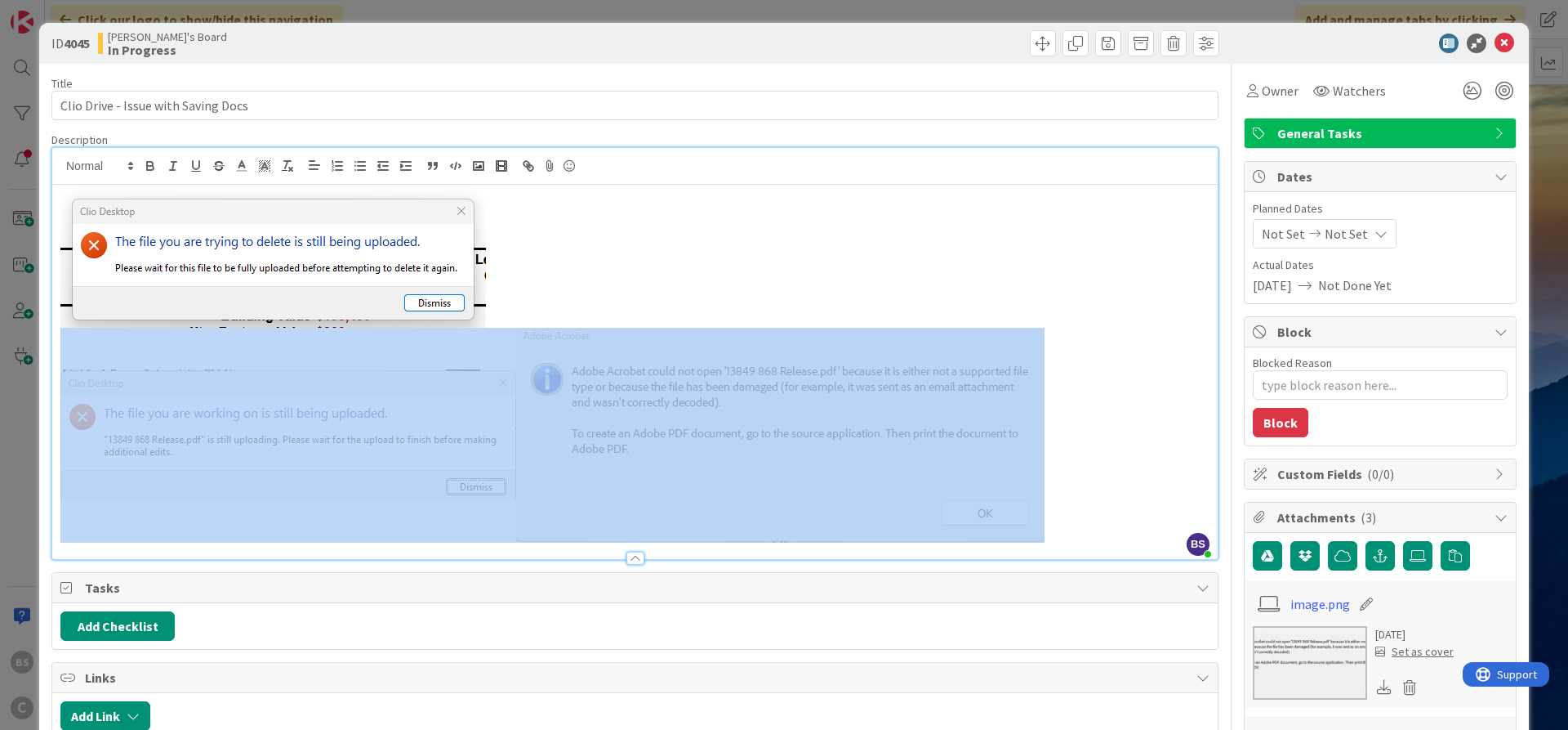
click at [931, 172] on div at bounding box center [635, 166] width 1166 height 37
click at [1508, 41] on icon at bounding box center [1505, 43] width 20 height 20
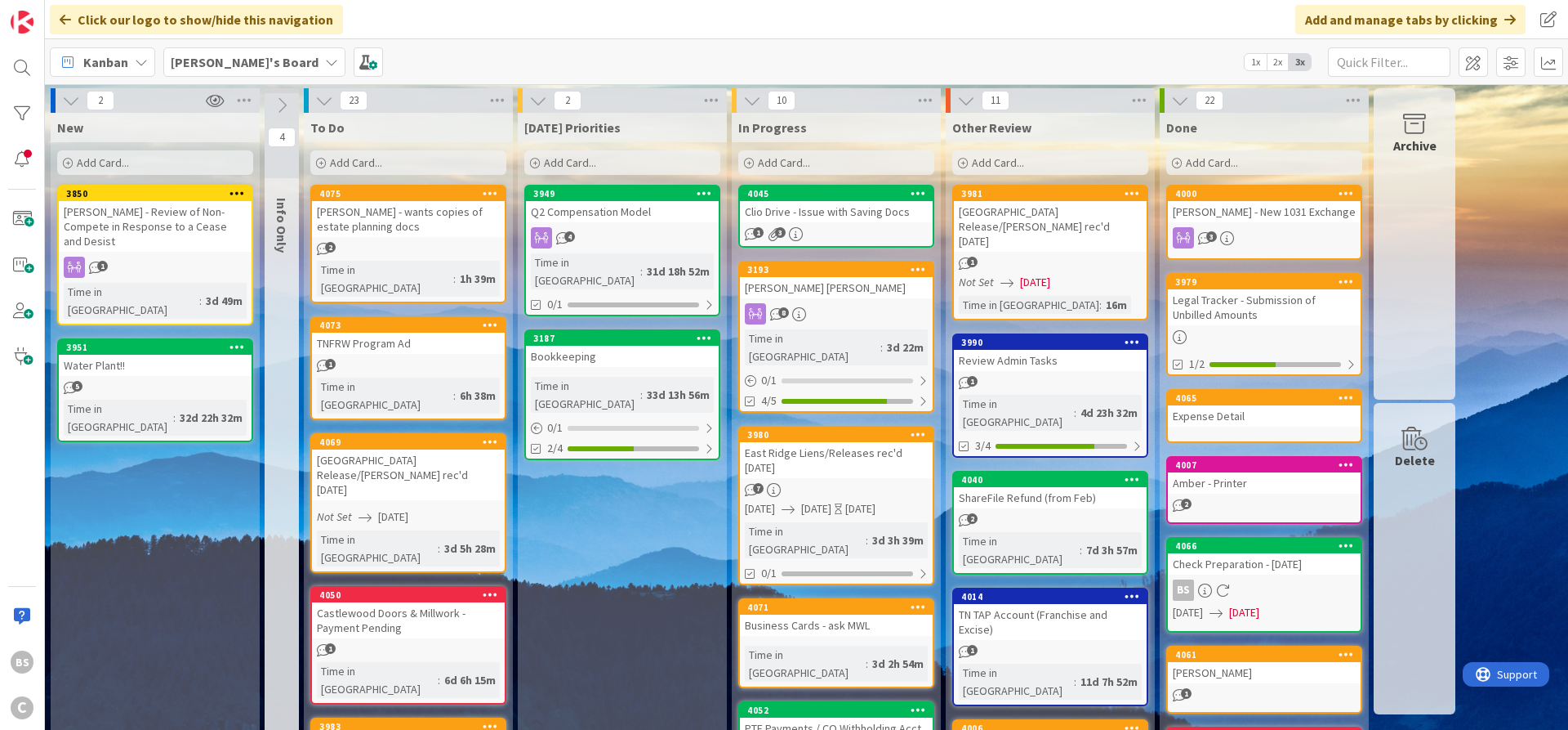
click at [817, 187] on div "4045" at bounding box center [837, 194] width 193 height 15
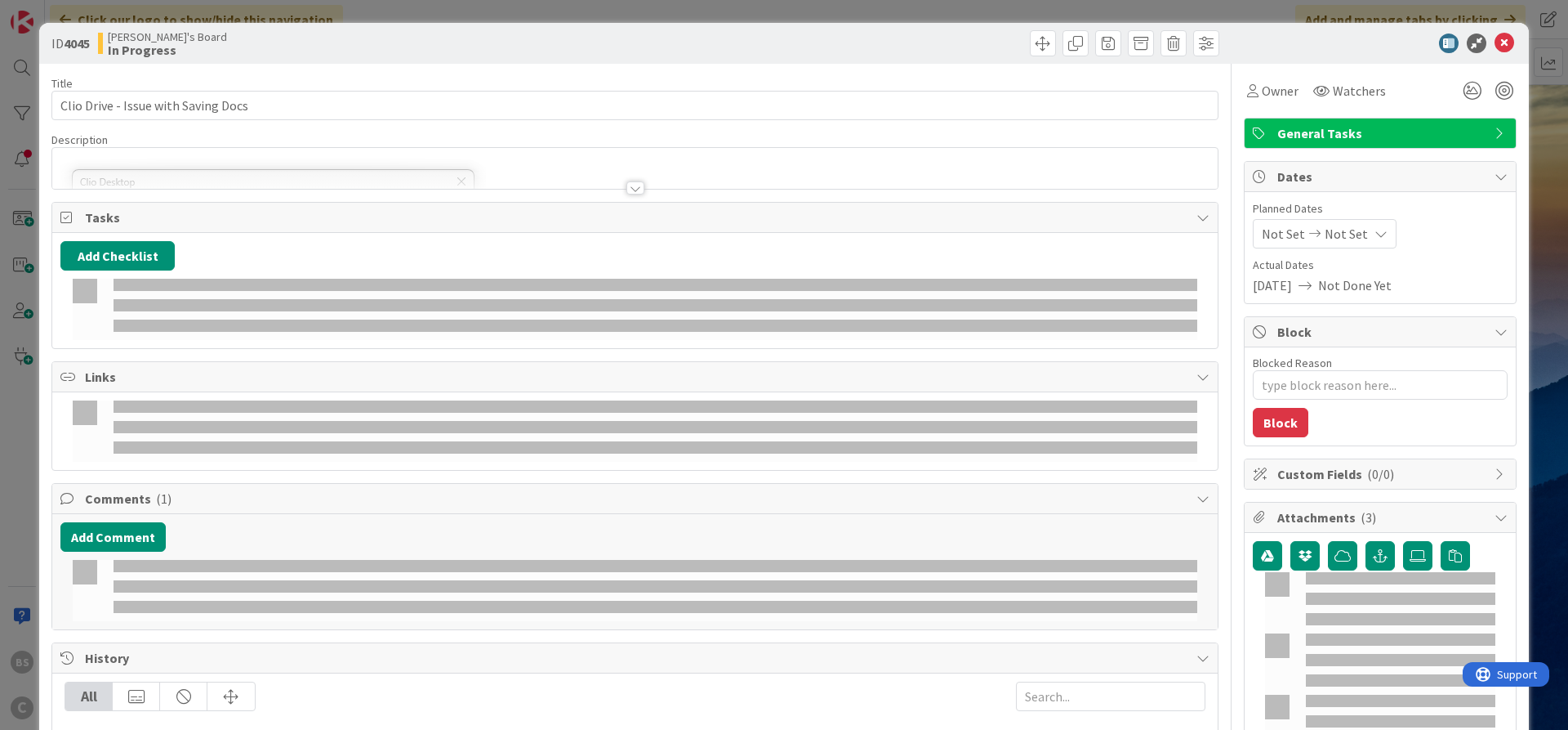
type textarea "x"
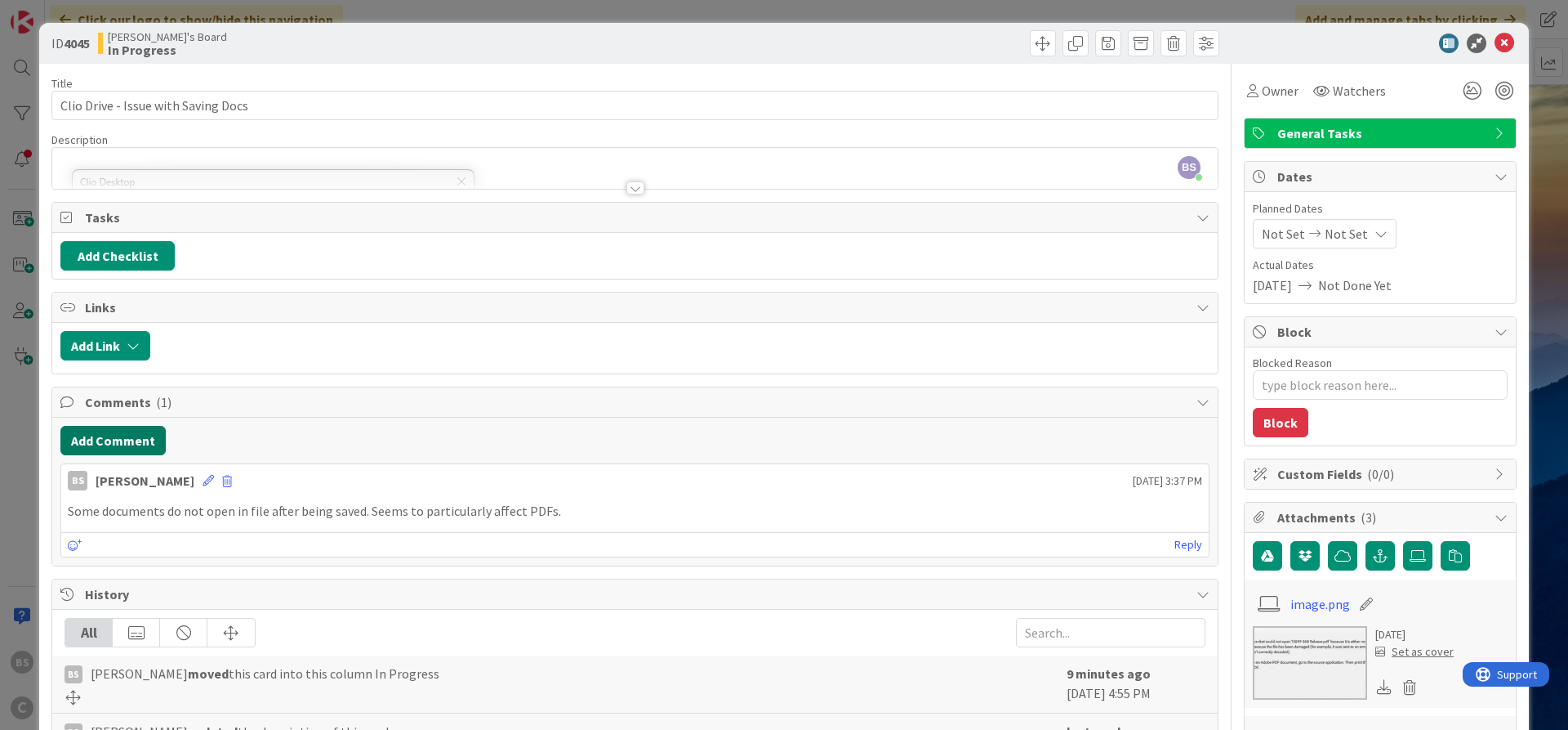
click at [109, 431] on button "Add Comment" at bounding box center [113, 440] width 106 height 29
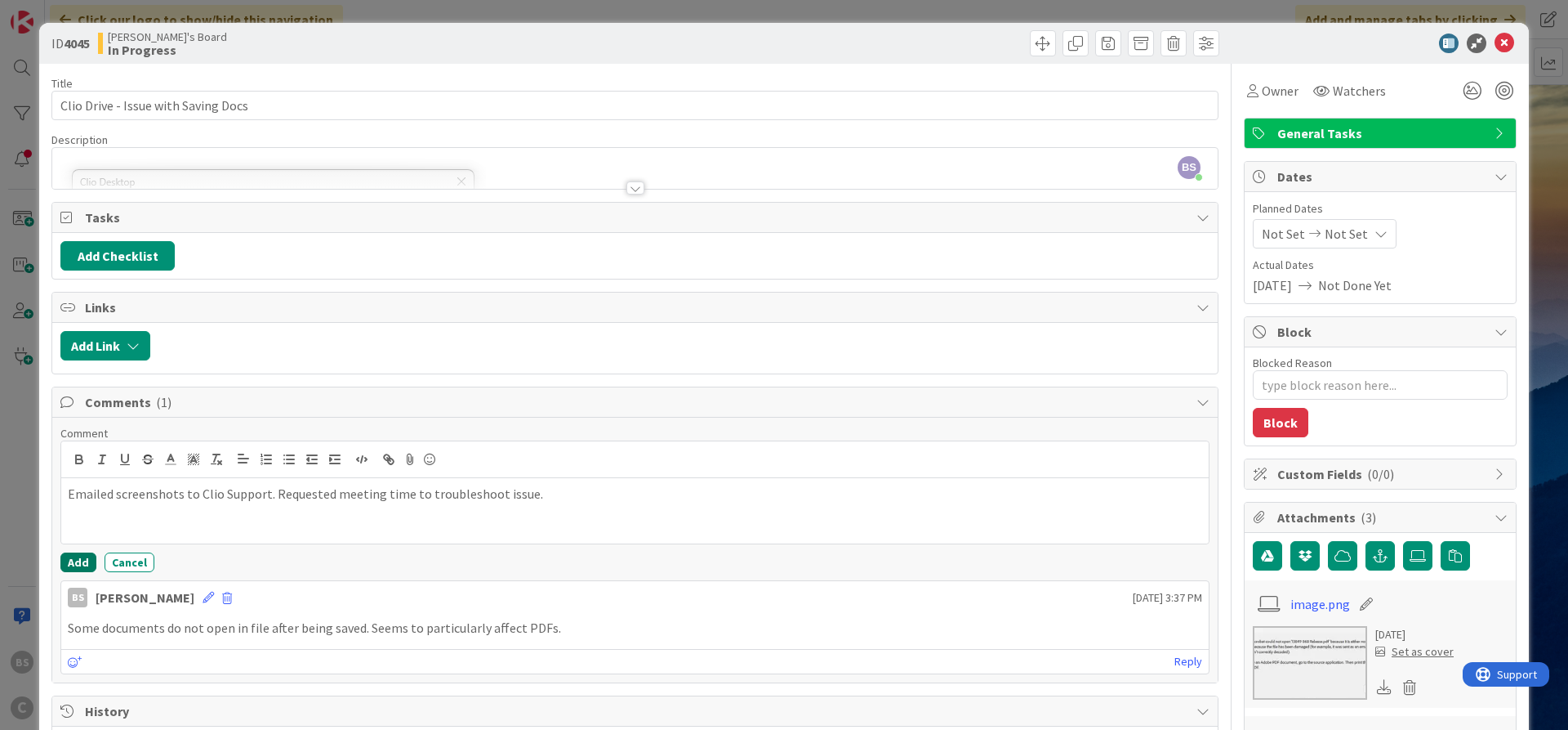
click at [73, 565] on button "Add" at bounding box center [79, 562] width 36 height 20
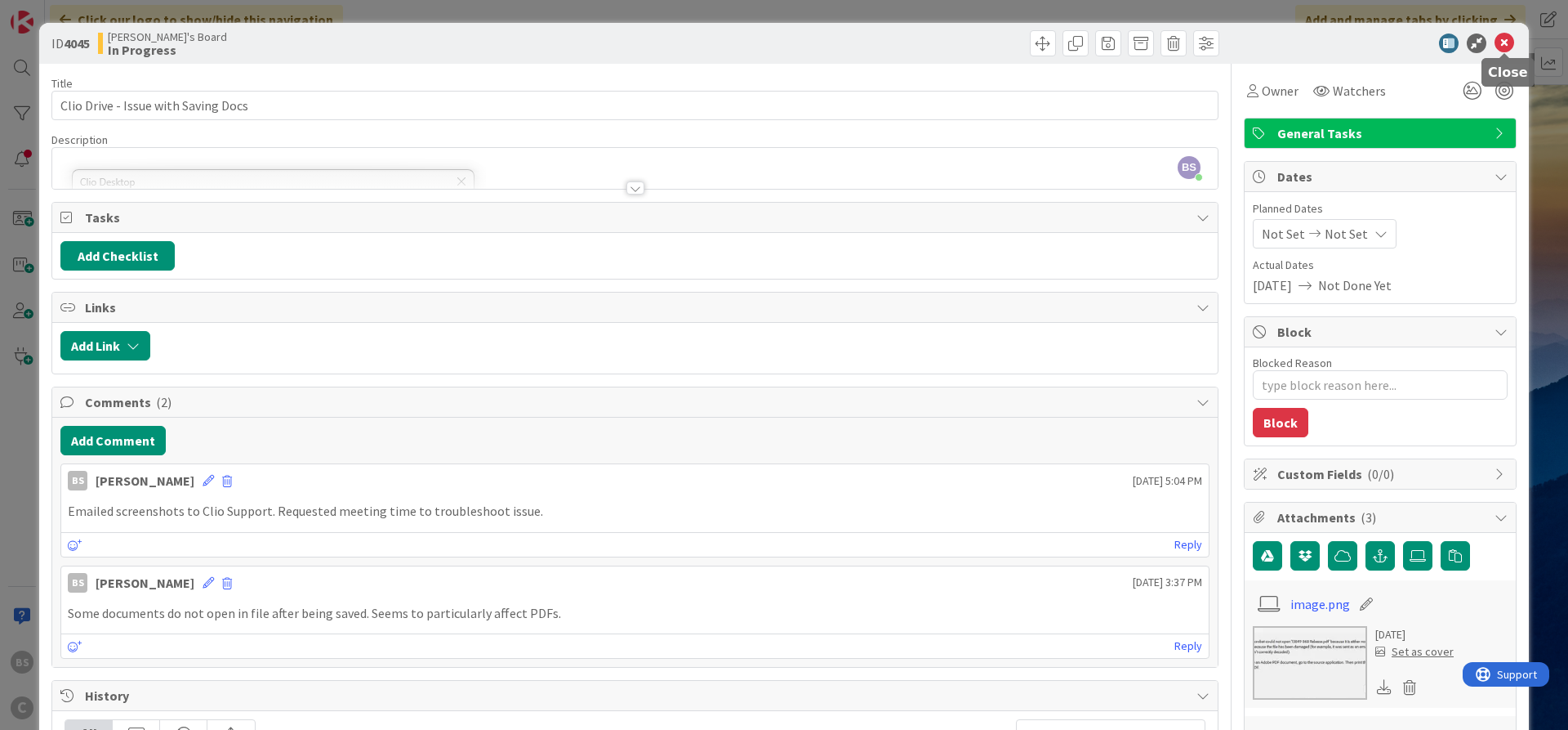
click at [1507, 34] on icon at bounding box center [1505, 43] width 20 height 20
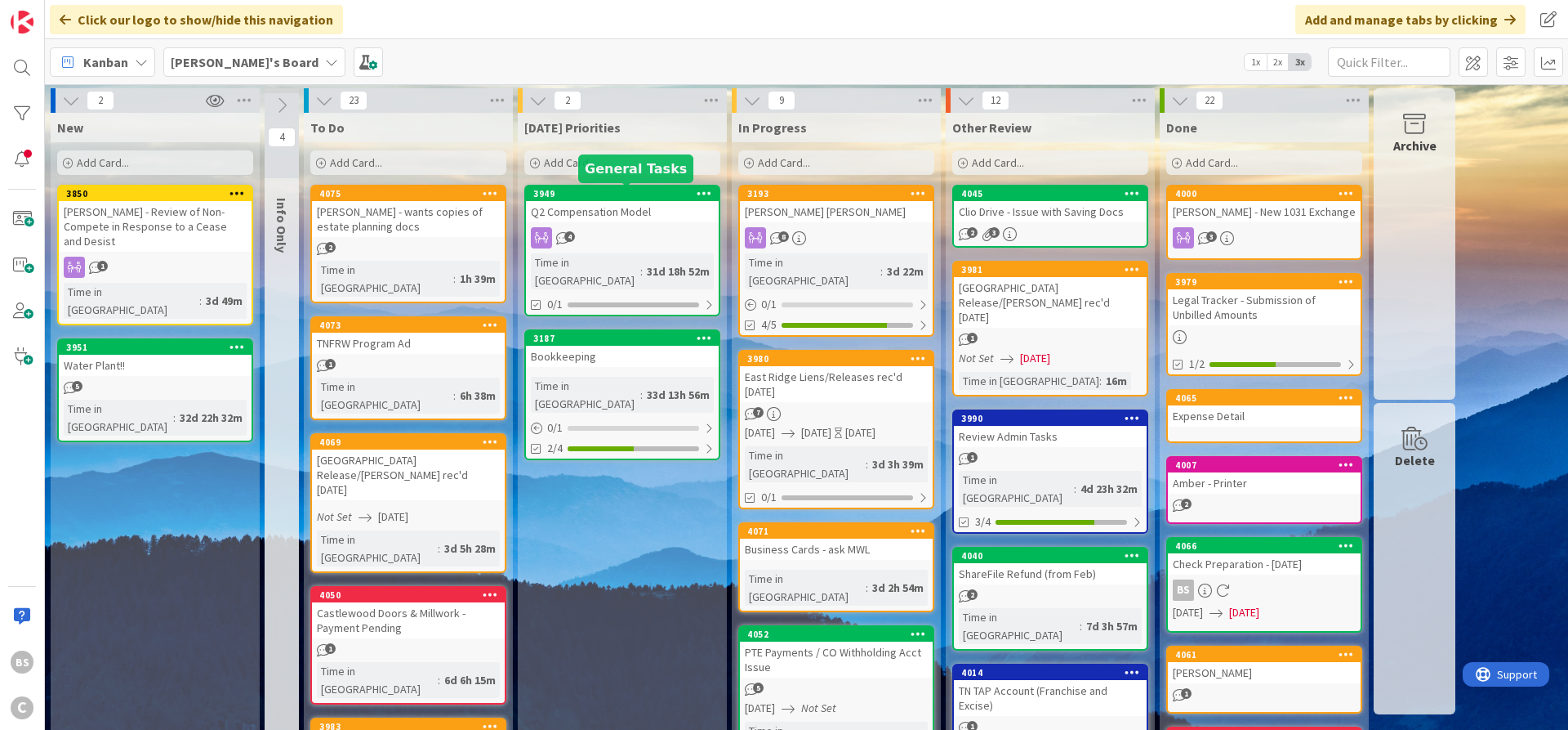
click at [611, 193] on div "3949" at bounding box center [626, 194] width 186 height 11
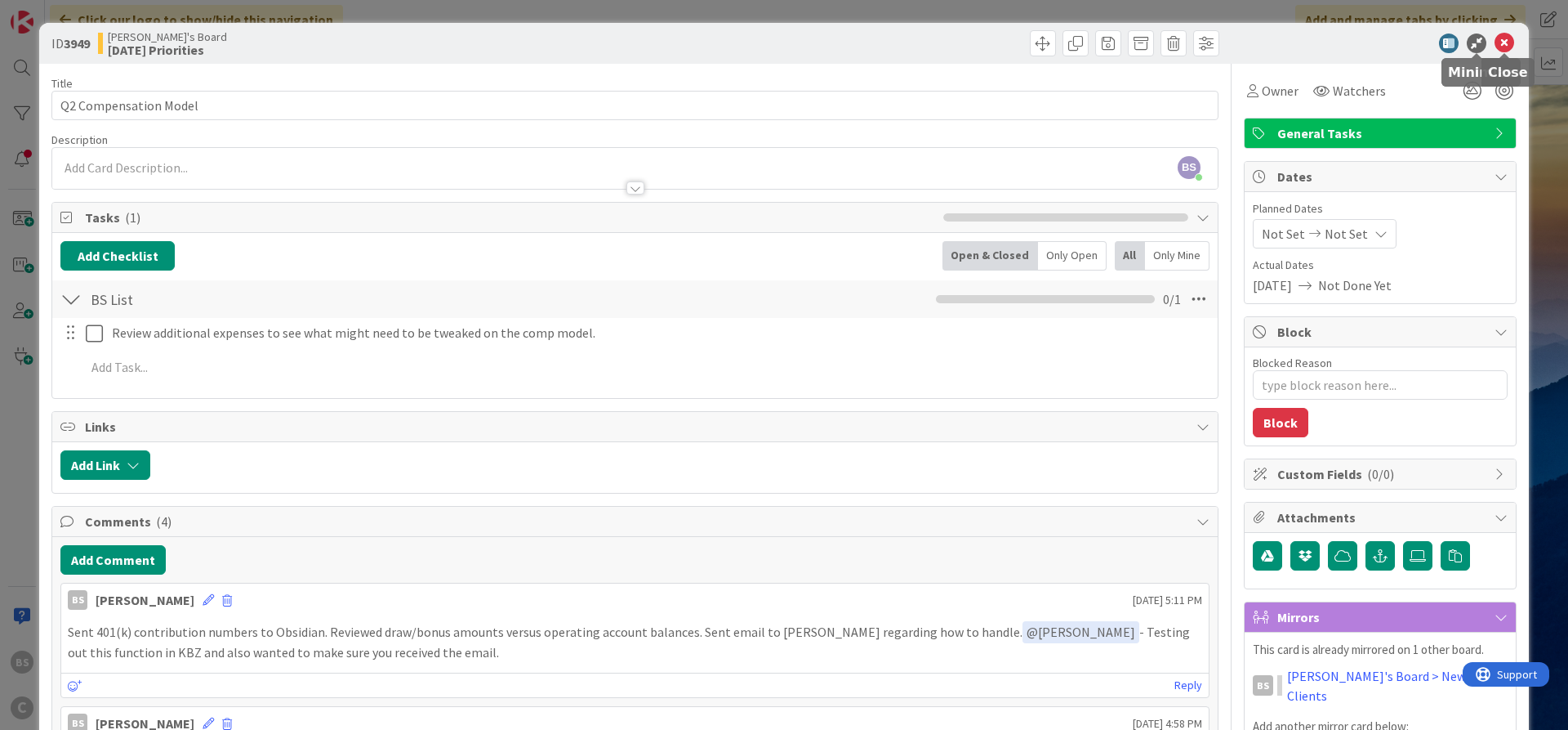
click at [1503, 38] on icon at bounding box center [1505, 43] width 20 height 20
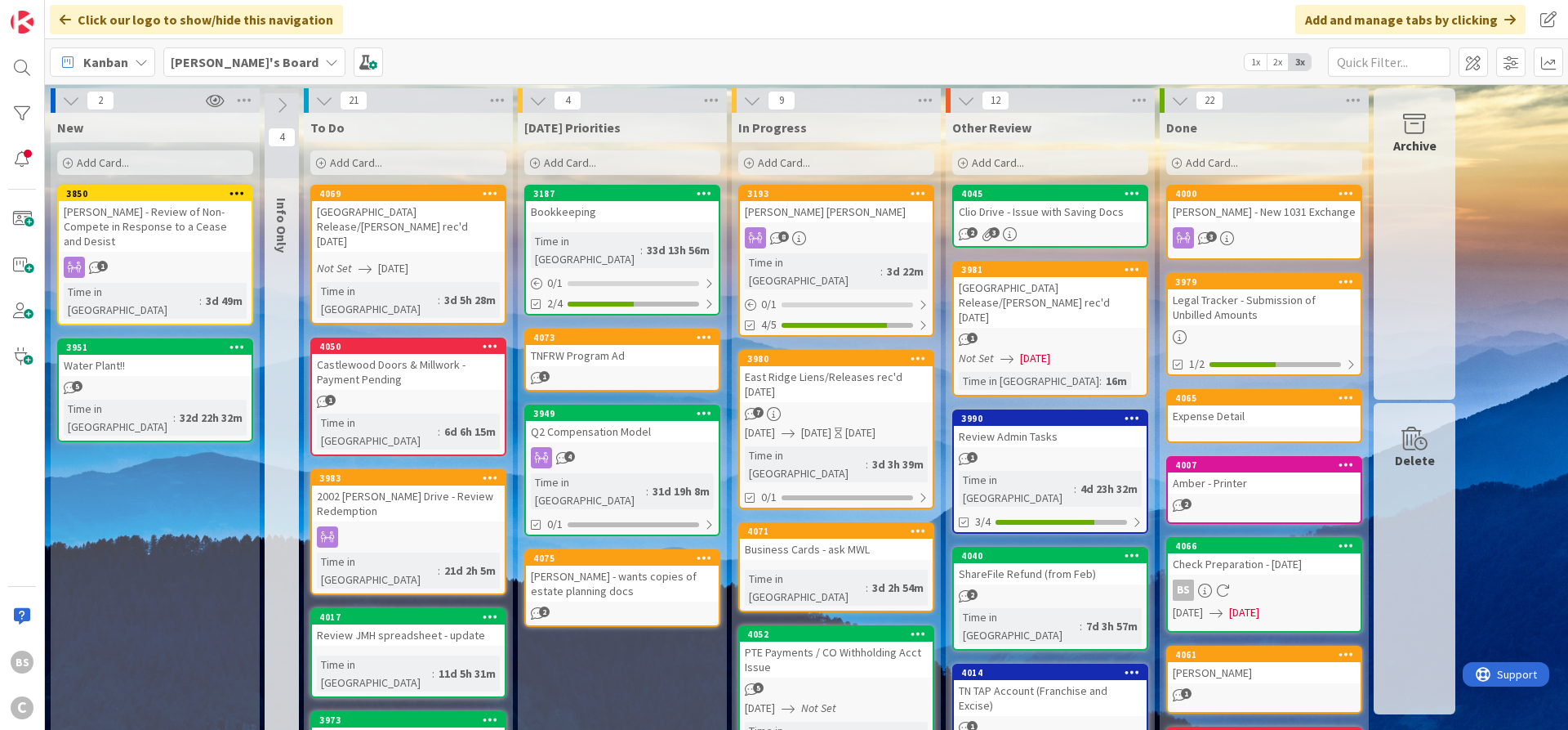
click at [393, 610] on div "4017" at bounding box center [408, 617] width 193 height 15
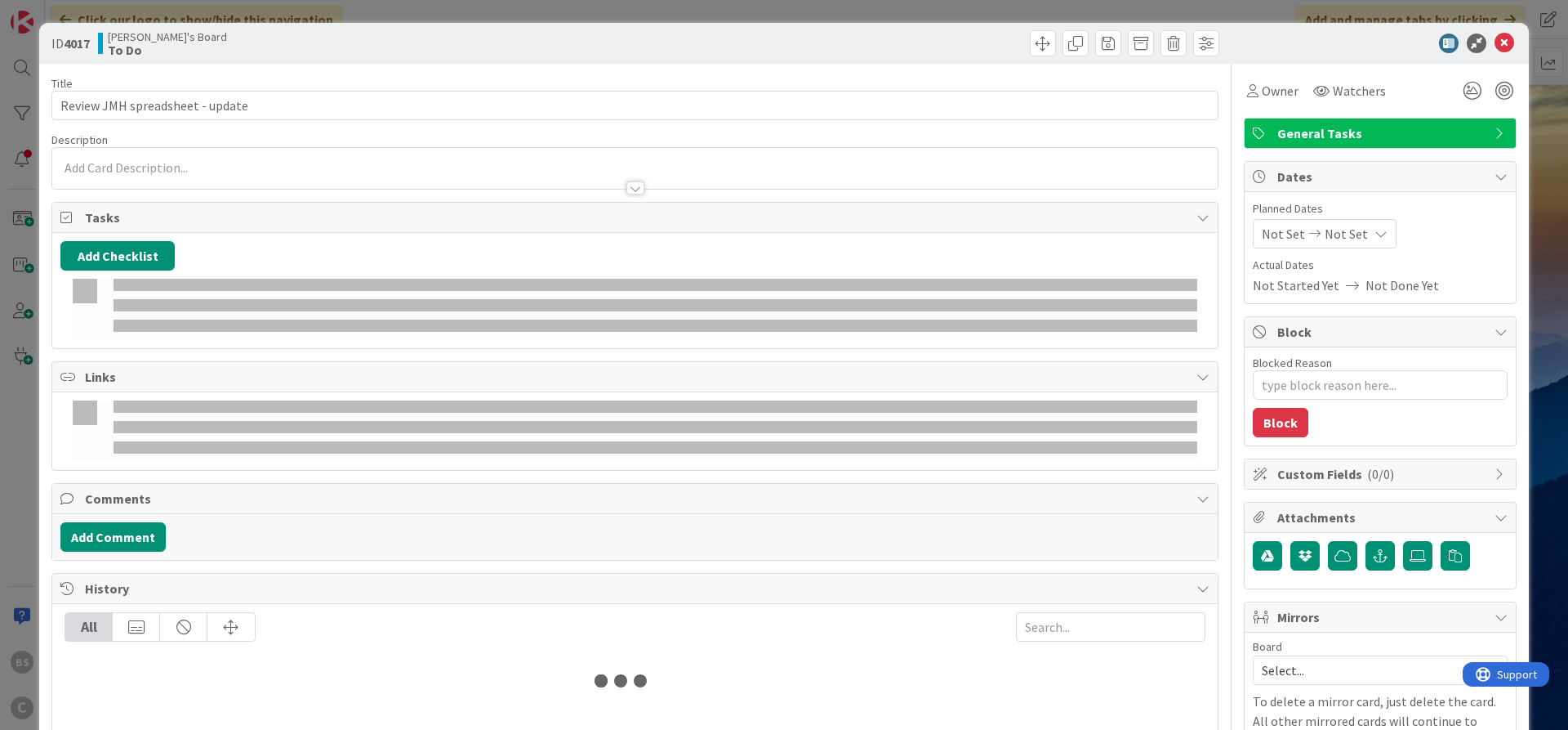
type textarea "x"
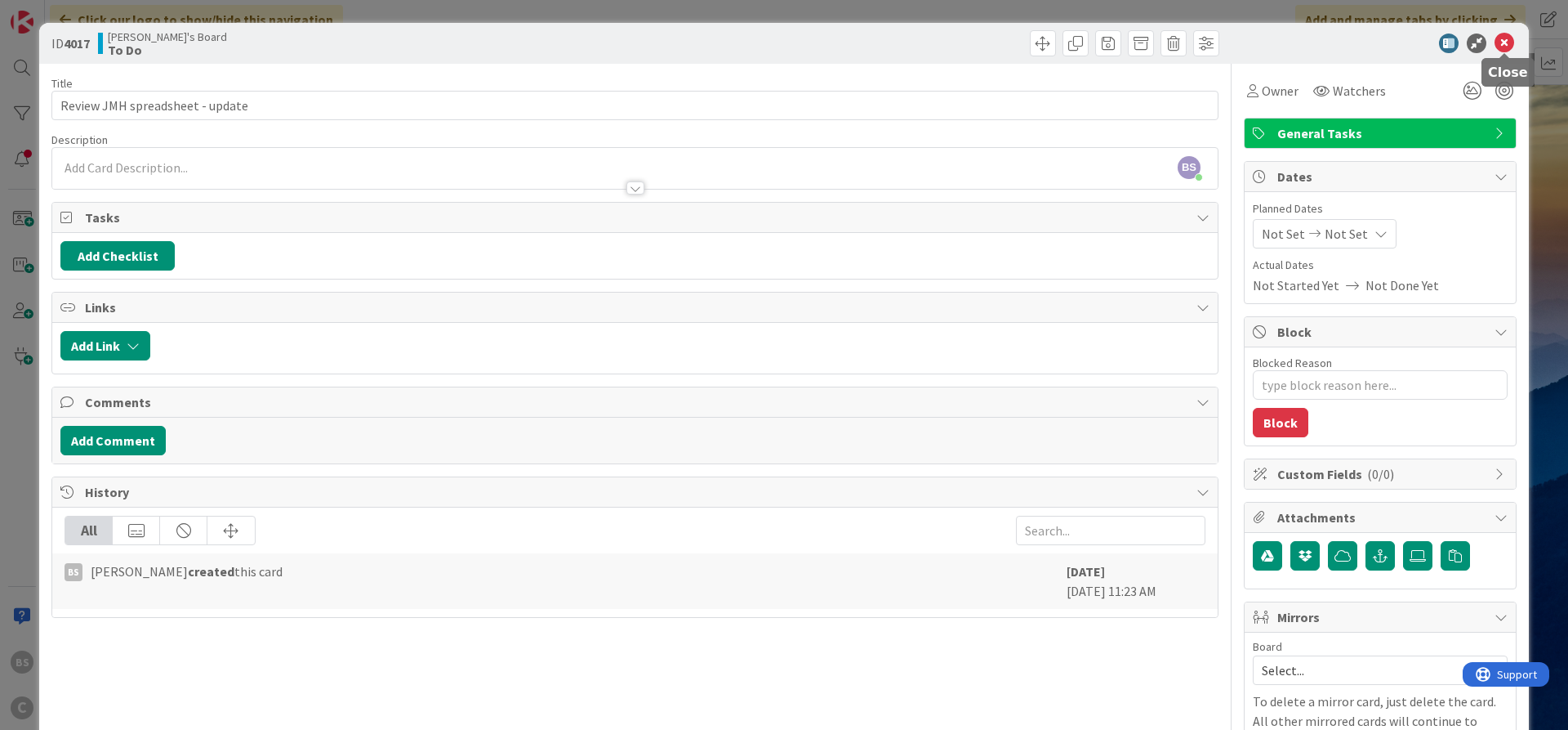
drag, startPoint x: 1509, startPoint y: 47, endPoint x: 1457, endPoint y: 64, distance: 54.7
click at [1508, 47] on icon at bounding box center [1505, 43] width 20 height 20
